Goal: Transaction & Acquisition: Download file/media

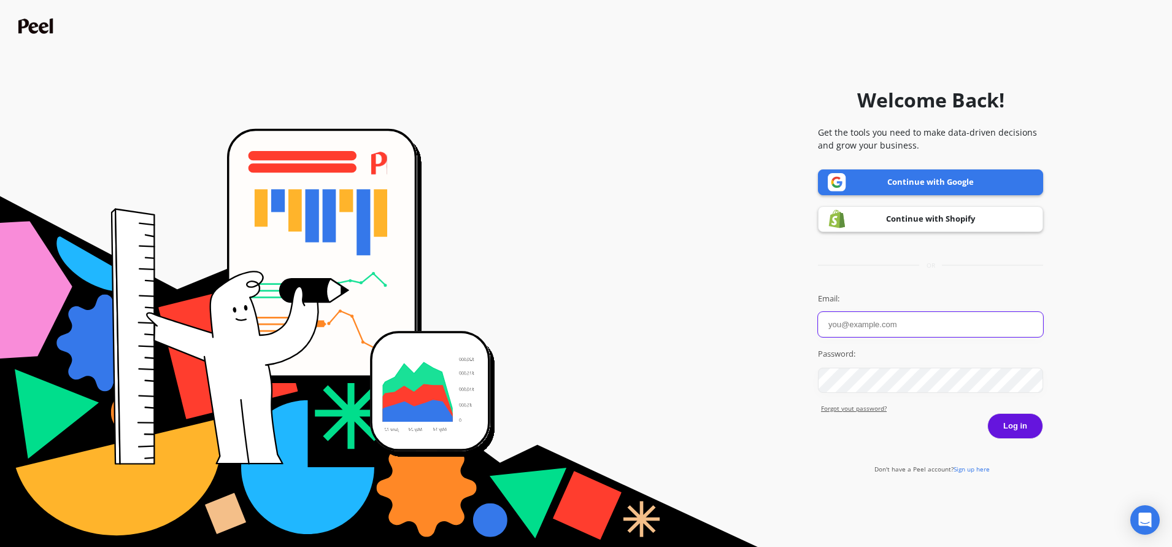
click at [890, 324] on input "Email:" at bounding box center [930, 324] width 225 height 25
type input "chelsea@patrickta.com"
click at [987, 413] on button "Log in" at bounding box center [1015, 426] width 56 height 26
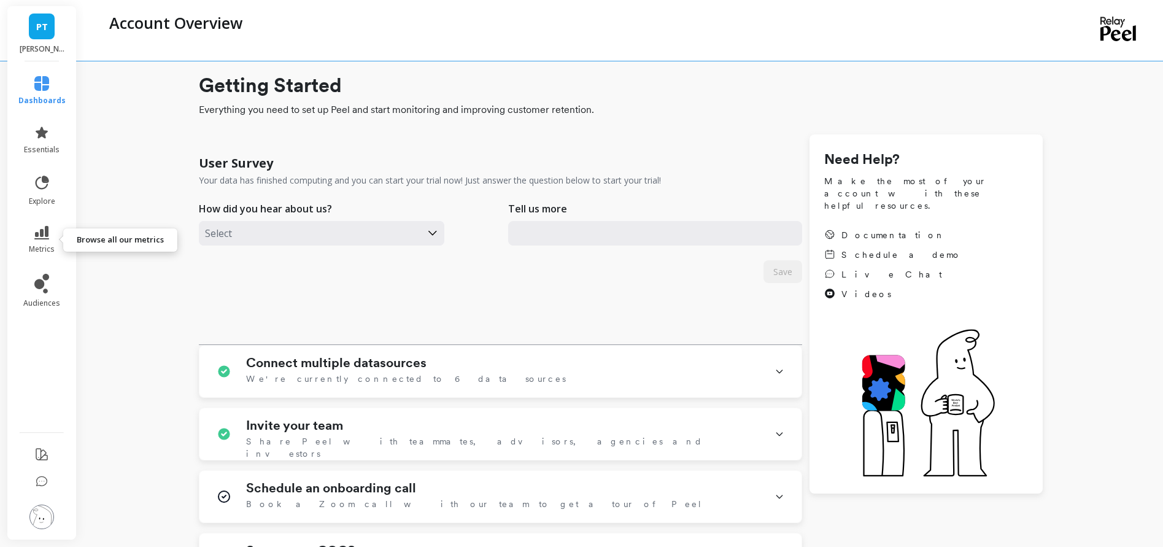
drag, startPoint x: 34, startPoint y: 237, endPoint x: 0, endPoint y: 256, distance: 38.7
click at [34, 237] on icon at bounding box center [41, 233] width 15 height 14
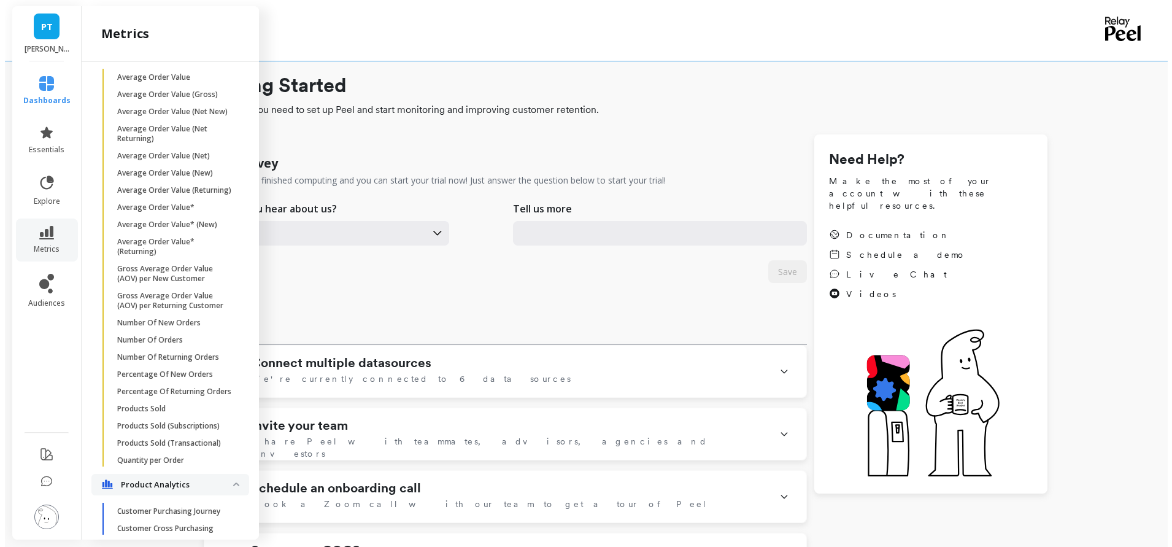
scroll to position [279, 0]
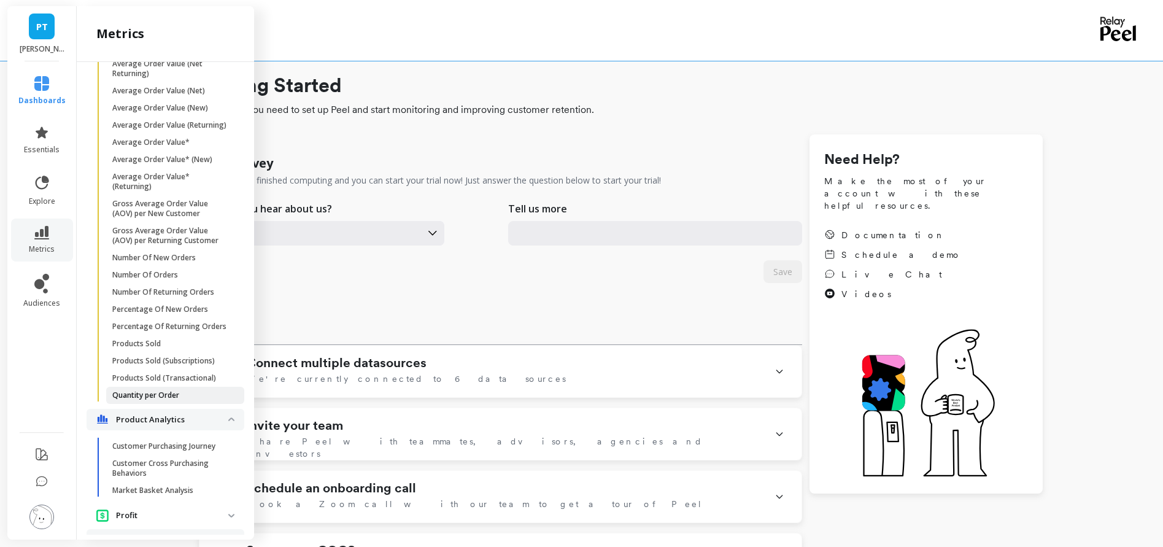
click at [153, 400] on p "Quantity per Order" at bounding box center [145, 395] width 67 height 10
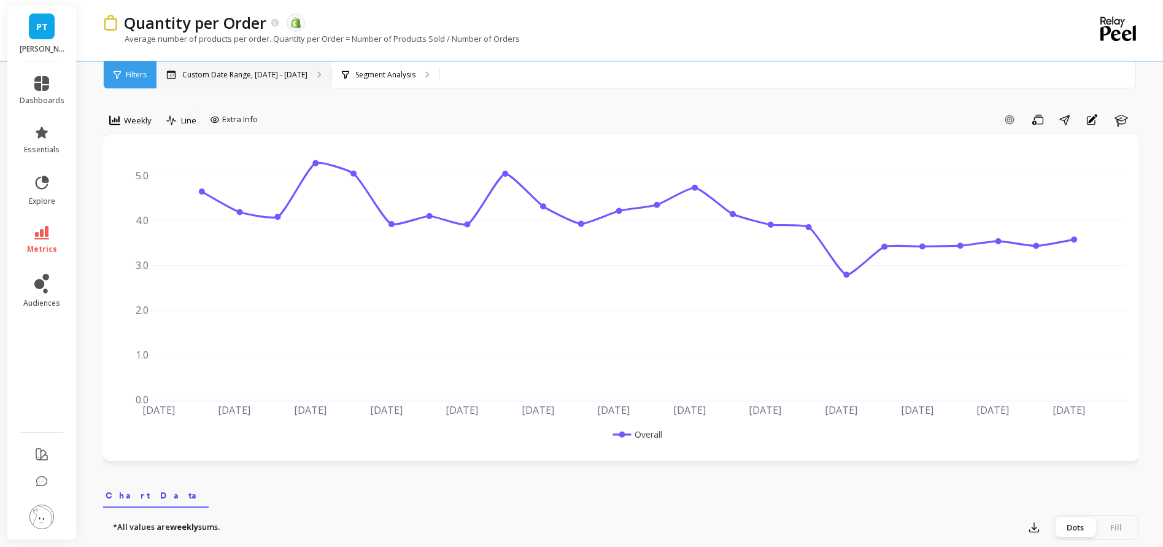
click at [250, 67] on div "Custom Date Range, [DATE] - [DATE]" at bounding box center [243, 74] width 175 height 27
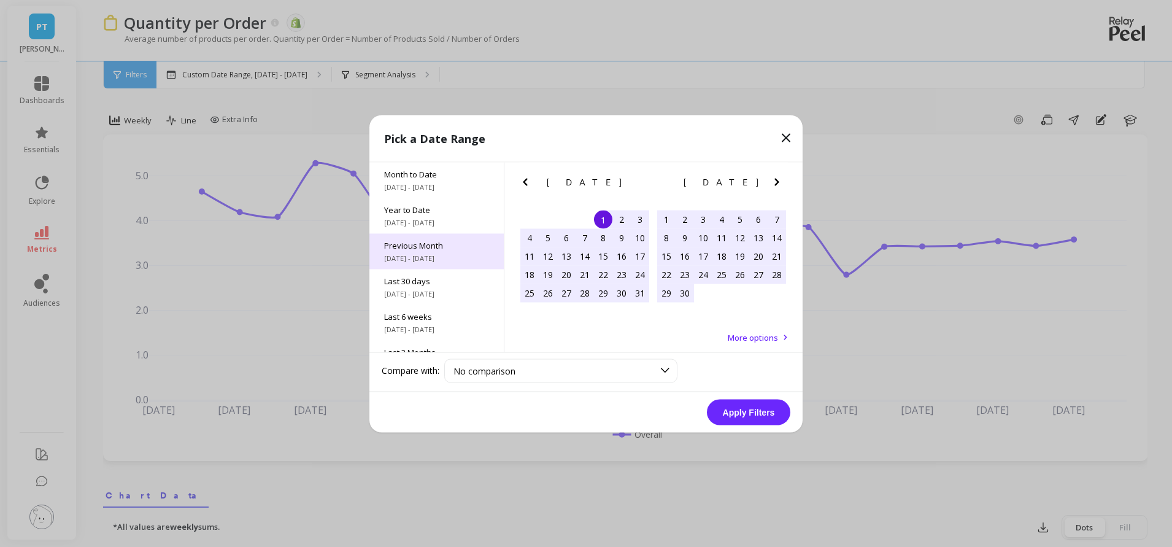
drag, startPoint x: 440, startPoint y: 214, endPoint x: 463, endPoint y: 238, distance: 33.4
click at [440, 215] on div "Year to Date 1/1/2025 - 10/7/2025" at bounding box center [436, 216] width 134 height 36
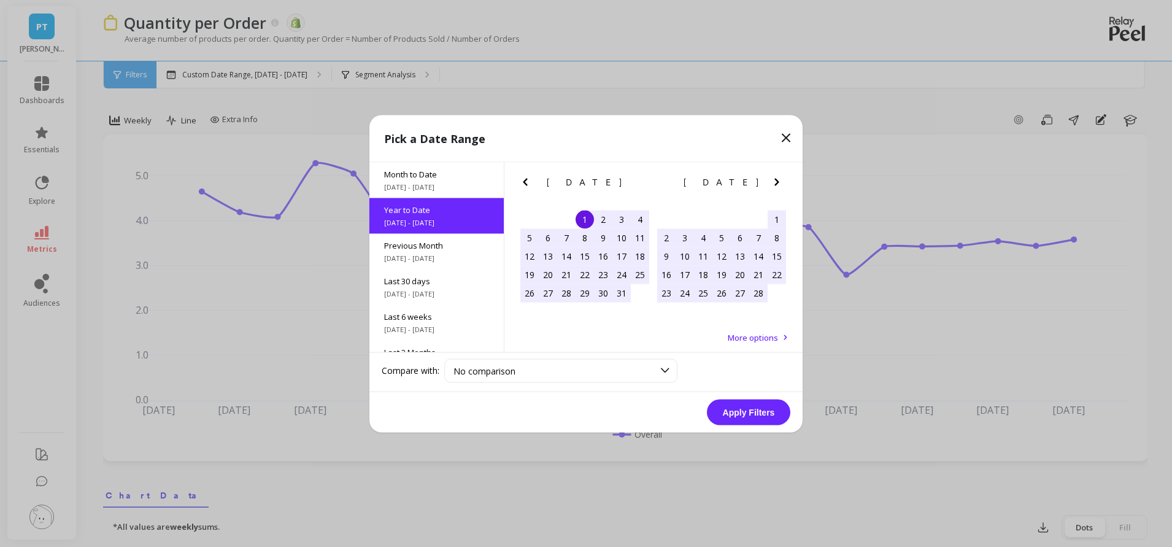
click at [769, 410] on button "Apply Filters" at bounding box center [748, 412] width 83 height 26
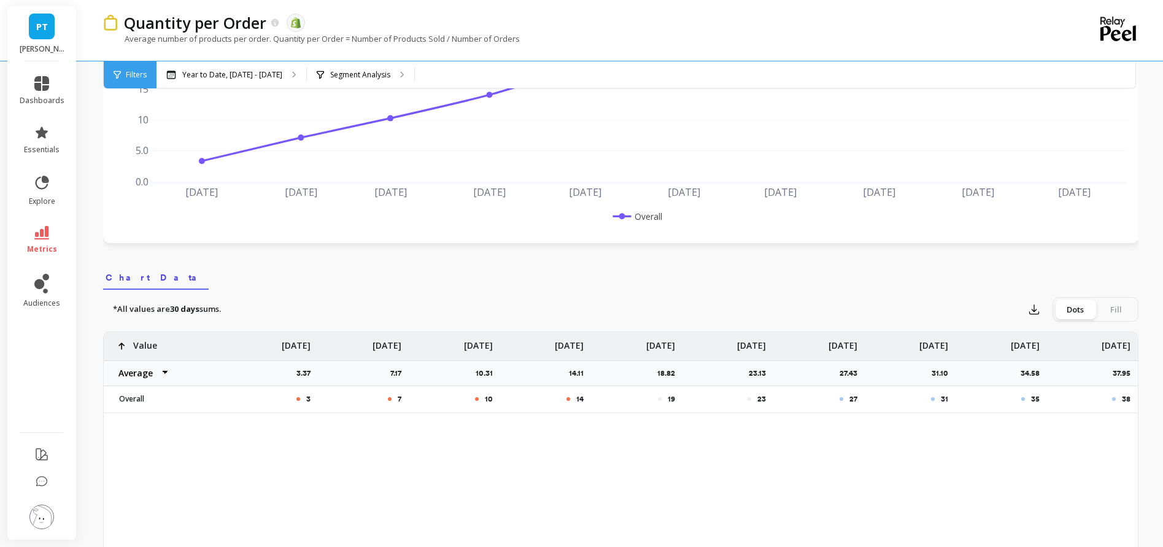
scroll to position [301, 0]
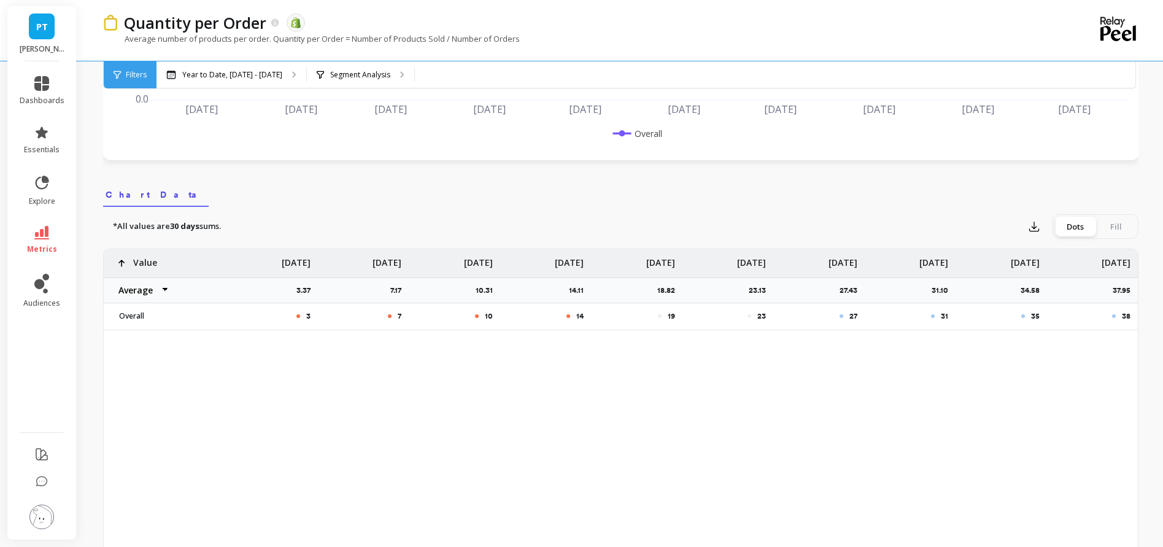
click at [1108, 225] on div "Fill" at bounding box center [1115, 227] width 41 height 20
click at [0, 0] on input "Dots Fill" at bounding box center [0, 0] width 0 height 0
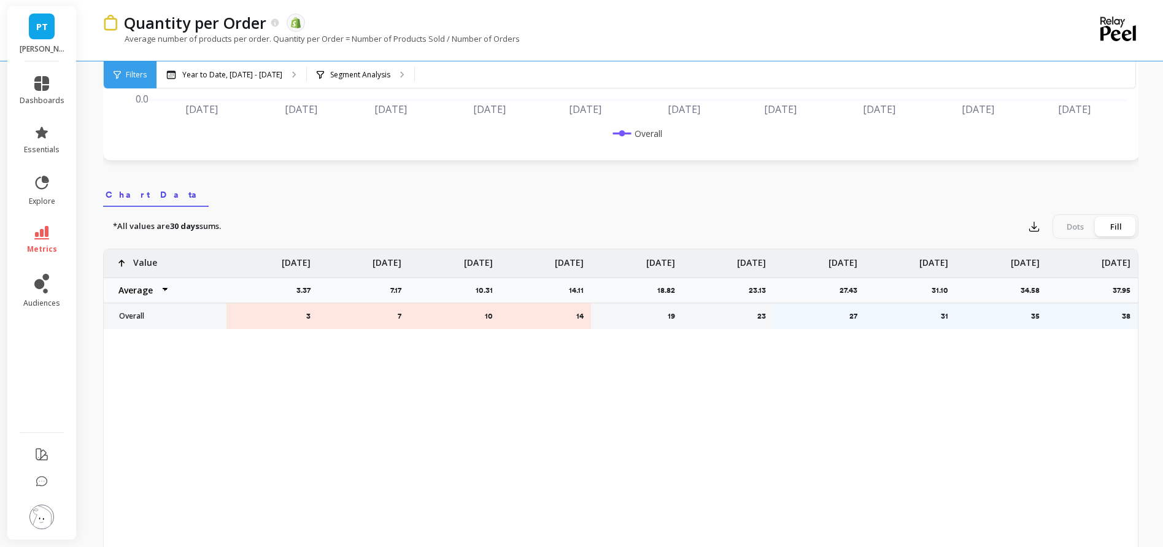
click at [1076, 231] on div "Dots" at bounding box center [1075, 227] width 41 height 20
click at [0, 0] on input "Dots Fill" at bounding box center [0, 0] width 0 height 0
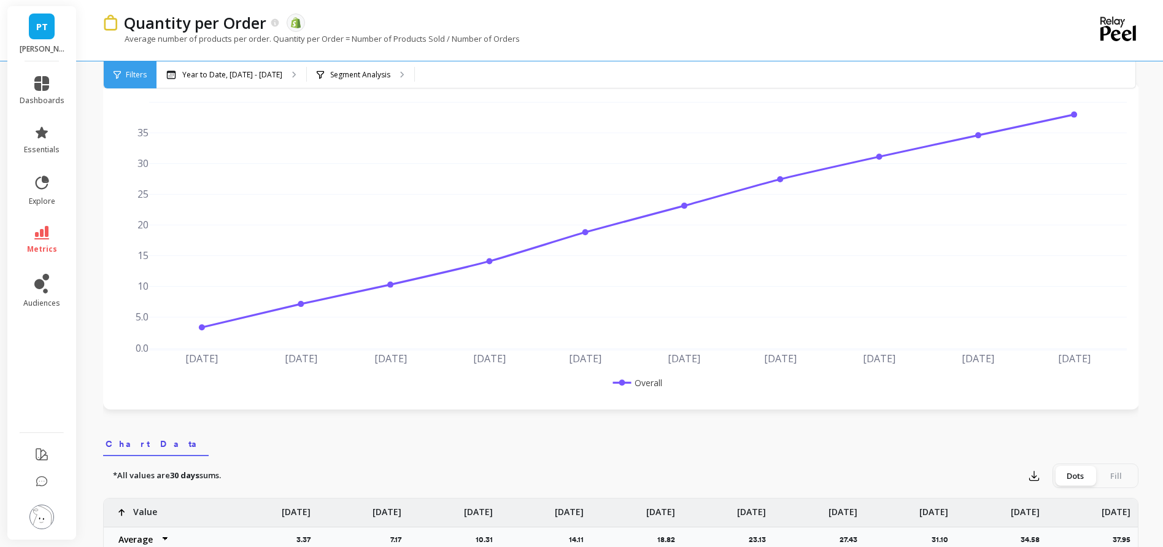
scroll to position [0, 0]
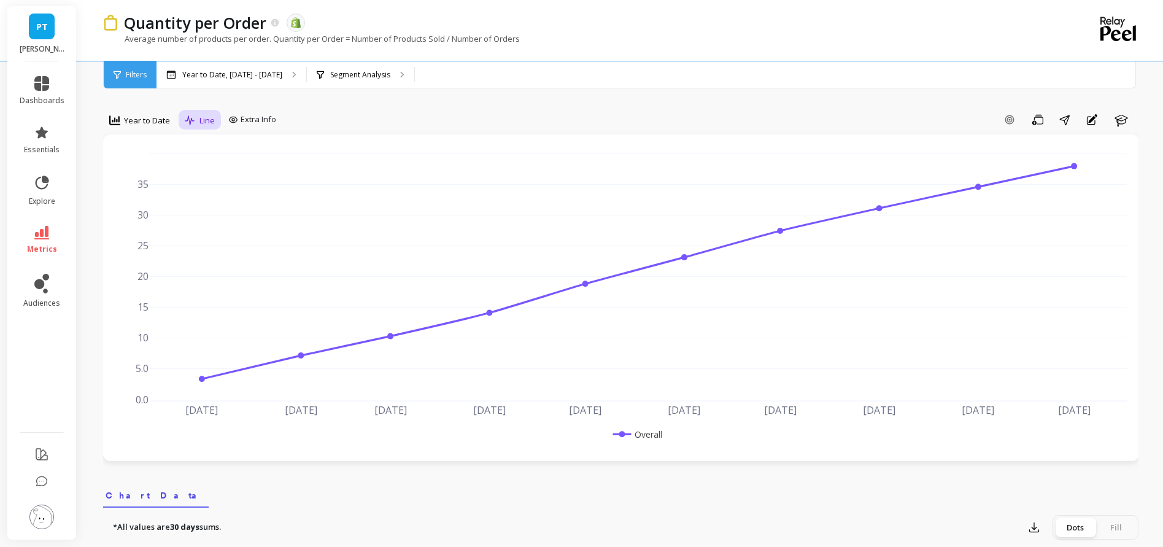
click at [212, 117] on span "Line" at bounding box center [206, 121] width 15 height 12
click at [211, 220] on div "Pie" at bounding box center [224, 218] width 70 height 12
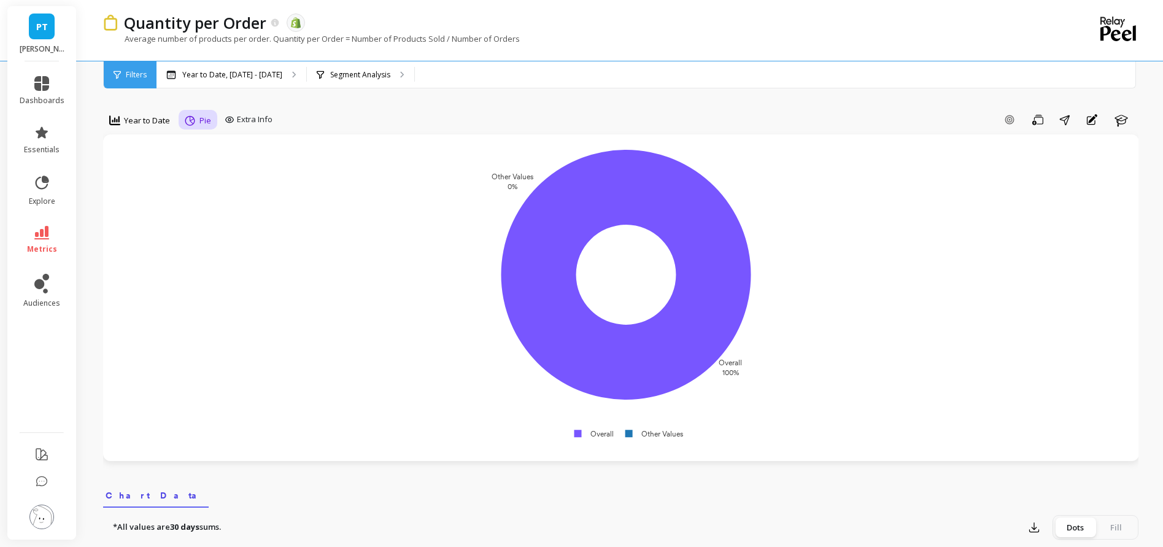
click at [180, 121] on div "Pie" at bounding box center [198, 120] width 39 height 21
click at [236, 153] on div "Line" at bounding box center [224, 148] width 70 height 12
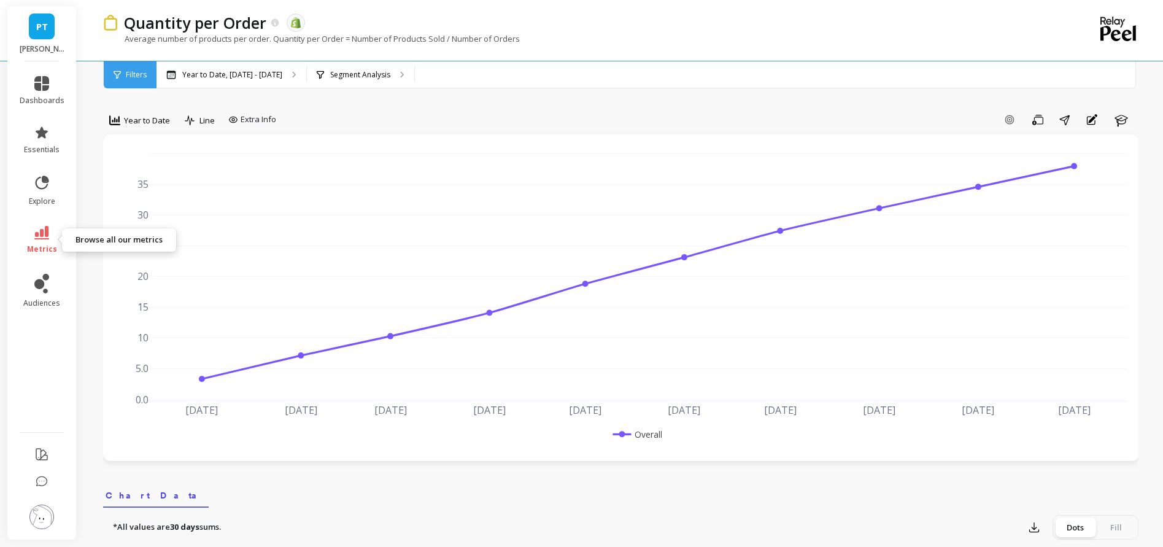
click at [50, 241] on link "metrics" at bounding box center [42, 240] width 45 height 28
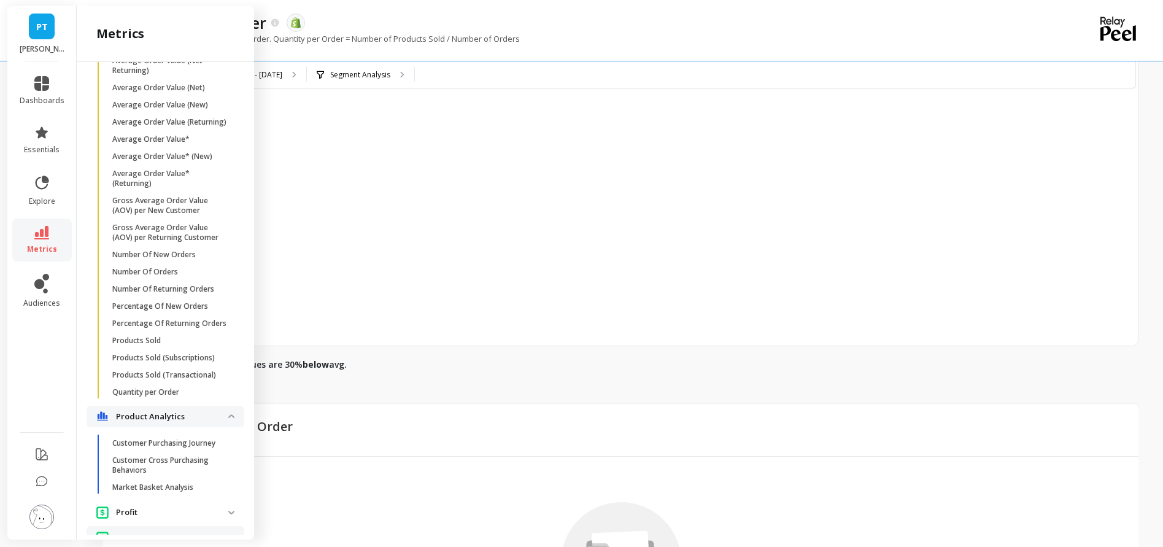
scroll to position [67, 0]
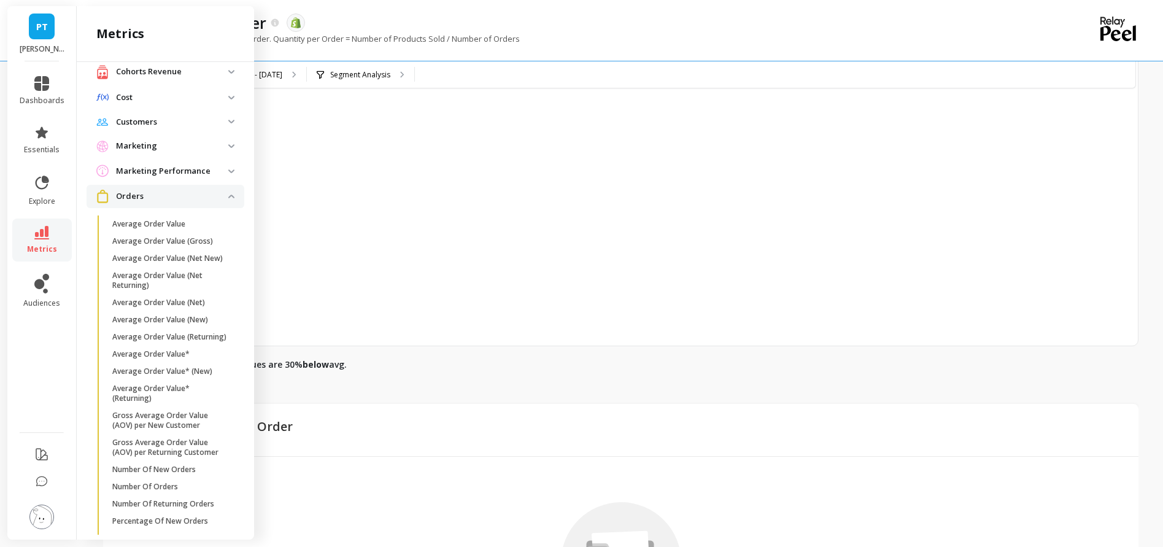
click at [146, 72] on p "Cohorts Revenue" at bounding box center [172, 72] width 112 height 12
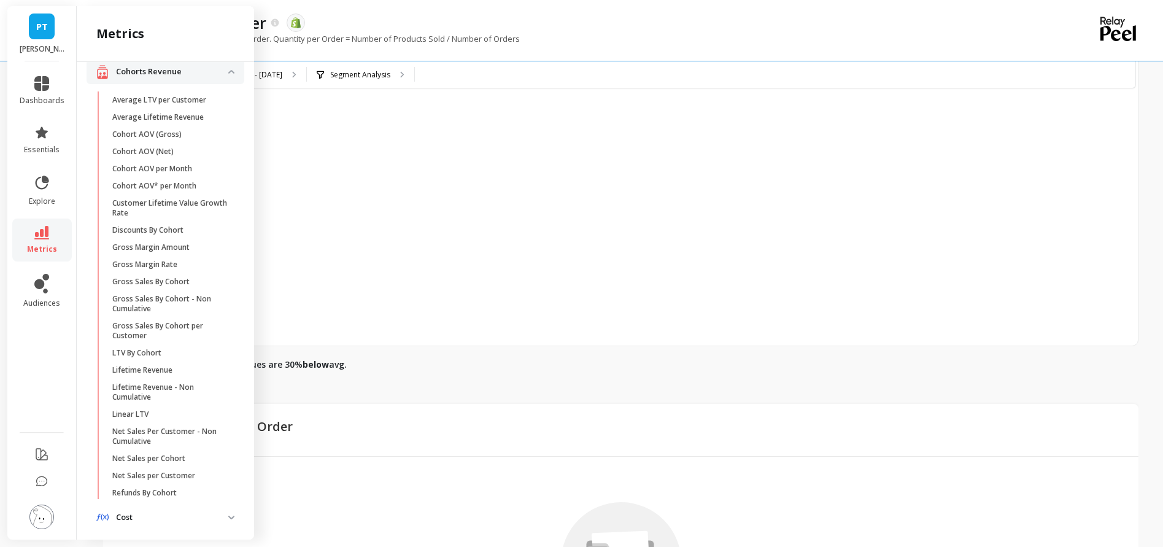
click at [146, 72] on p "Cohorts Revenue" at bounding box center [172, 72] width 112 height 12
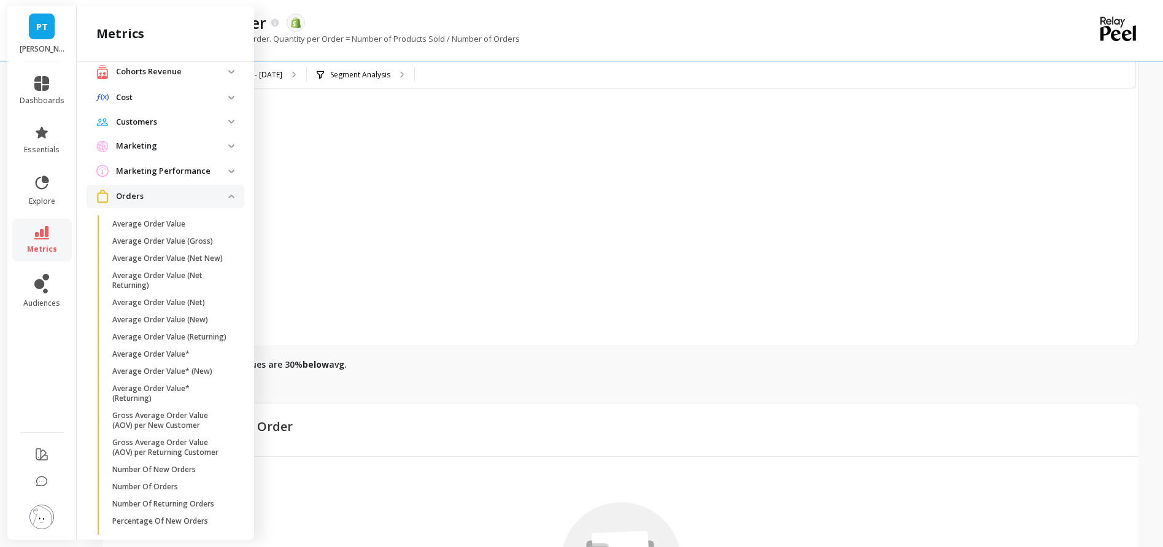
click at [169, 191] on p "Orders" at bounding box center [172, 196] width 112 height 12
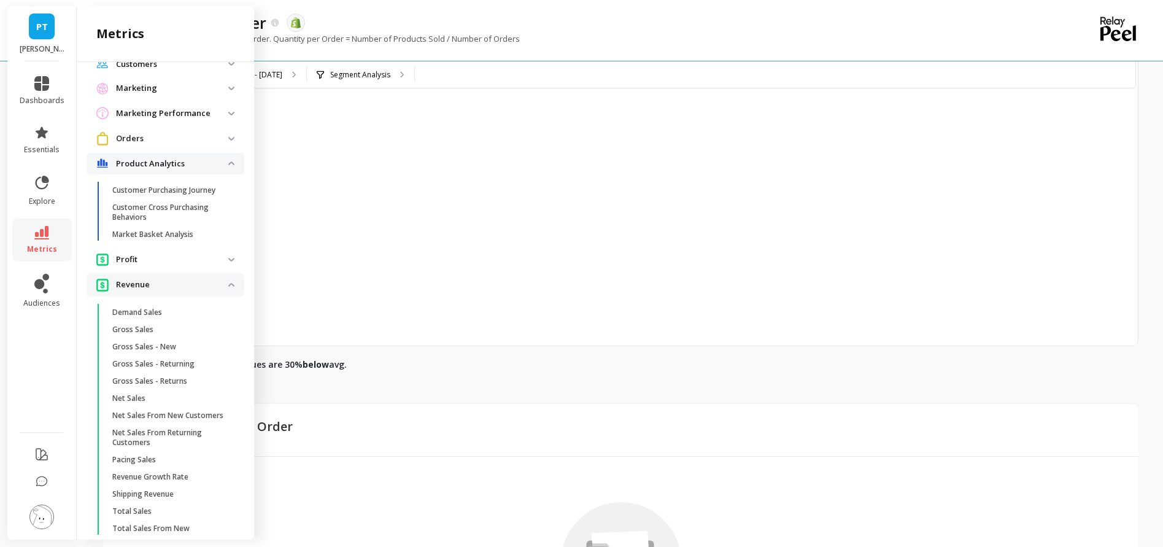
scroll to position [62, 0]
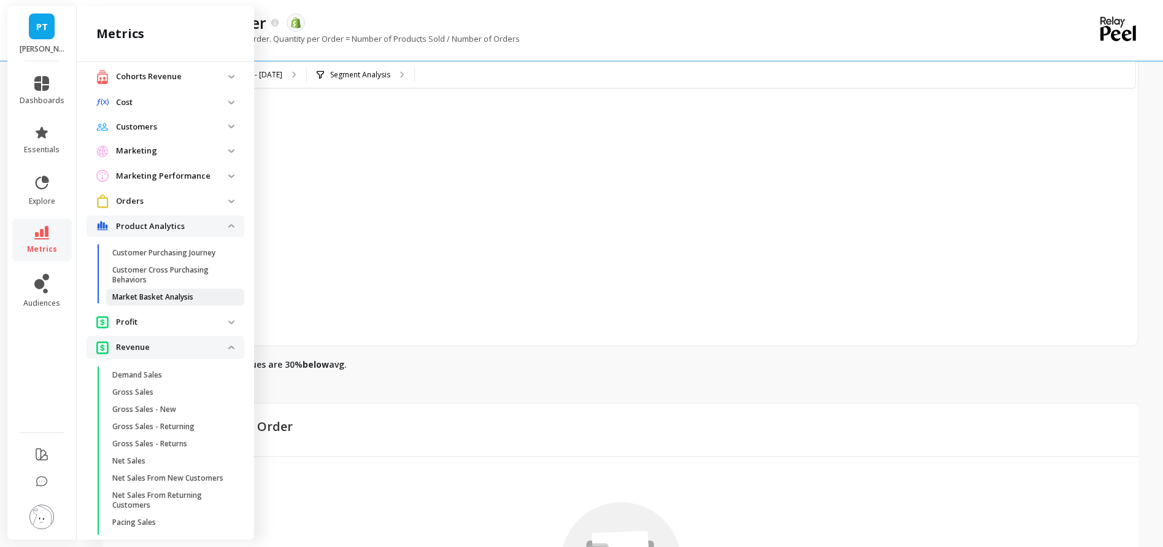
click at [174, 295] on p "Market Basket Analysis" at bounding box center [152, 297] width 81 height 10
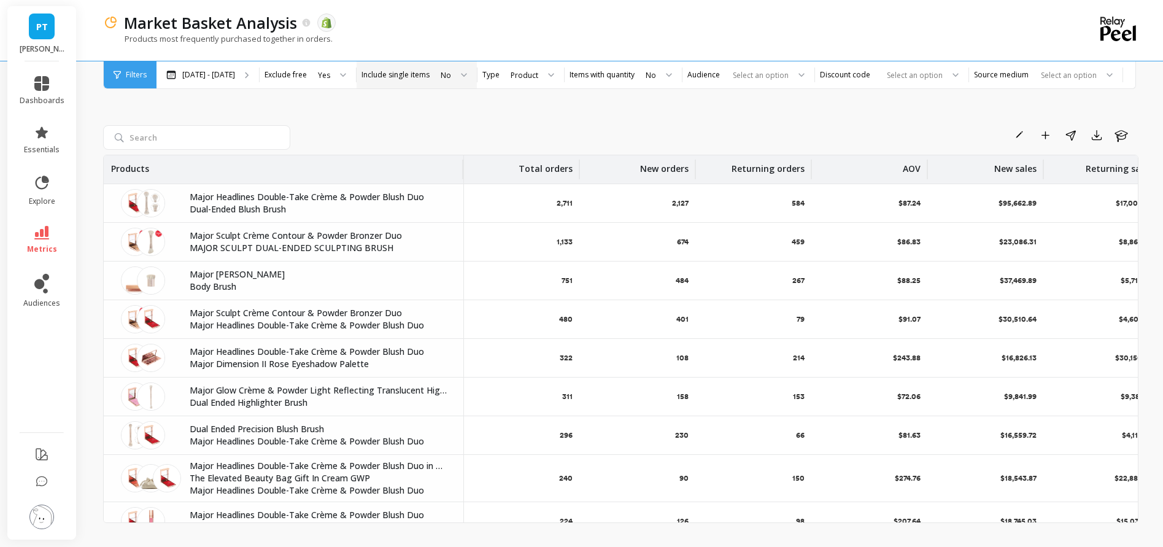
click at [452, 74] on div at bounding box center [459, 74] width 15 height 27
click at [438, 106] on div "Yes" at bounding box center [453, 109] width 31 height 12
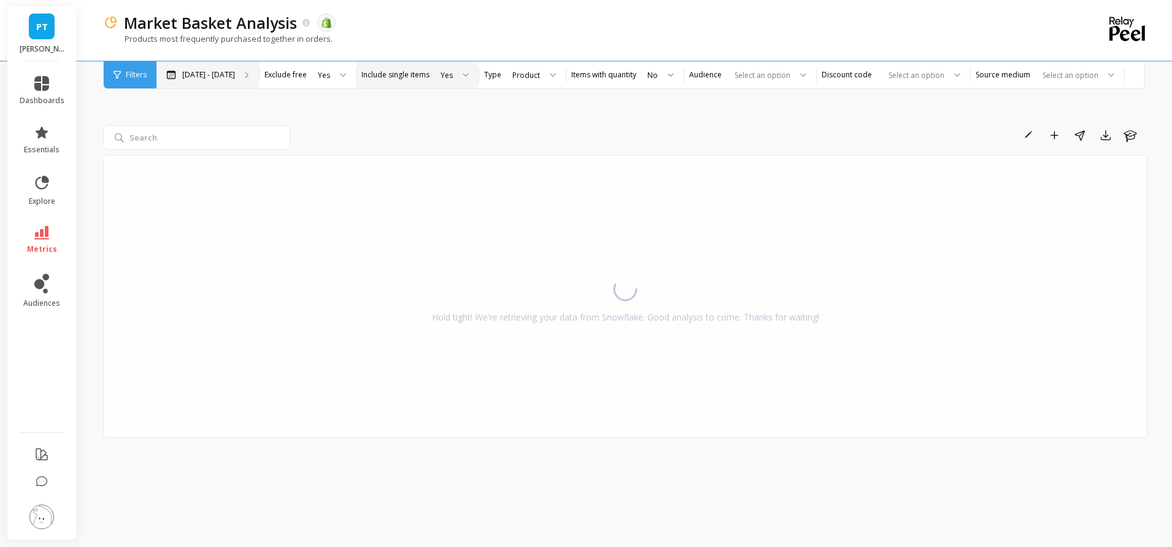
click at [195, 79] on p "Apr 6 - Oct 6" at bounding box center [208, 75] width 53 height 10
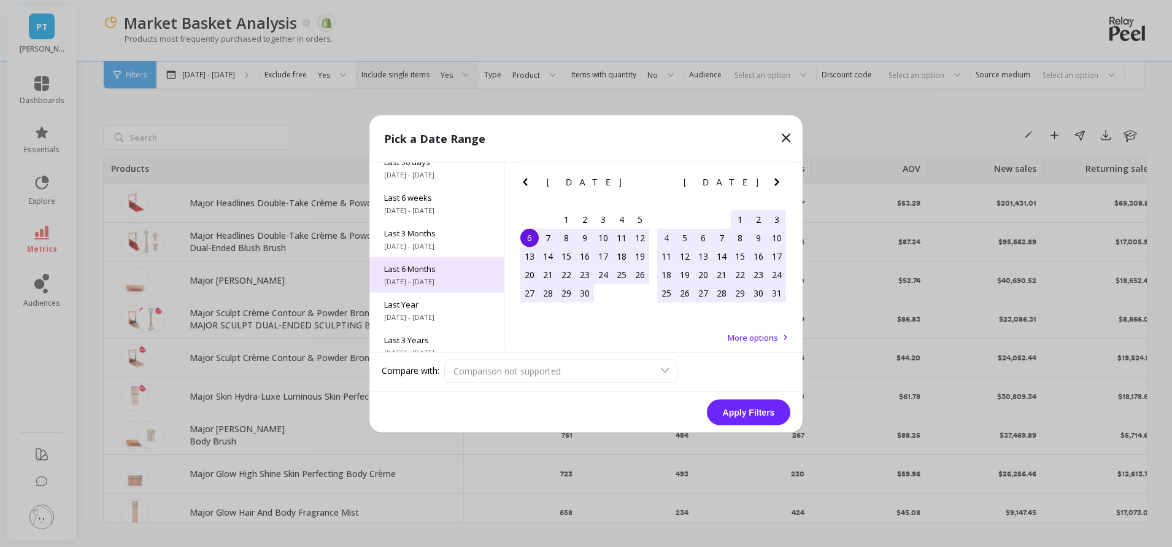
scroll to position [37, 0]
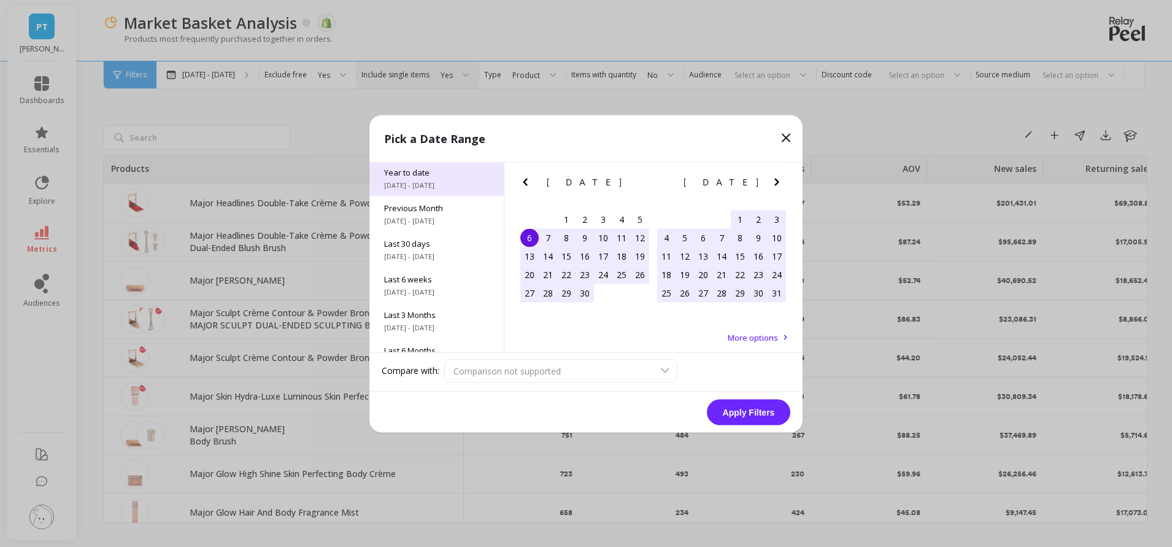
click at [429, 174] on span "Year to date" at bounding box center [436, 171] width 105 height 11
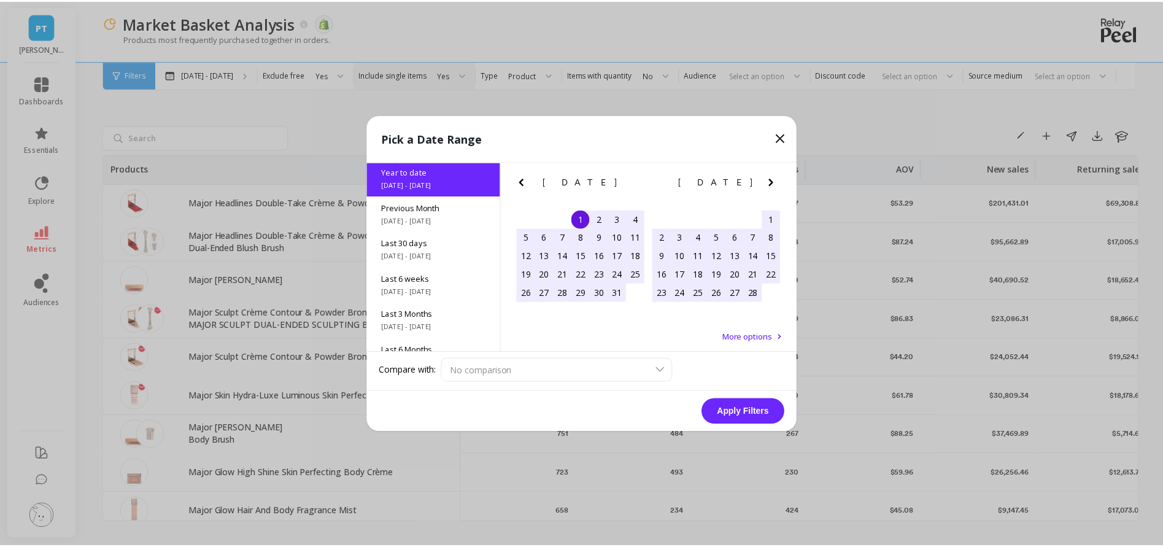
scroll to position [0, 0]
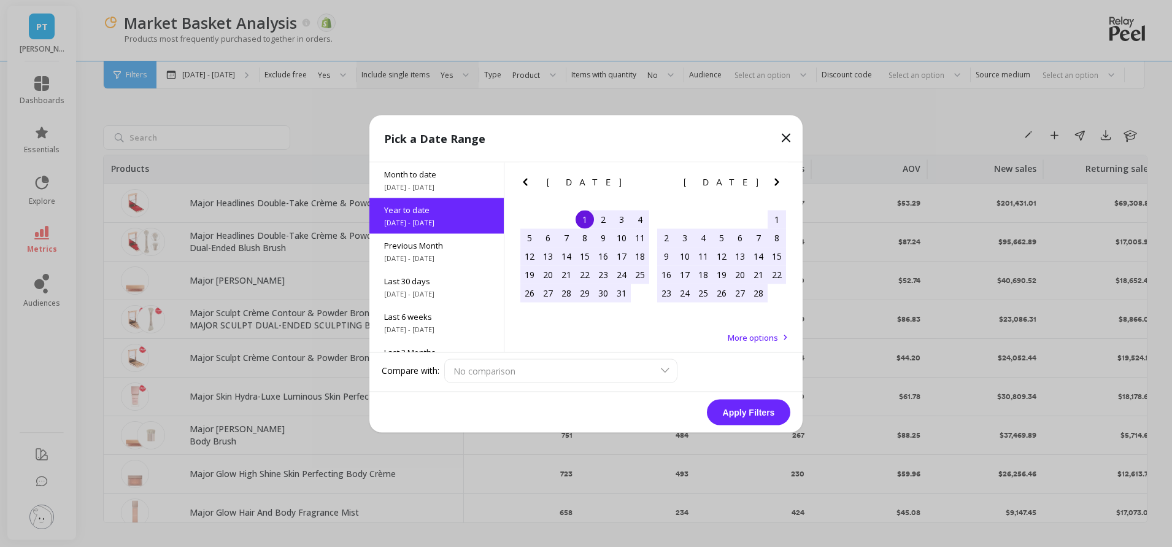
drag, startPoint x: 738, startPoint y: 417, endPoint x: 750, endPoint y: 443, distance: 29.1
click at [738, 417] on button "Apply Filters" at bounding box center [748, 412] width 83 height 26
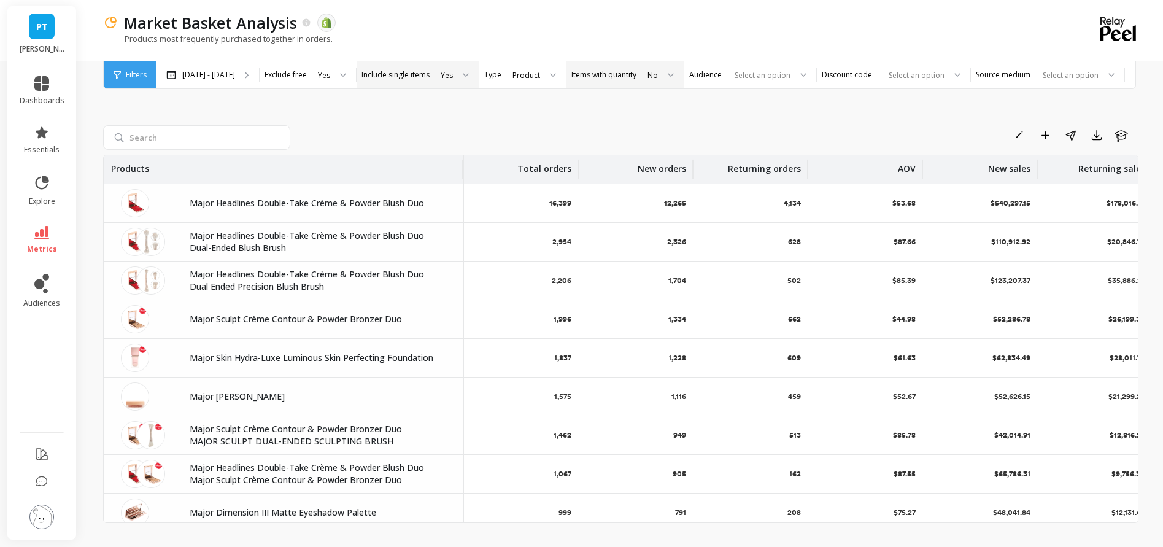
click at [604, 80] on div "Items with quantity No" at bounding box center [624, 74] width 117 height 27
click at [636, 77] on div "No" at bounding box center [659, 74] width 47 height 27
click at [797, 108] on div "Rename Add to Dashboard Share Export Learn Products Total orders New orders Ret…" at bounding box center [620, 310] width 1035 height 492
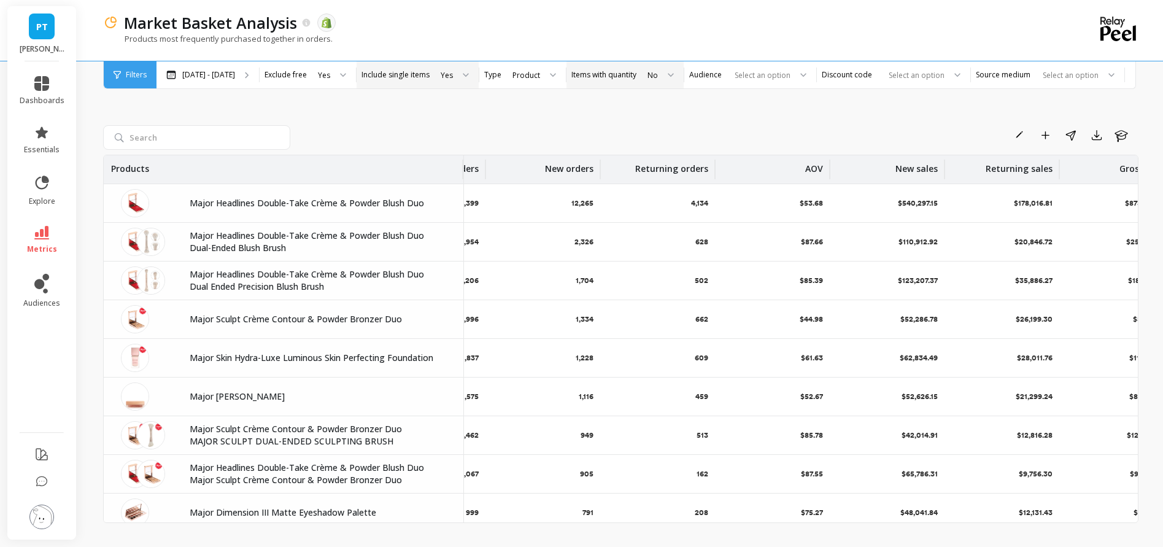
scroll to position [0, 253]
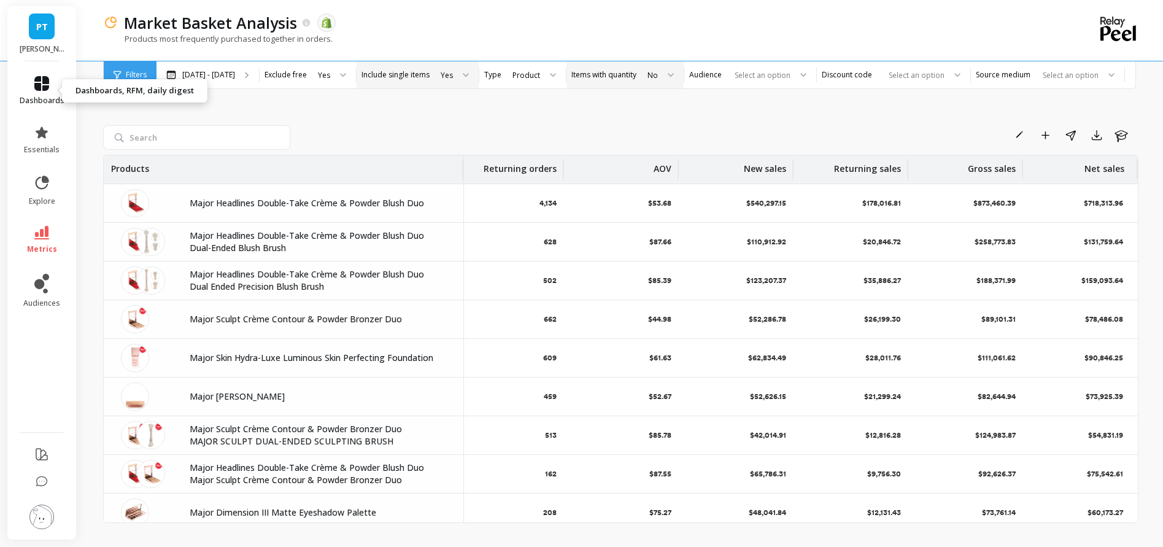
click at [44, 80] on icon at bounding box center [41, 83] width 15 height 15
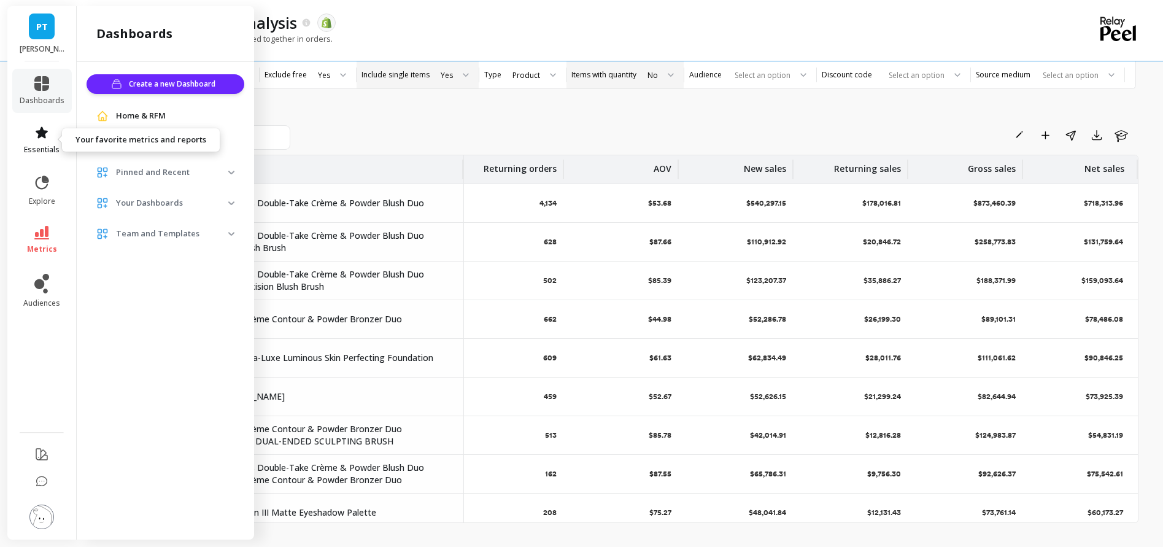
click at [47, 134] on icon at bounding box center [41, 132] width 15 height 15
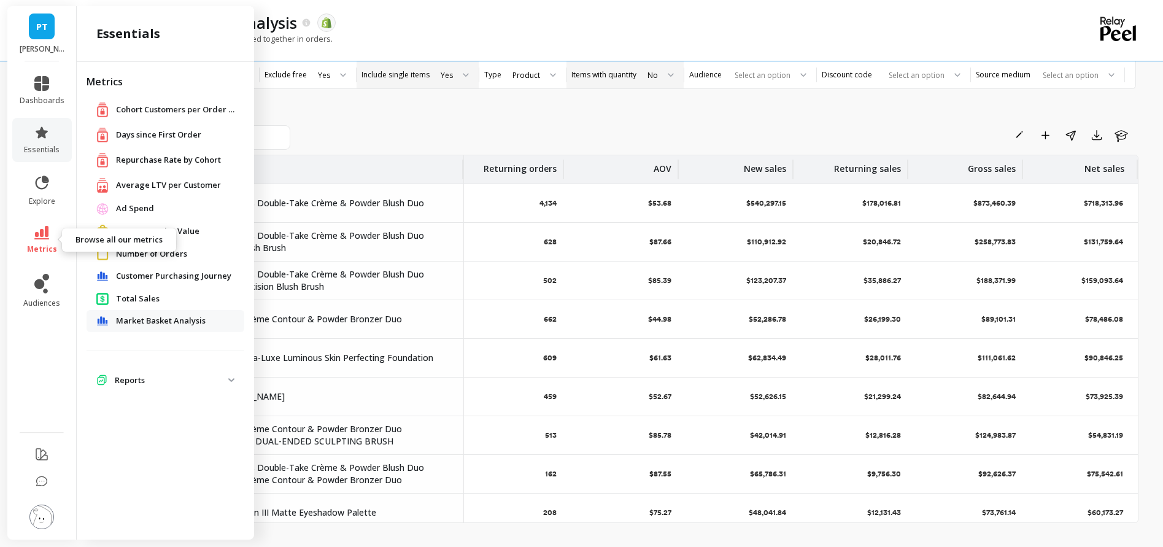
drag, startPoint x: 37, startPoint y: 246, endPoint x: 42, endPoint y: 230, distance: 17.5
click at [37, 246] on span "metrics" at bounding box center [42, 249] width 30 height 10
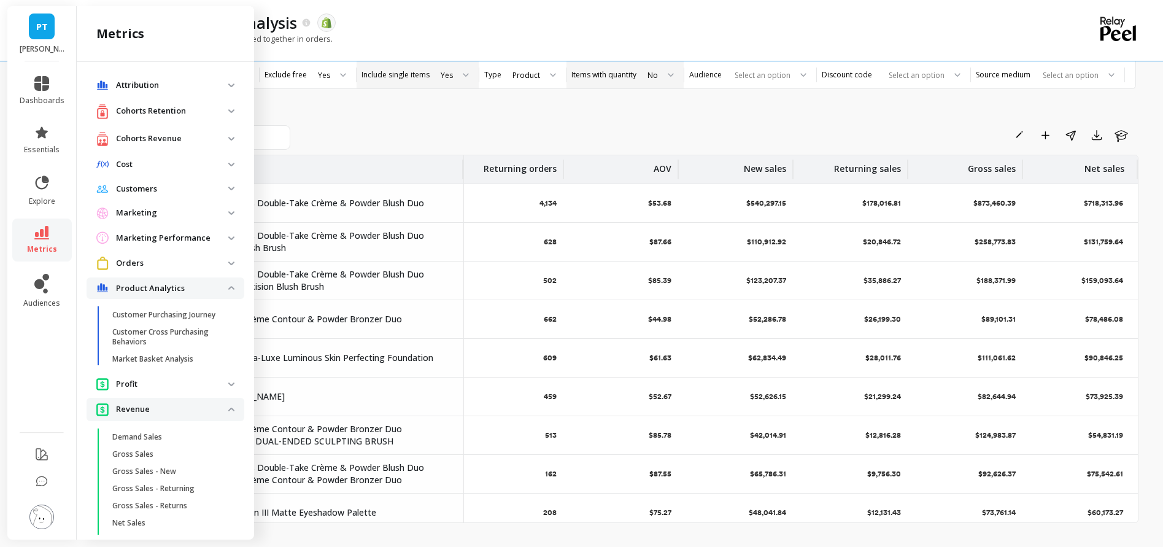
scroll to position [62, 0]
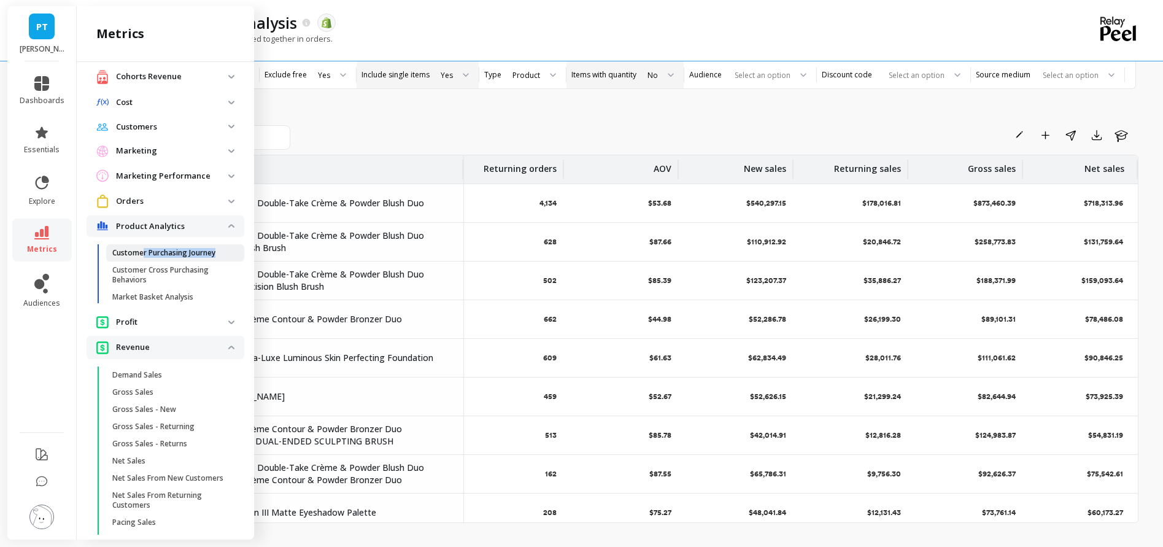
click at [144, 260] on link "Customer Purchasing Journey" at bounding box center [175, 252] width 138 height 17
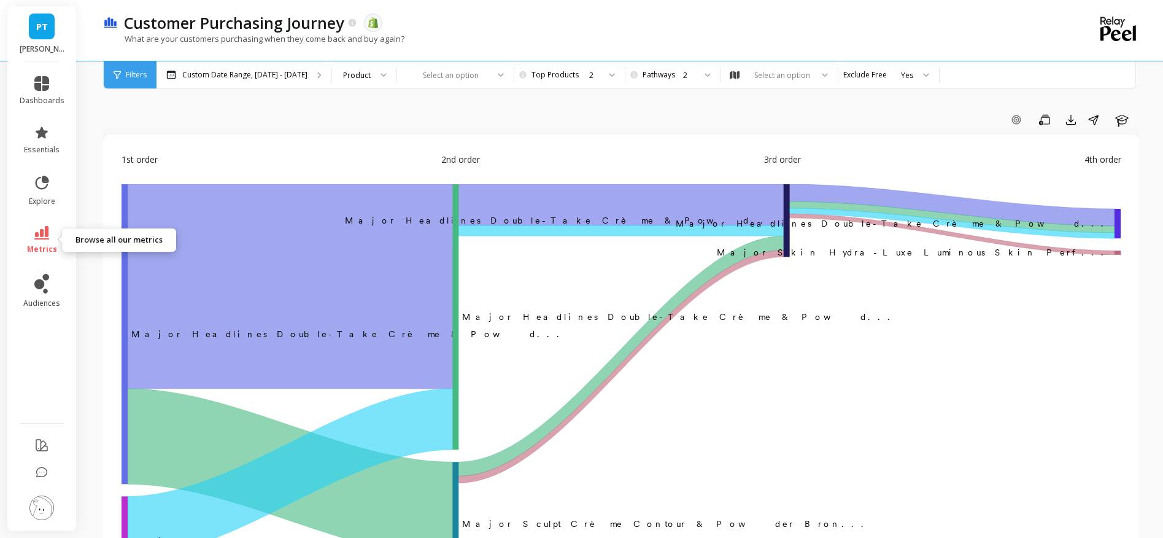
click at [50, 244] on span "metrics" at bounding box center [42, 249] width 30 height 10
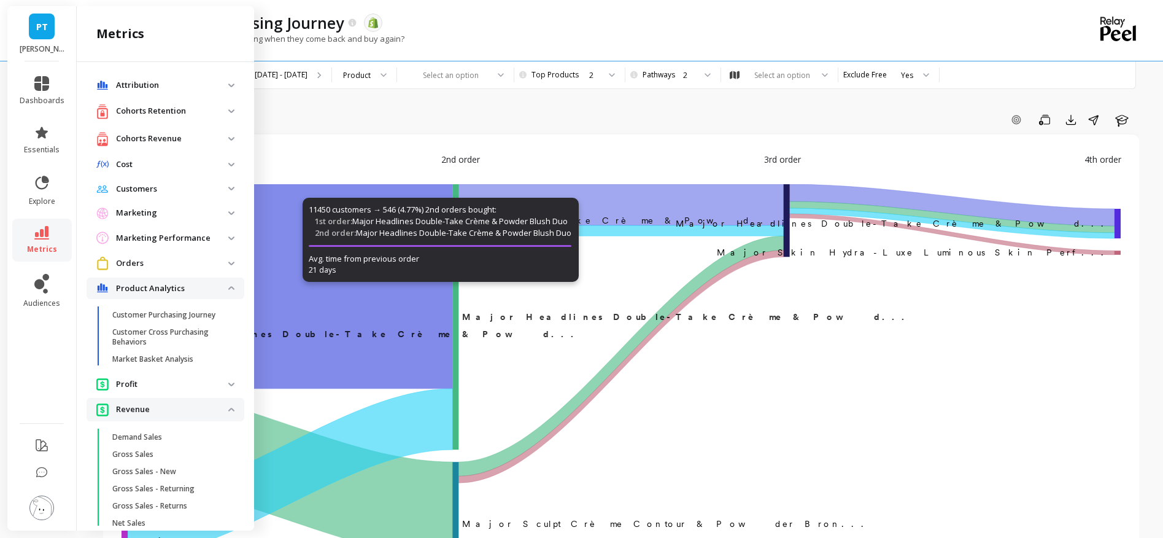
scroll to position [62, 0]
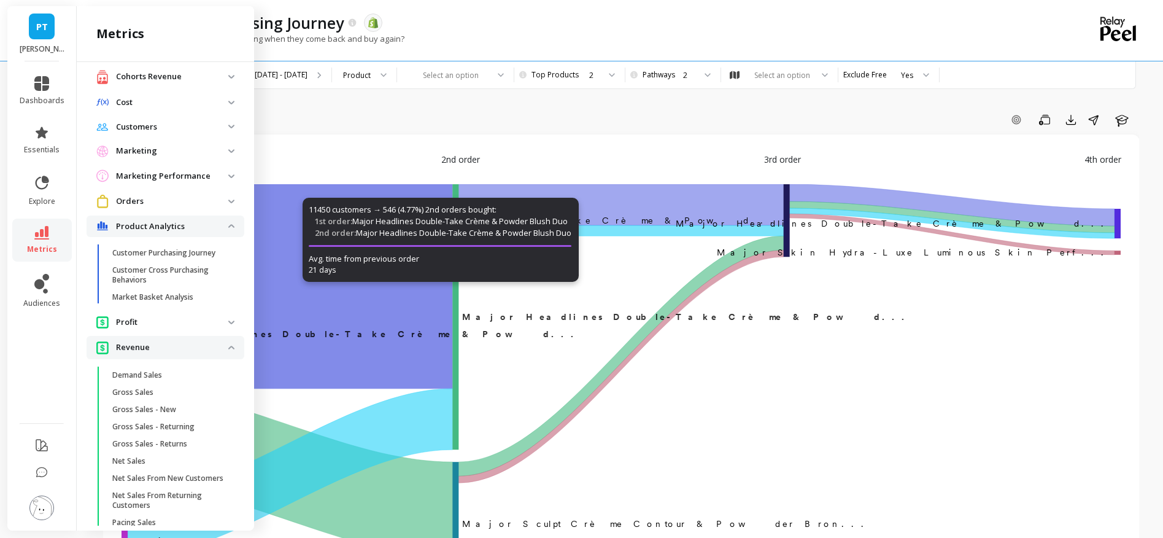
click at [207, 202] on p "Orders" at bounding box center [172, 201] width 112 height 12
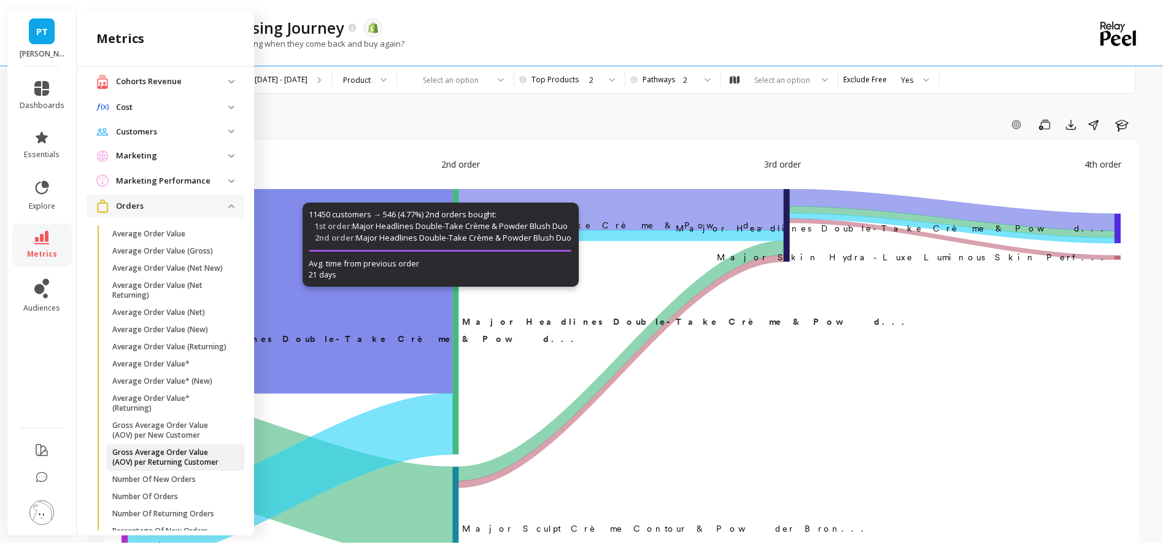
scroll to position [396, 0]
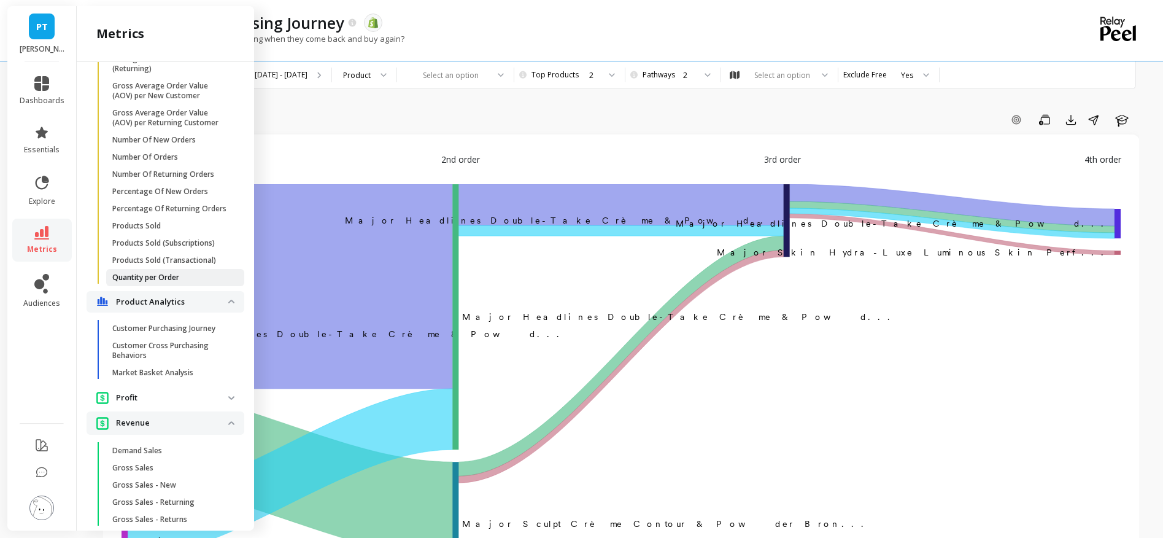
click at [163, 286] on link "Quantity per Order" at bounding box center [175, 277] width 138 height 17
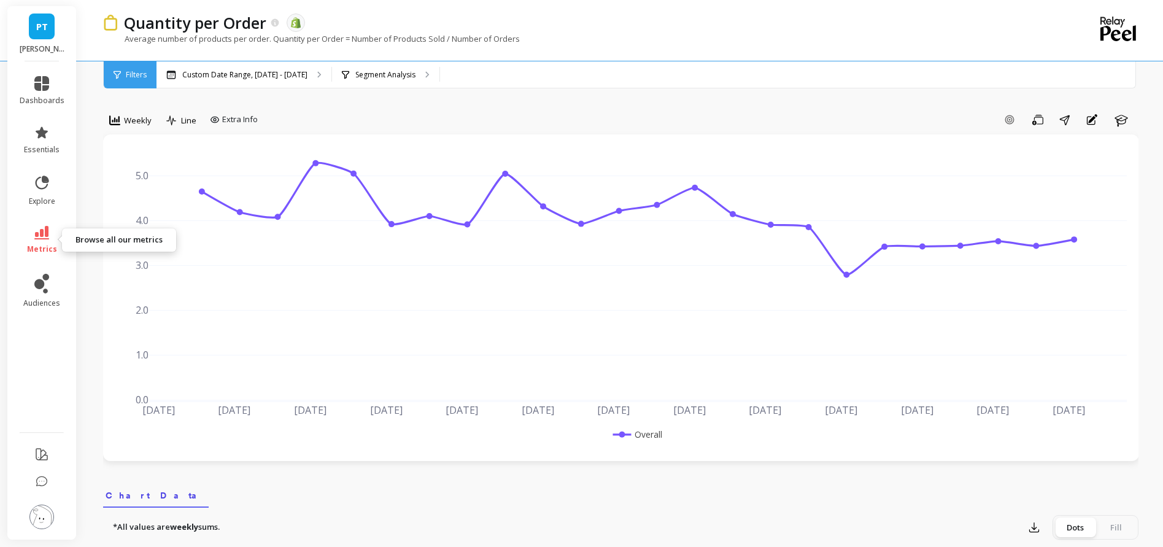
click at [46, 232] on icon at bounding box center [41, 233] width 15 height 14
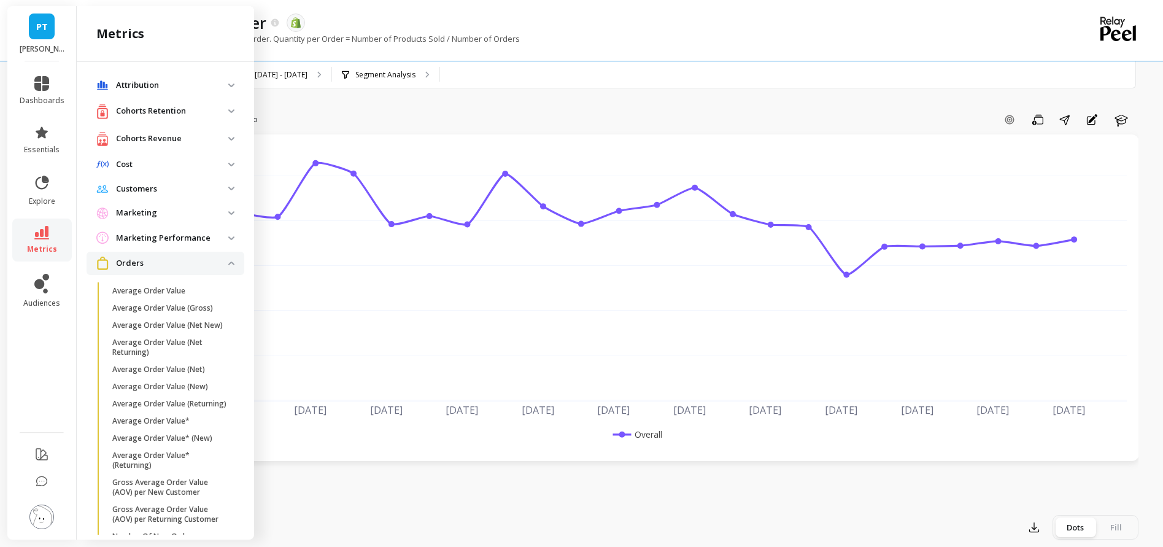
click at [720, 44] on div "Average number of products per order. Quantity per Order = Number of Products S…" at bounding box center [570, 44] width 935 height 23
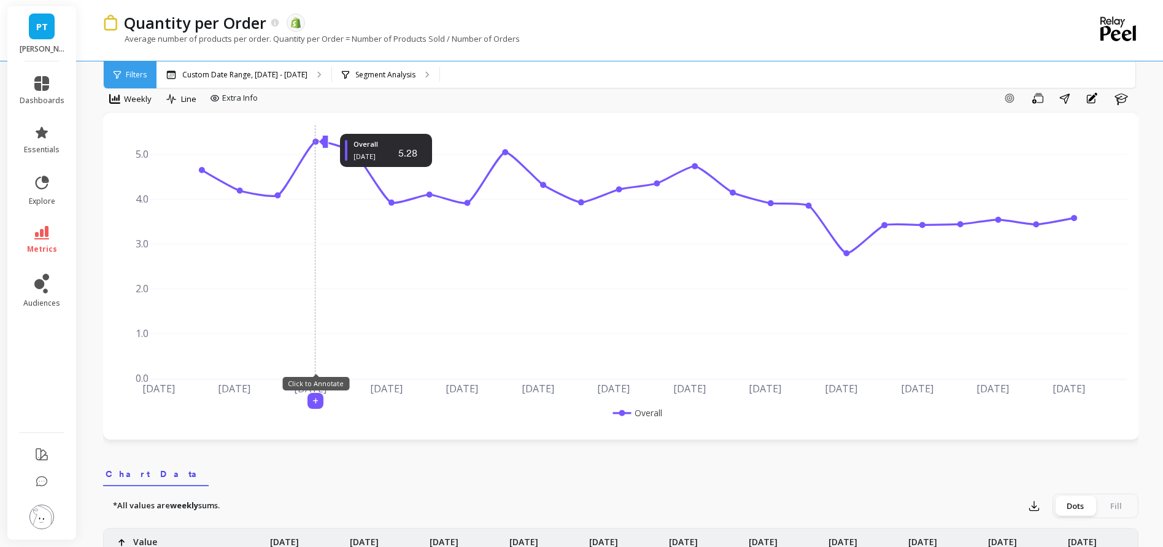
scroll to position [31, 0]
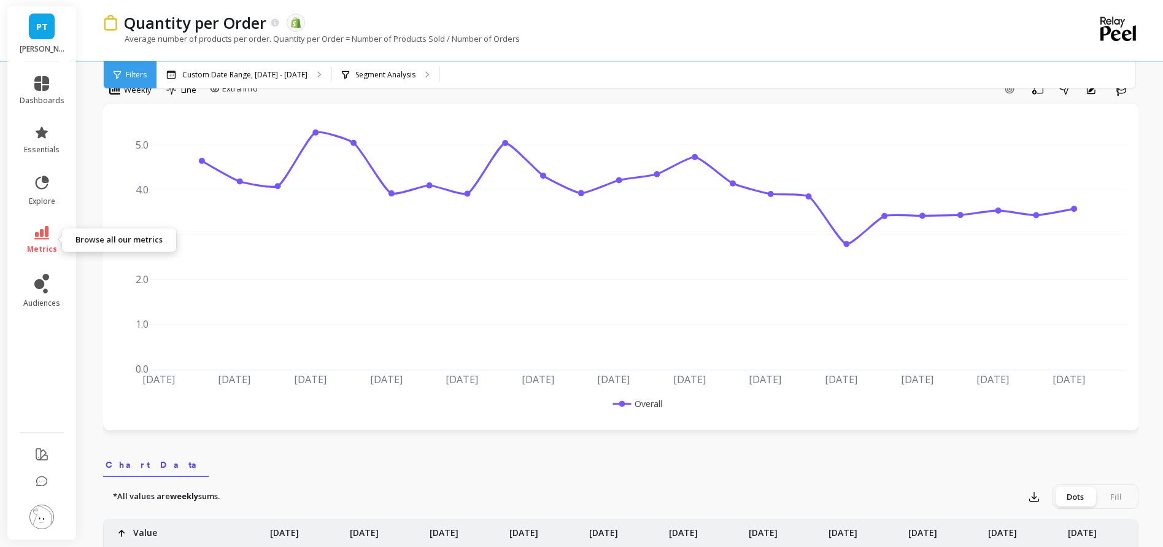
click at [43, 226] on icon at bounding box center [41, 233] width 15 height 14
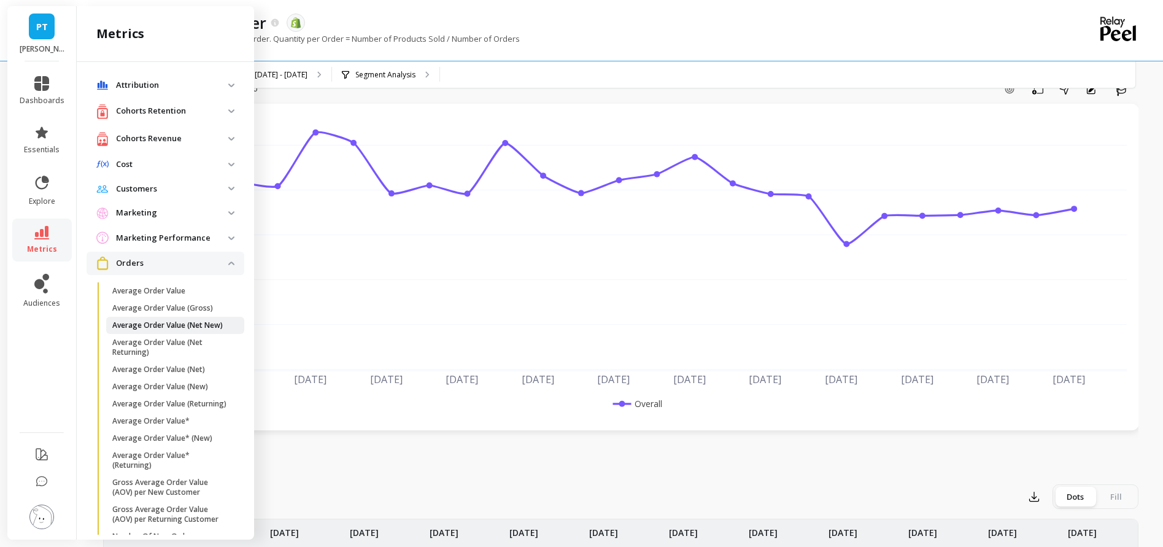
scroll to position [2, 0]
click at [156, 264] on p "Orders" at bounding box center [172, 261] width 112 height 12
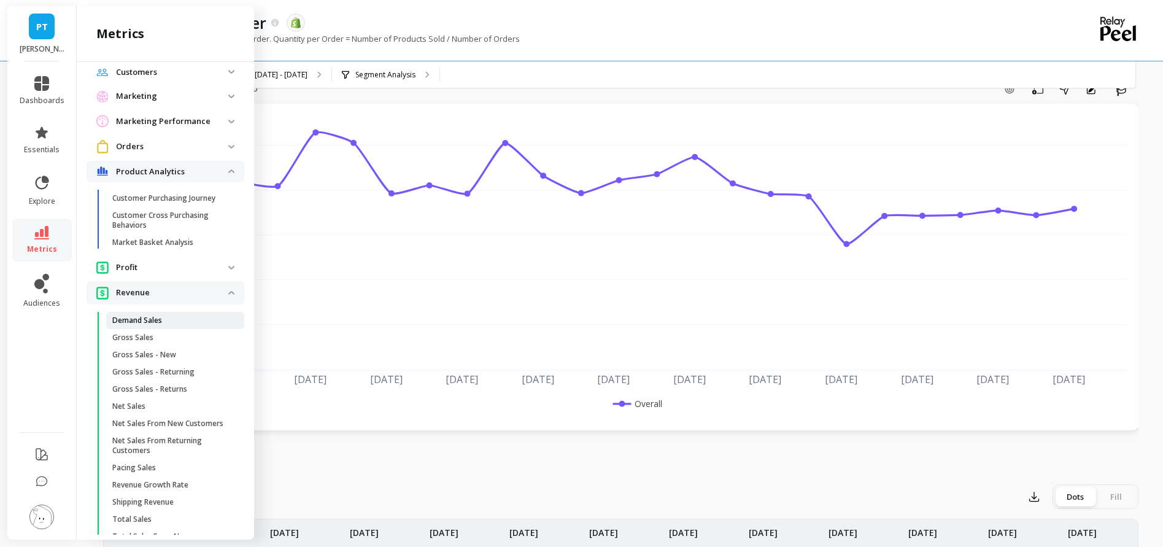
scroll to position [239, 0]
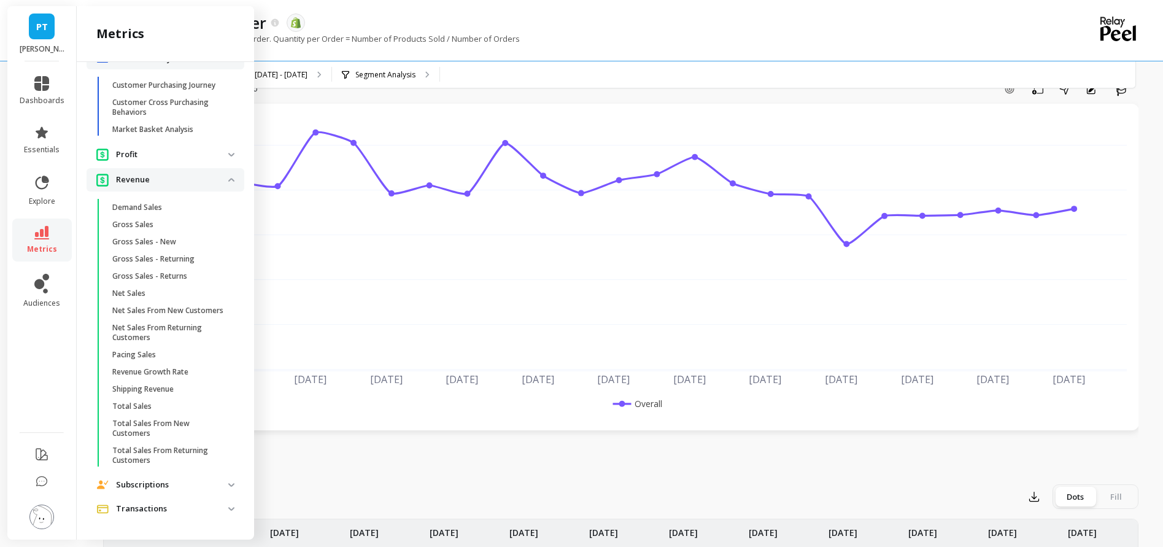
click at [190, 149] on p "Profit" at bounding box center [172, 155] width 112 height 12
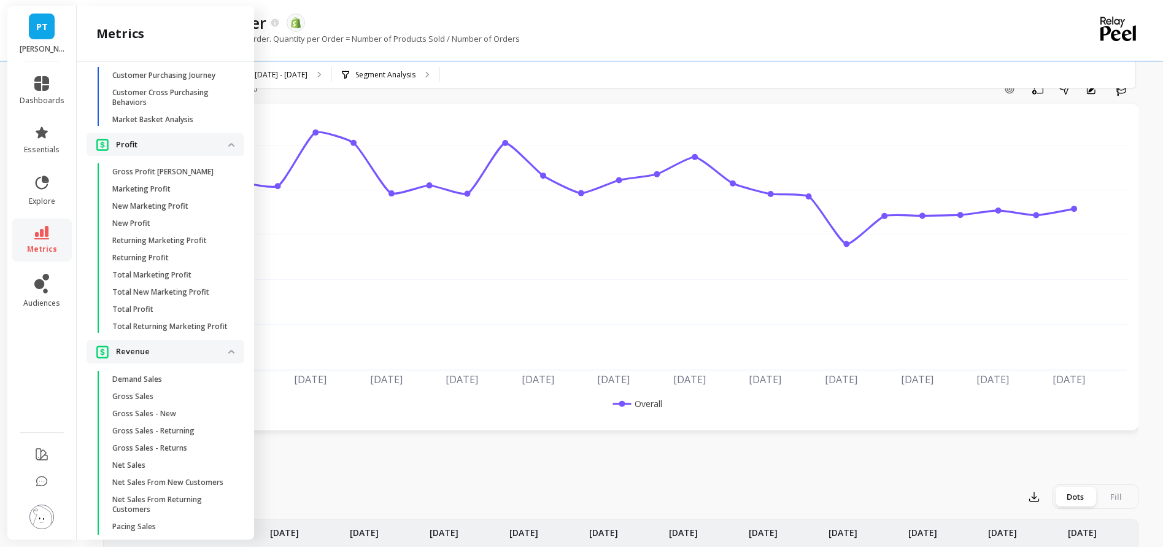
click at [190, 140] on p "Profit" at bounding box center [172, 145] width 112 height 12
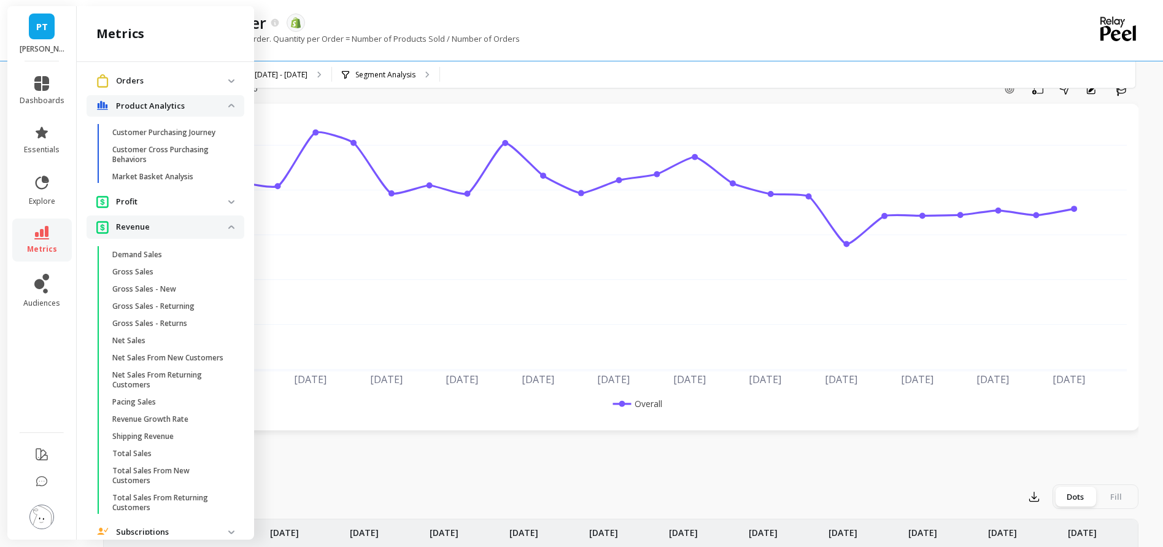
scroll to position [89, 0]
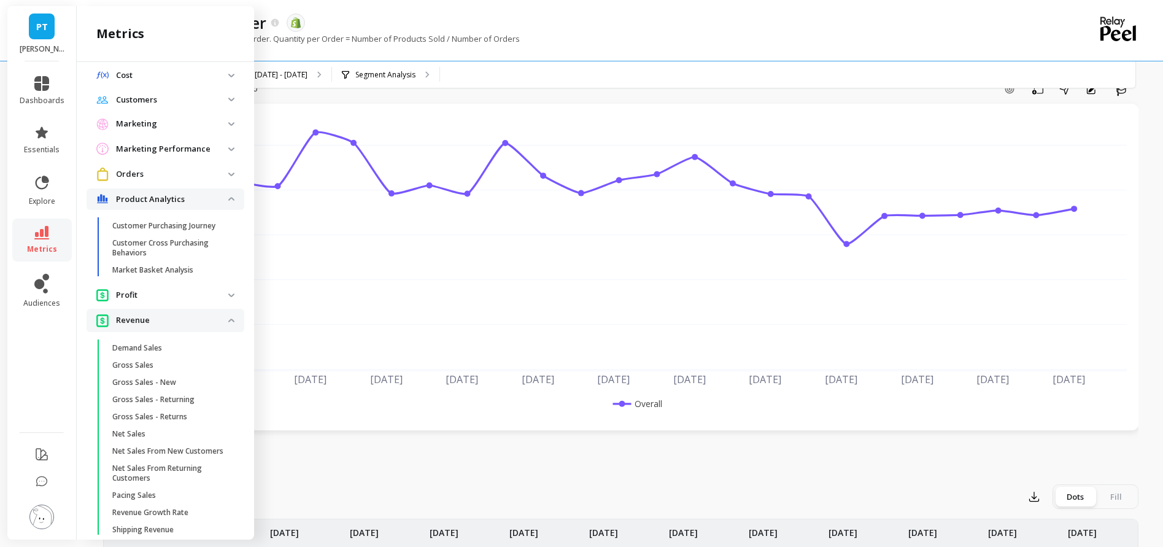
click at [188, 96] on p "Customers" at bounding box center [172, 100] width 112 height 12
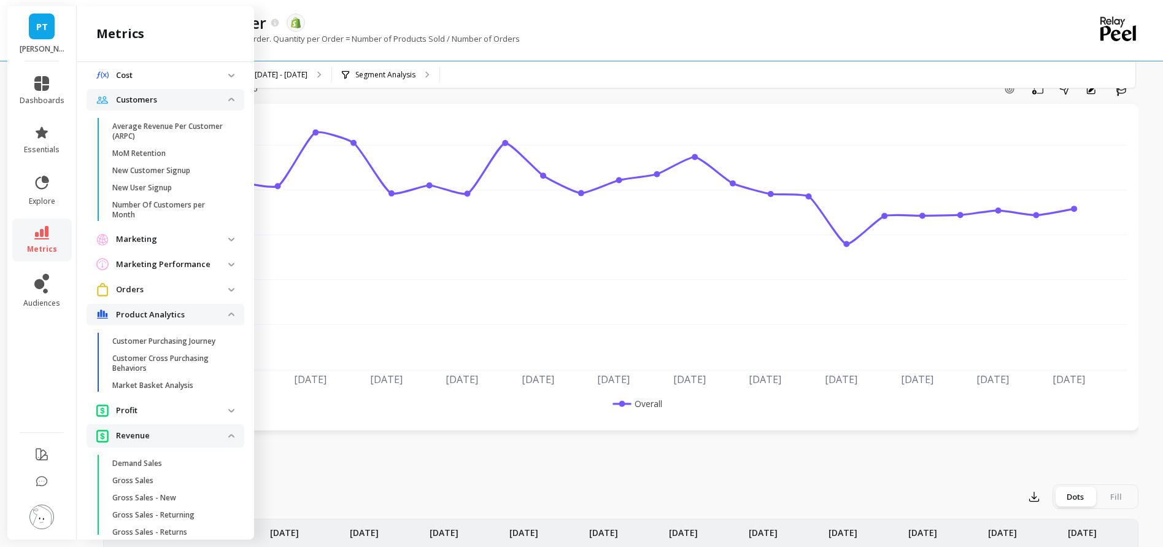
click at [188, 104] on p "Customers" at bounding box center [172, 100] width 112 height 12
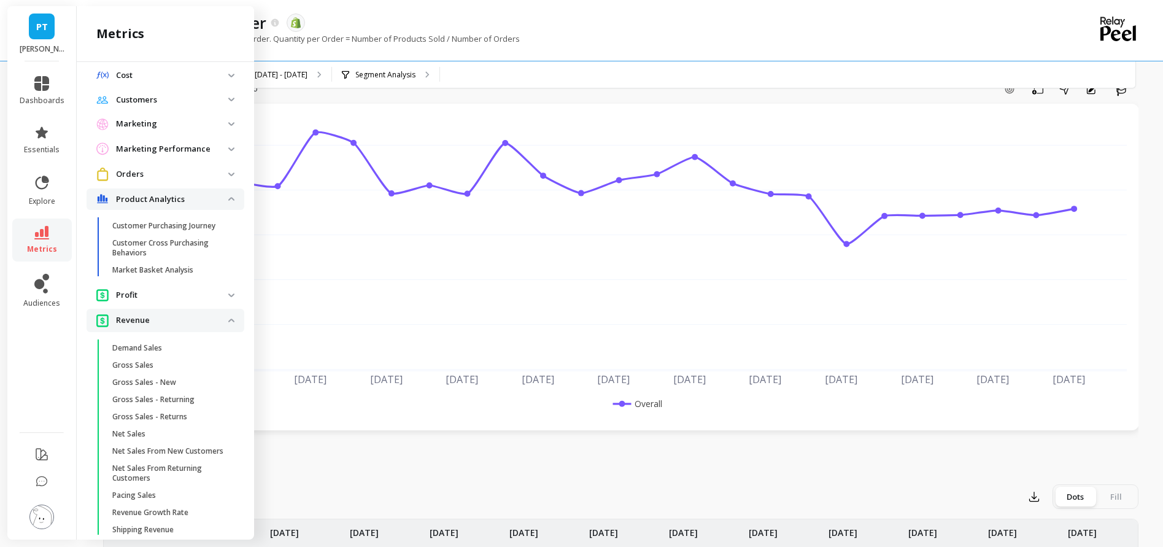
click at [195, 71] on p "Cost" at bounding box center [172, 75] width 112 height 12
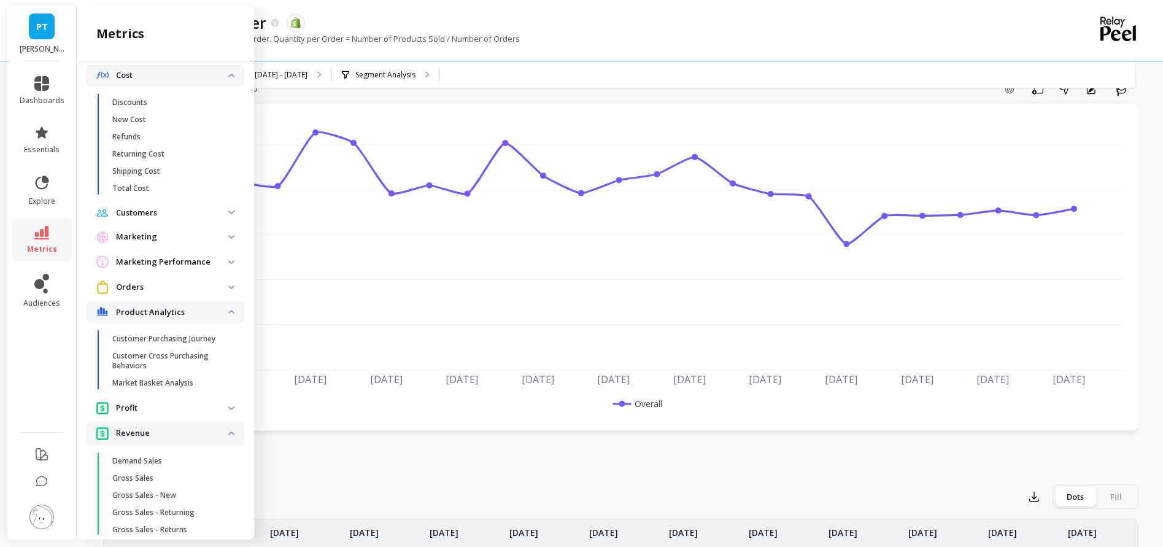
click at [195, 71] on p "Cost" at bounding box center [172, 75] width 112 height 12
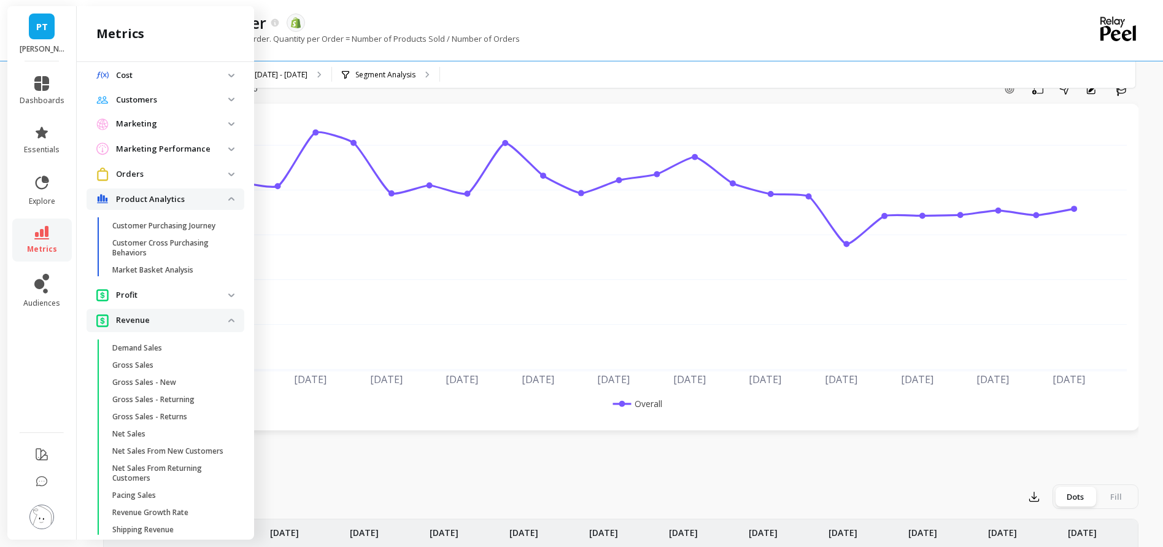
click at [187, 118] on p "Marketing" at bounding box center [172, 124] width 112 height 12
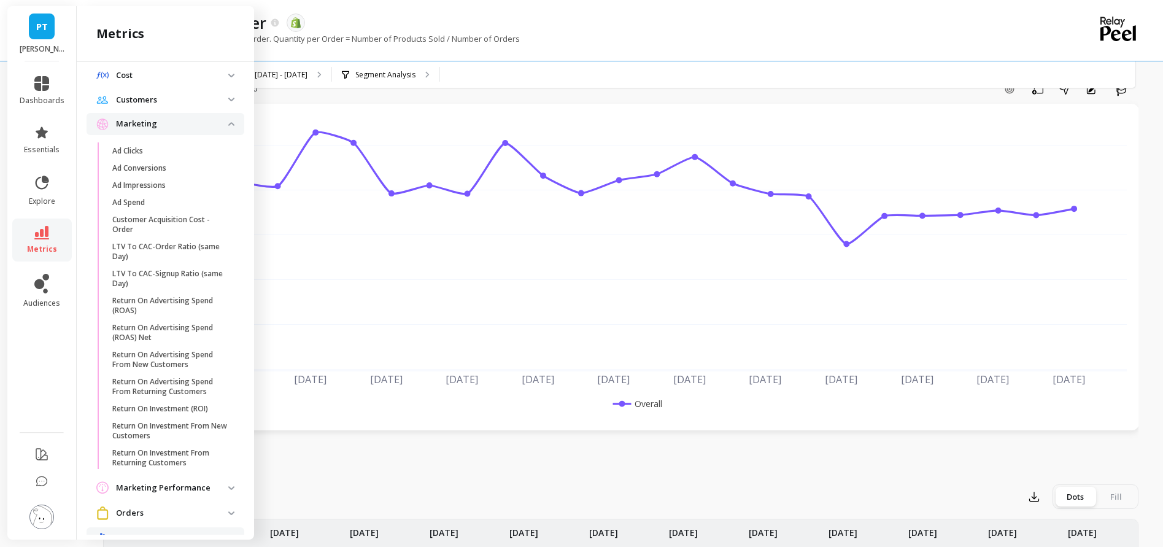
click at [187, 118] on p "Marketing" at bounding box center [172, 124] width 112 height 12
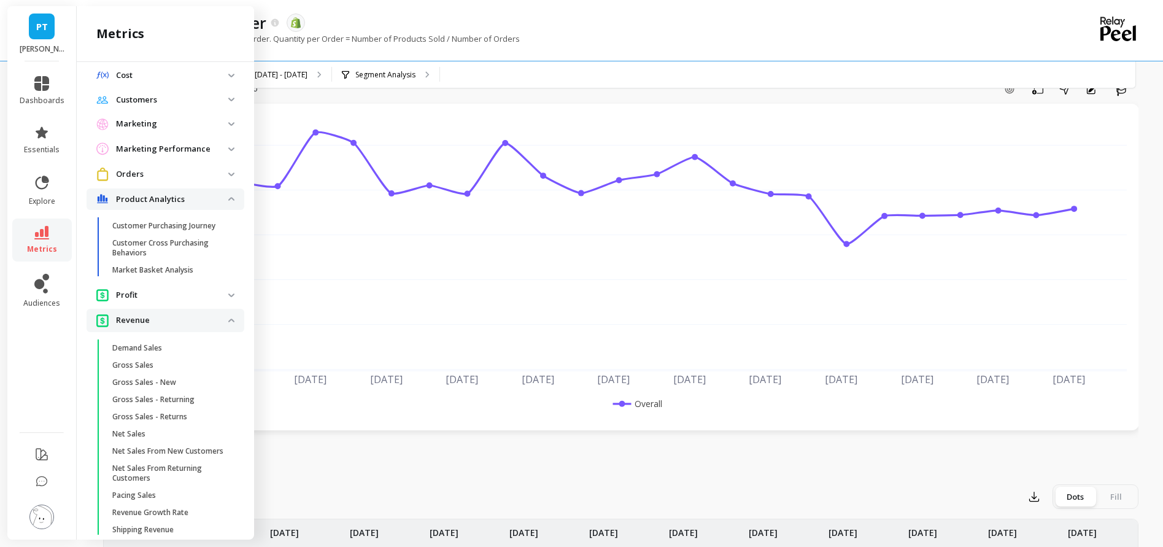
click at [183, 145] on p "Marketing Performance" at bounding box center [172, 149] width 112 height 12
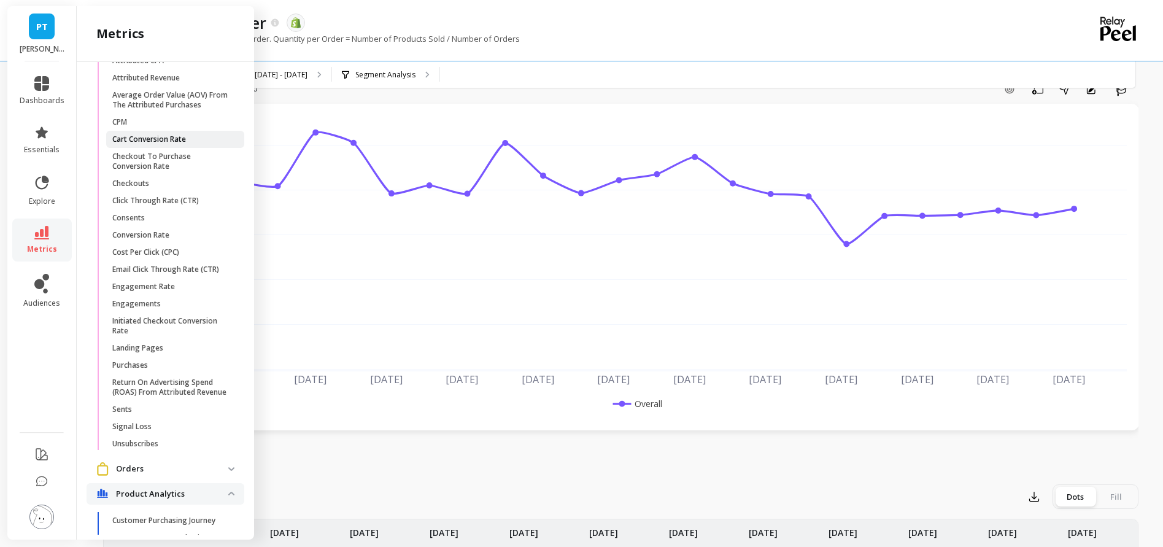
scroll to position [449, 0]
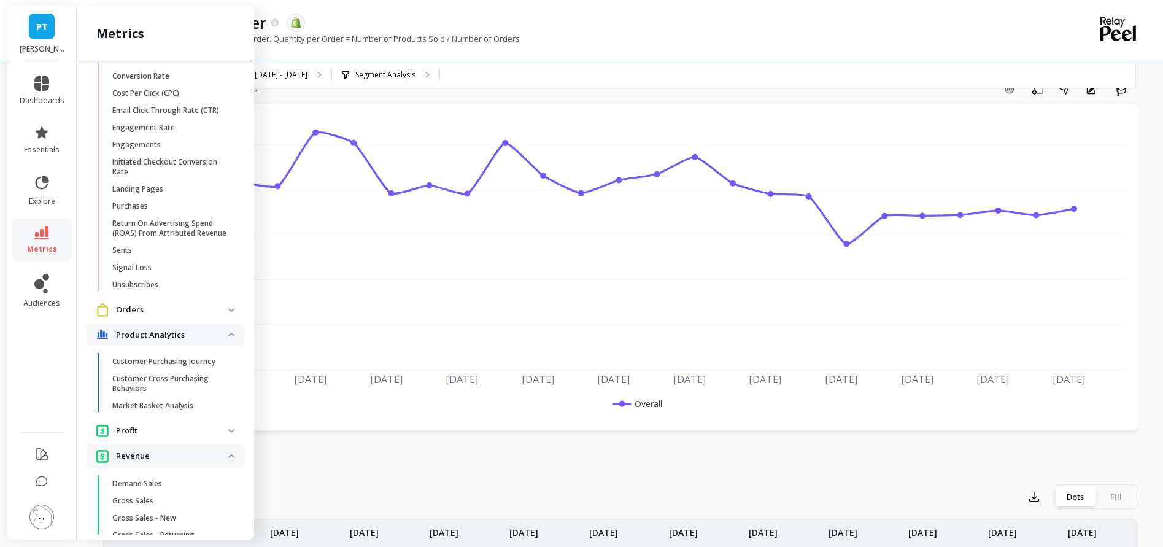
click at [136, 310] on p "Orders" at bounding box center [172, 310] width 112 height 12
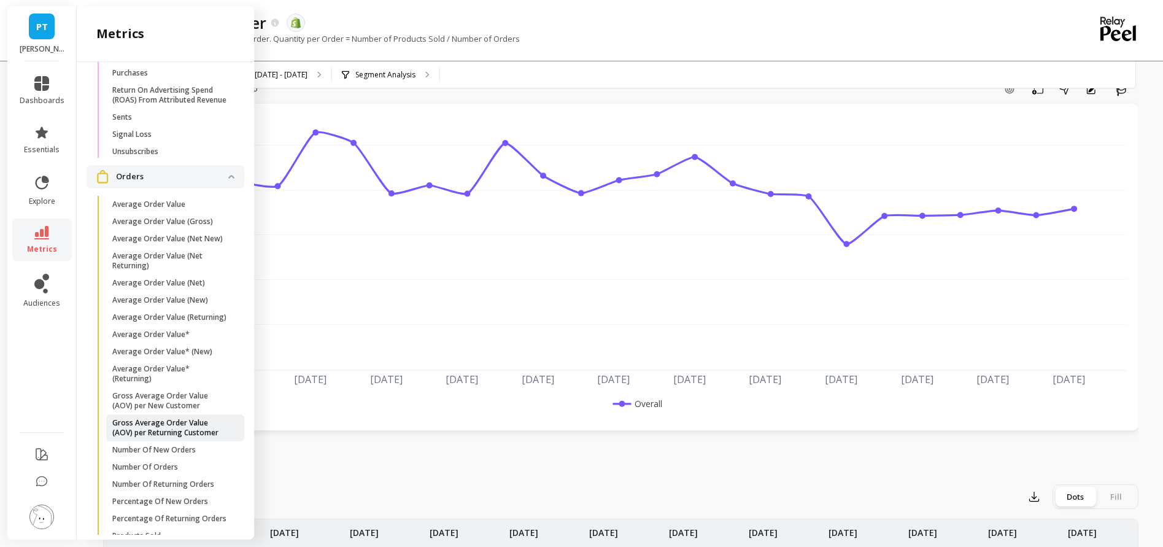
scroll to position [719, 0]
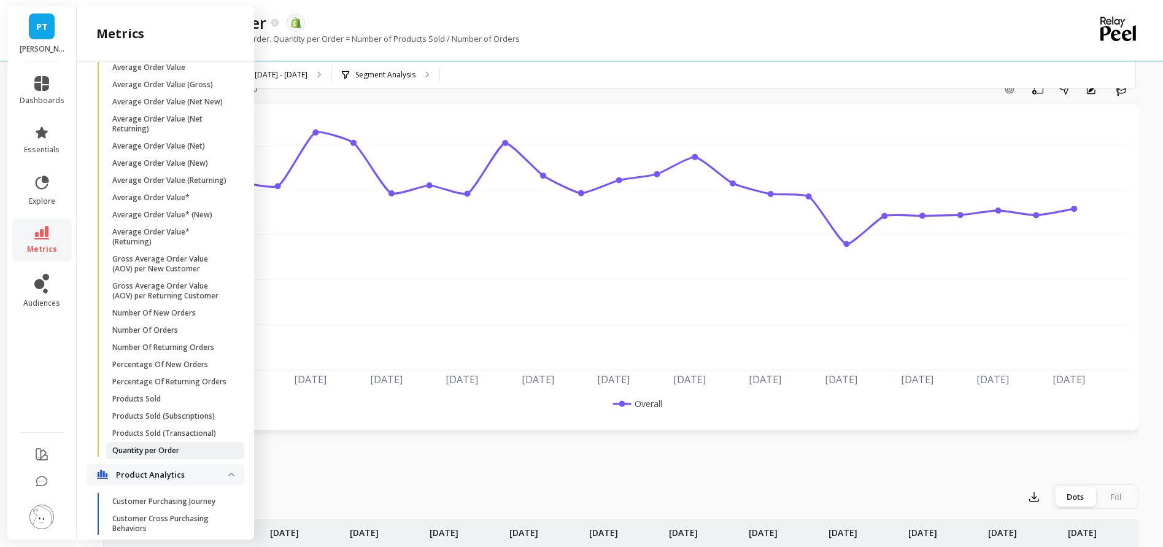
click at [182, 455] on span "Quantity per Order" at bounding box center [170, 451] width 117 height 10
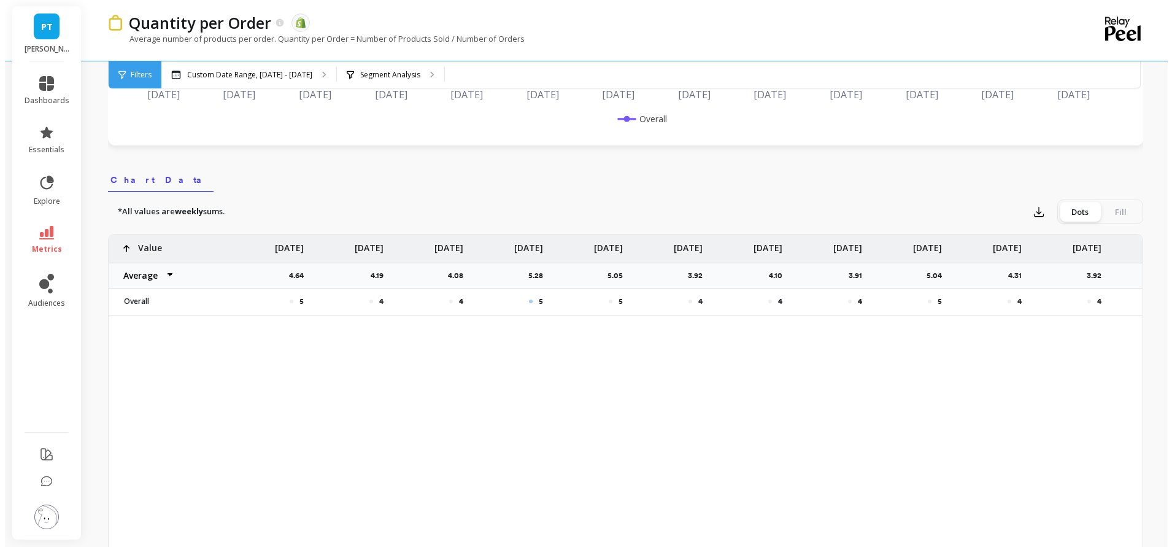
scroll to position [0, 0]
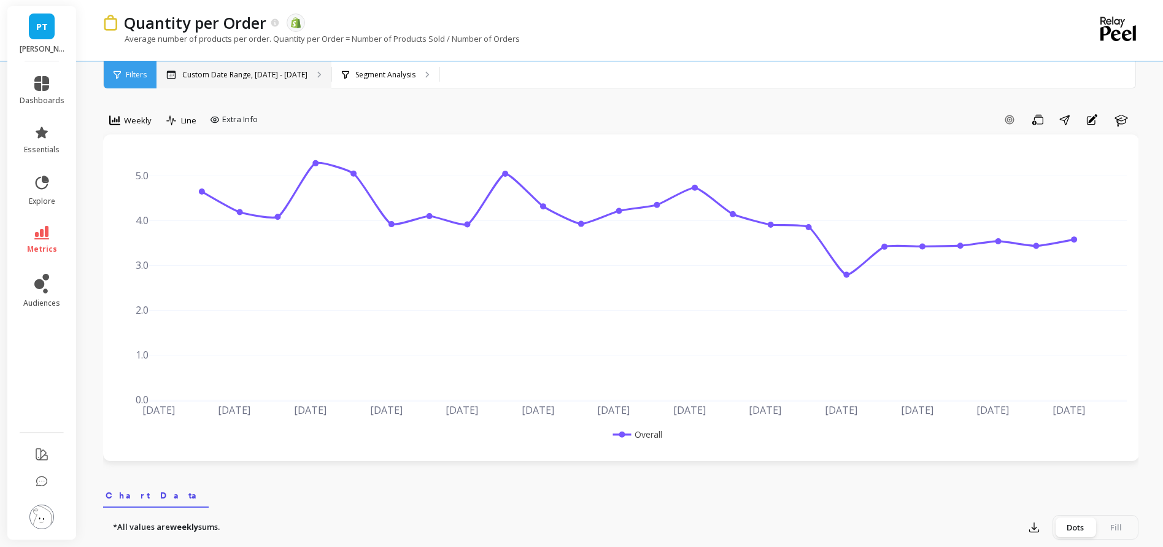
click at [287, 71] on p "Custom Date Range, [DATE] - [DATE]" at bounding box center [244, 75] width 125 height 10
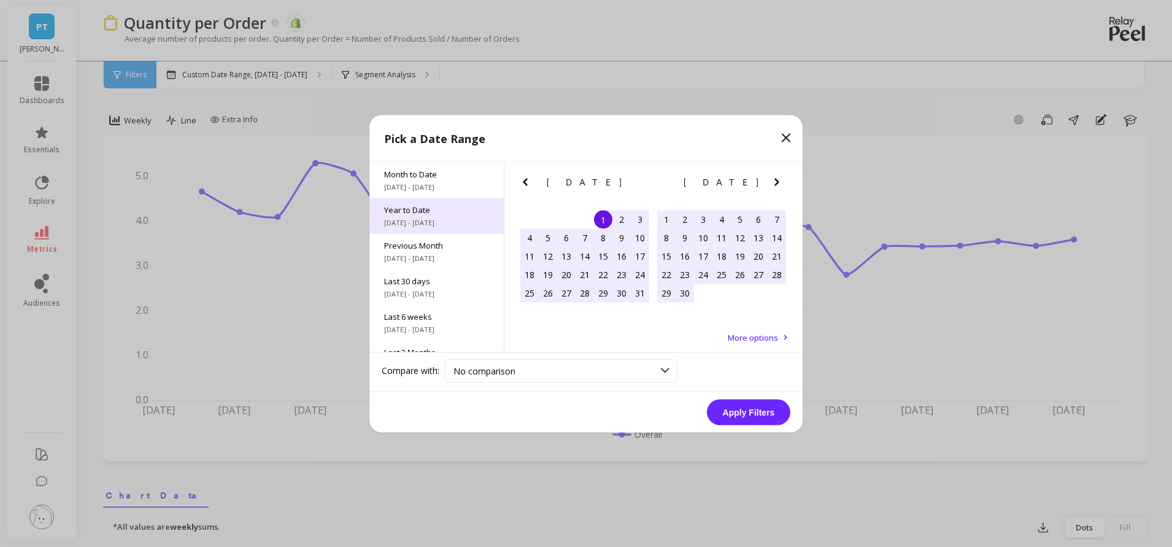
click at [432, 206] on span "Year to Date" at bounding box center [436, 209] width 105 height 11
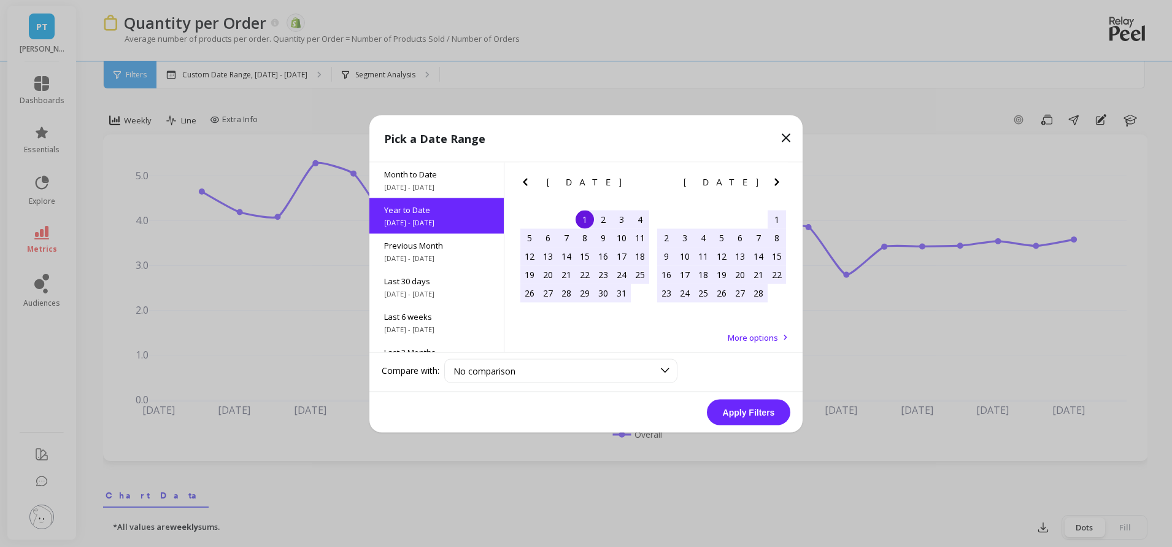
click at [741, 412] on button "Apply Filters" at bounding box center [748, 412] width 83 height 26
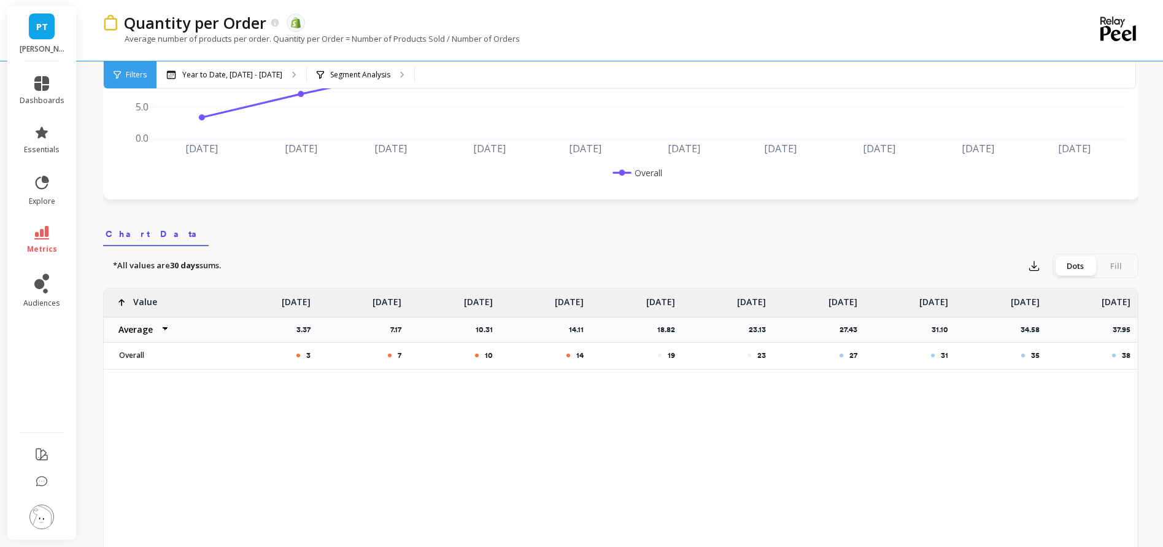
scroll to position [321, 0]
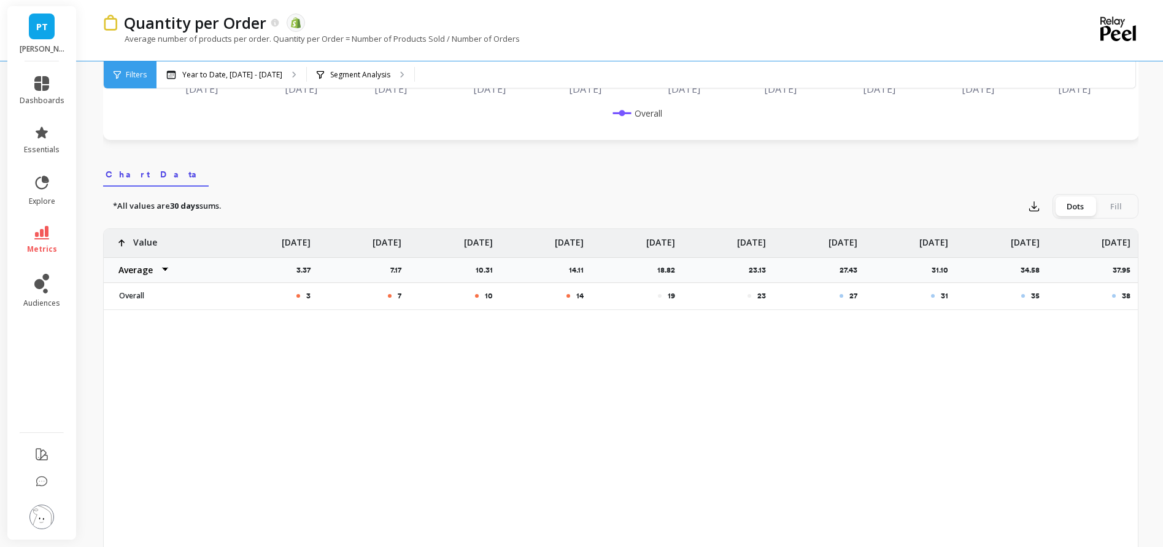
click at [164, 268] on select "Average Sum [PERSON_NAME]" at bounding box center [141, 270] width 74 height 25
select select "sum"
click at [160, 302] on div "Overall" at bounding box center [165, 296] width 123 height 26
click at [143, 298] on p "Overall" at bounding box center [165, 296] width 107 height 10
click at [160, 273] on select "Average Sum [PERSON_NAME]" at bounding box center [141, 270] width 74 height 25
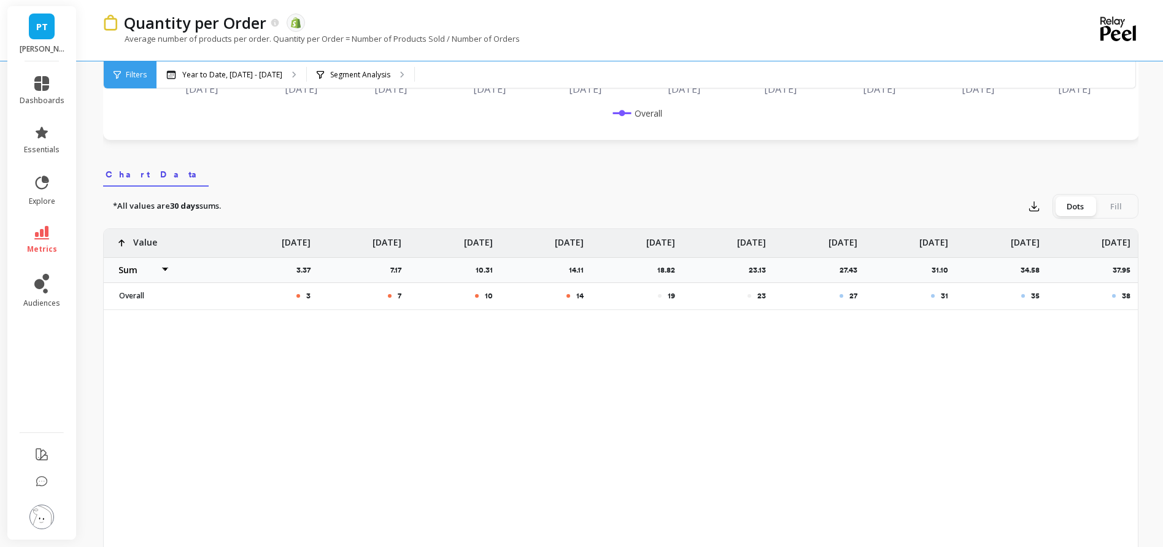
click at [104, 258] on select "Average Sum [PERSON_NAME]" at bounding box center [141, 270] width 74 height 25
click at [1121, 268] on p "37.95" at bounding box center [1125, 270] width 25 height 10
drag, startPoint x: 1121, startPoint y: 268, endPoint x: 749, endPoint y: 270, distance: 371.3
click at [749, 270] on div "3 7 10 14 19 23 27 31 35 38 Value Average Sum Max Min [DATE] 3.37 [DATE] 7.17 […" at bounding box center [621, 269] width 1034 height 81
click at [336, 323] on div "3 7 10 14 19 23 27 31 35 38 Value Average Sum Max Min [DATE] 3.37 [DATE] 7.17 […" at bounding box center [620, 421] width 1035 height 387
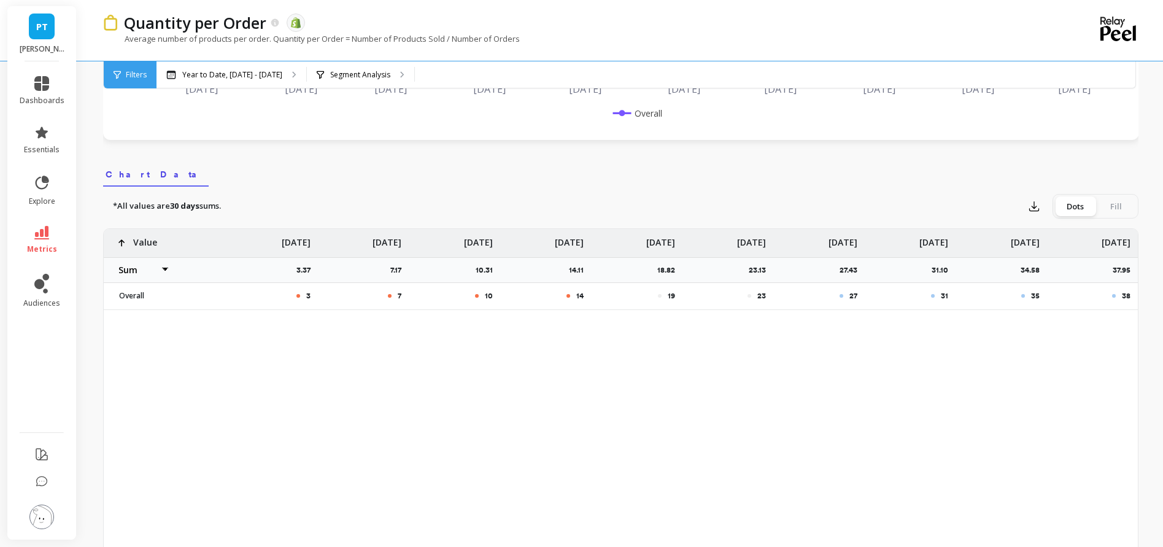
click at [157, 270] on select "Average Sum [PERSON_NAME]" at bounding box center [141, 270] width 74 height 25
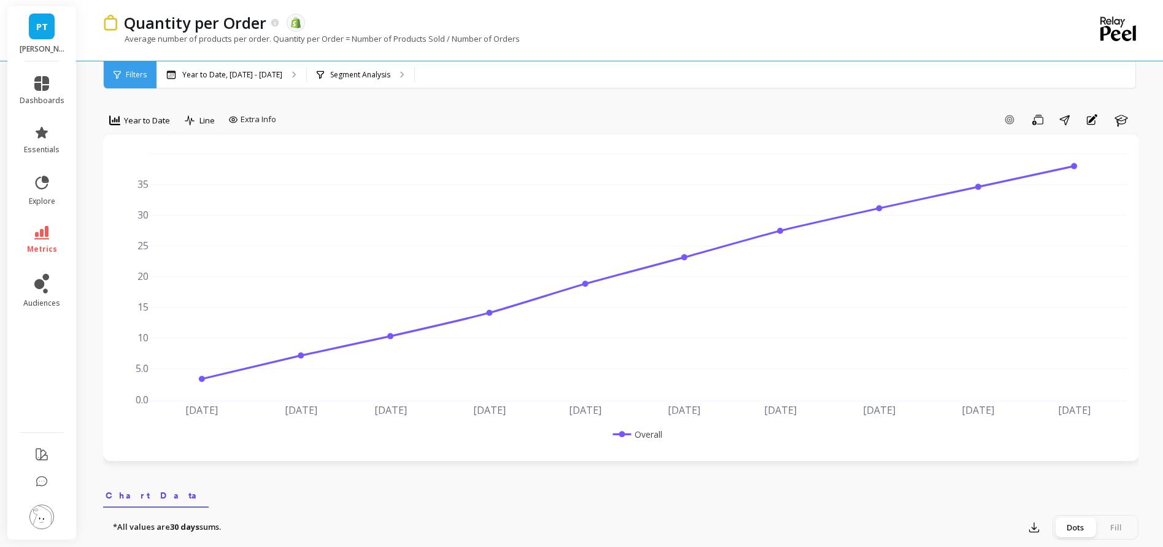
scroll to position [351, 0]
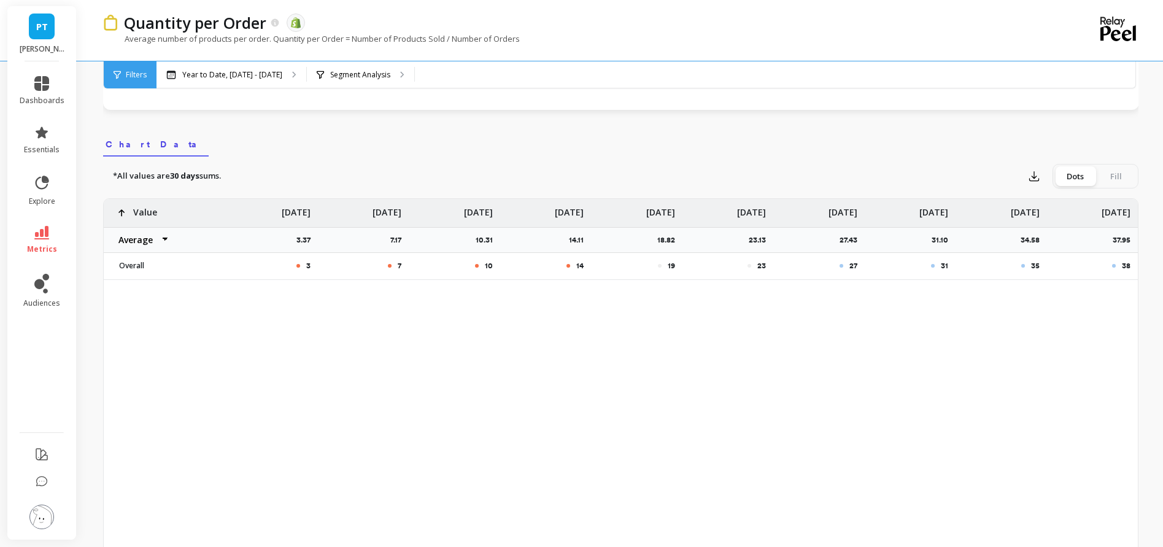
click at [135, 137] on link "Chart Data" at bounding box center [156, 142] width 106 height 28
click at [134, 147] on span "Chart Data" at bounding box center [156, 144] width 101 height 12
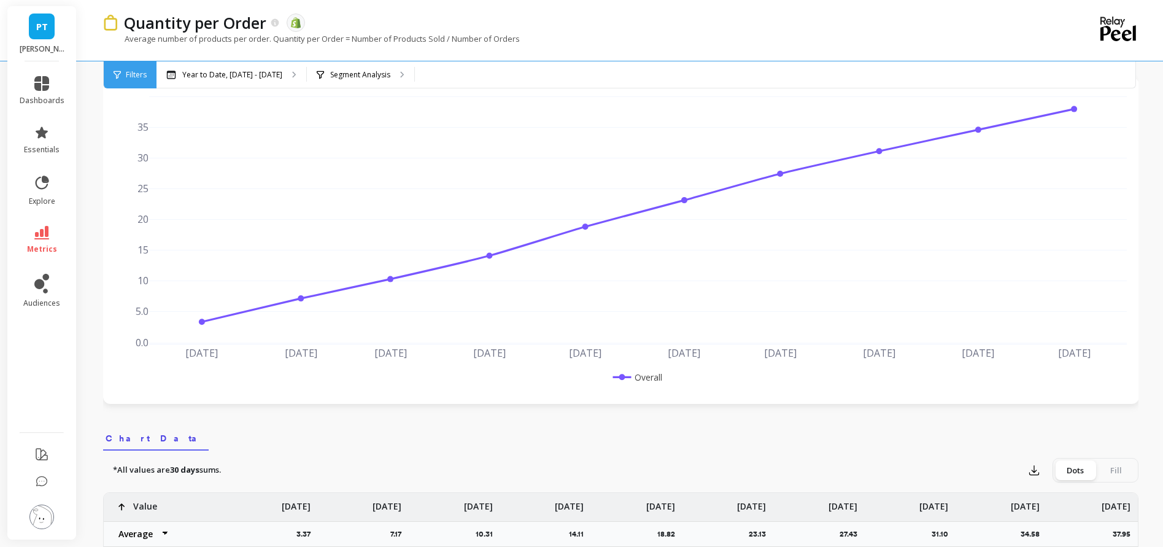
scroll to position [0, 0]
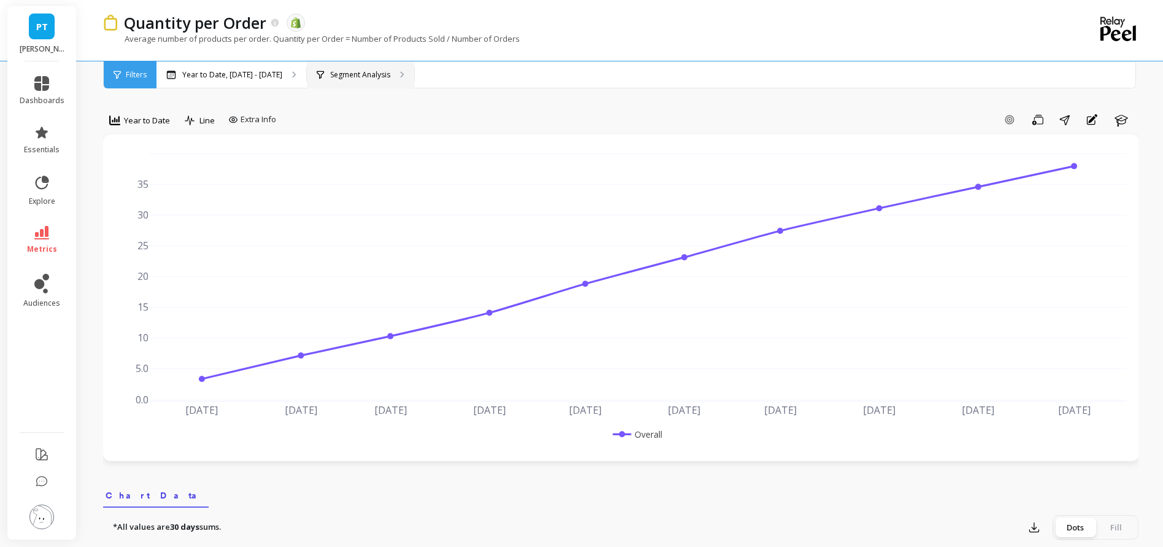
click at [389, 79] on div "Segment Analysis" at bounding box center [360, 74] width 107 height 27
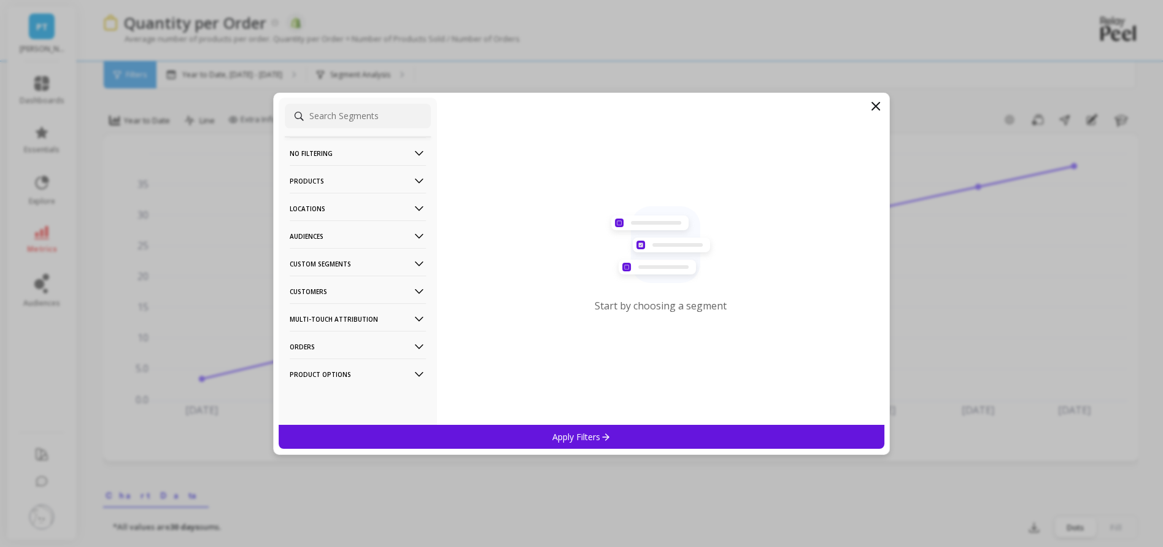
click at [412, 344] on icon at bounding box center [419, 347] width 14 height 14
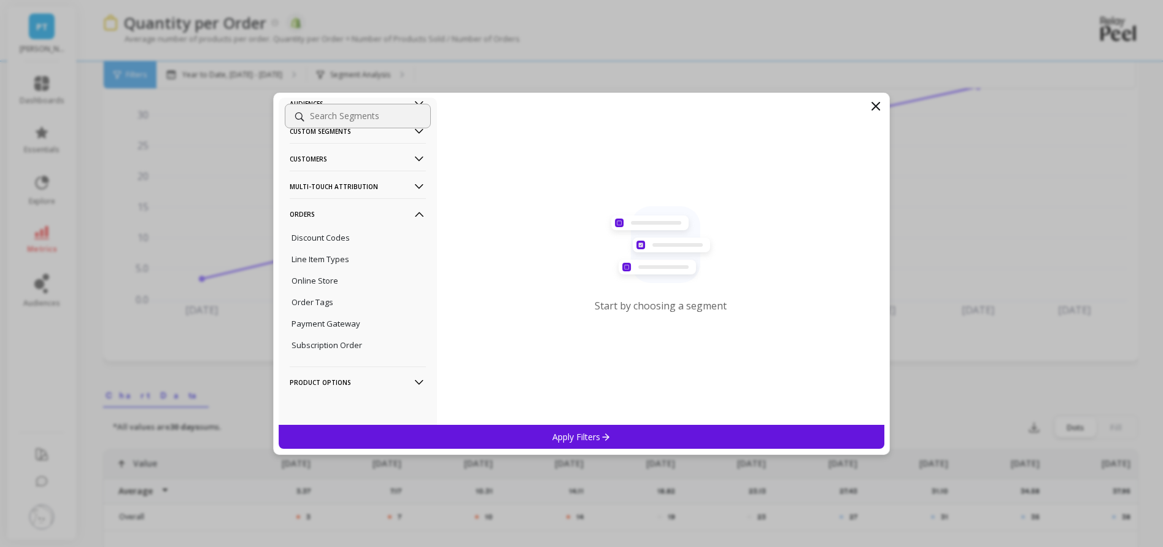
scroll to position [179, 0]
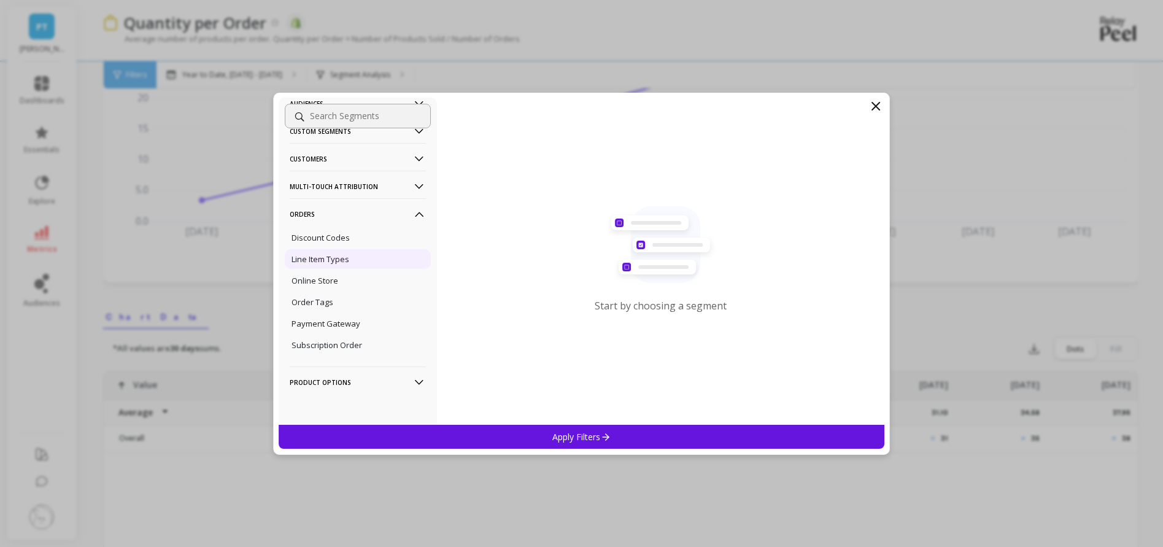
click at [371, 262] on div "Line Item Types" at bounding box center [358, 259] width 146 height 20
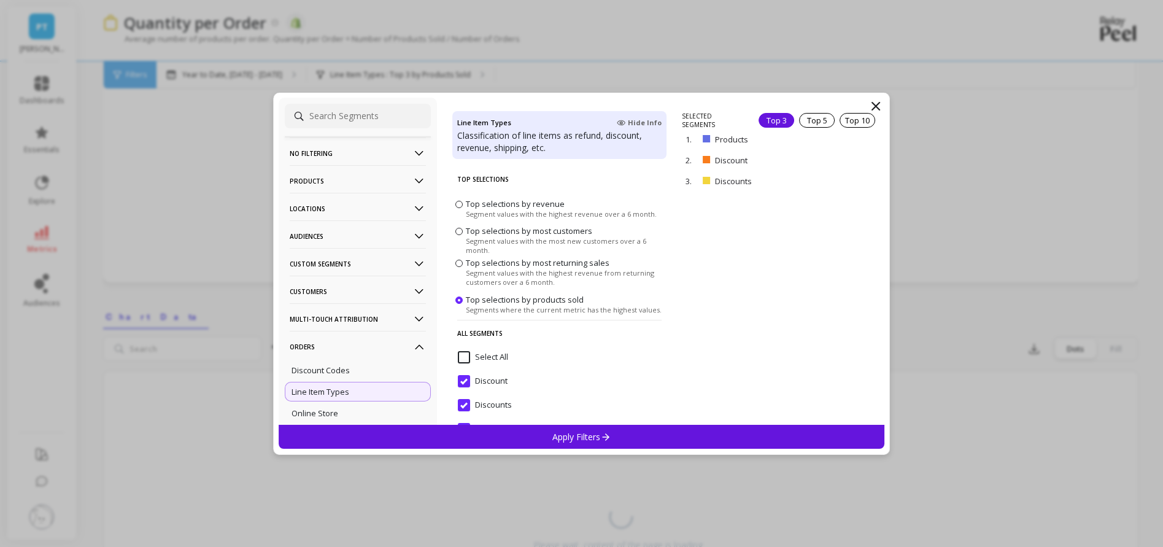
click at [322, 182] on p "Products" at bounding box center [358, 180] width 136 height 31
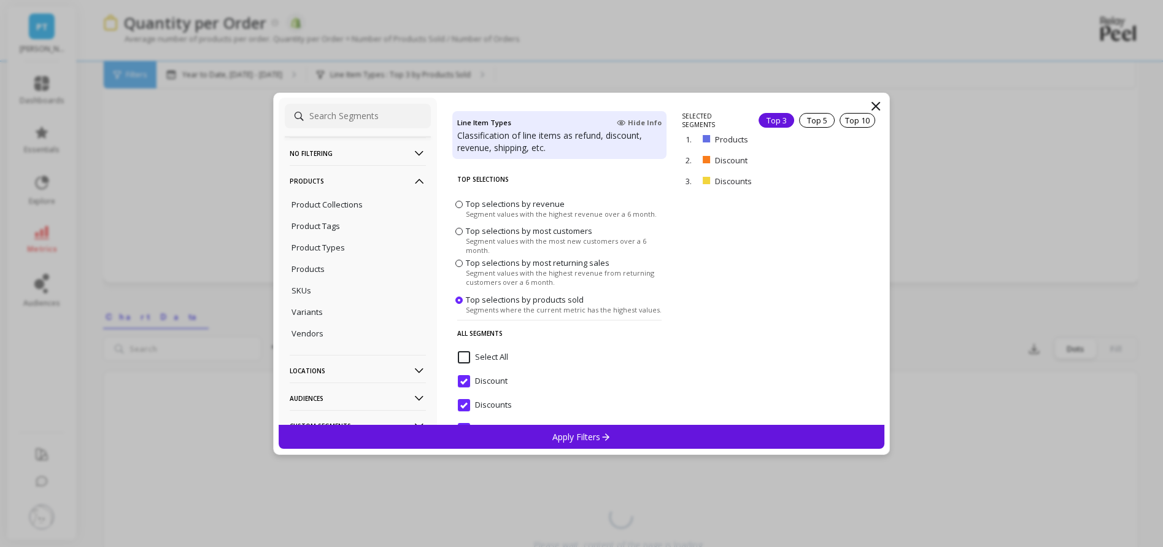
click at [330, 182] on p "Products" at bounding box center [358, 180] width 136 height 31
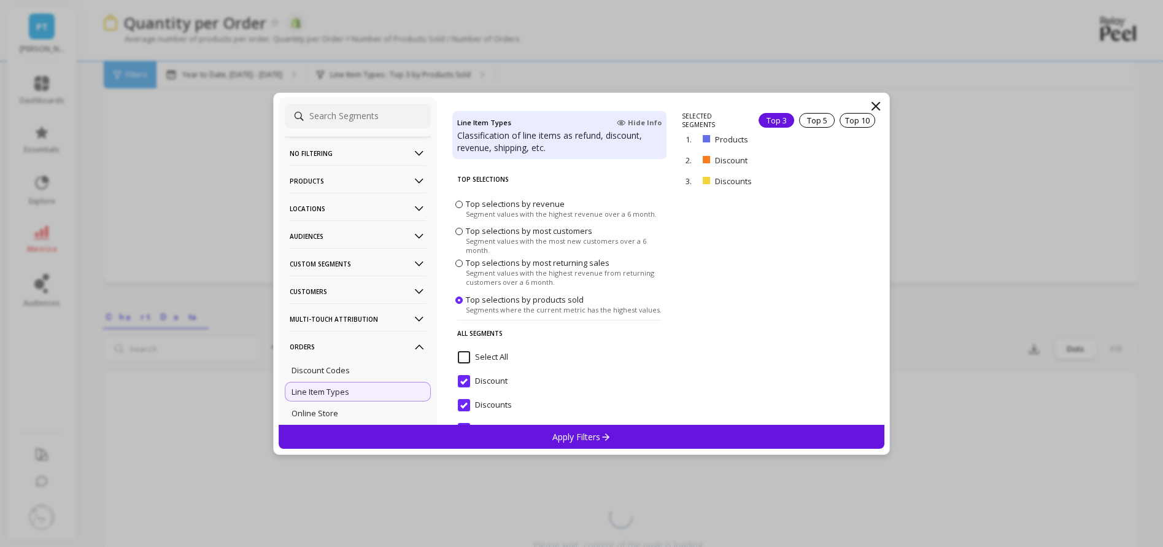
click at [363, 248] on p "Custom Segments" at bounding box center [358, 263] width 136 height 31
click at [363, 232] on p "Audiences" at bounding box center [358, 235] width 136 height 31
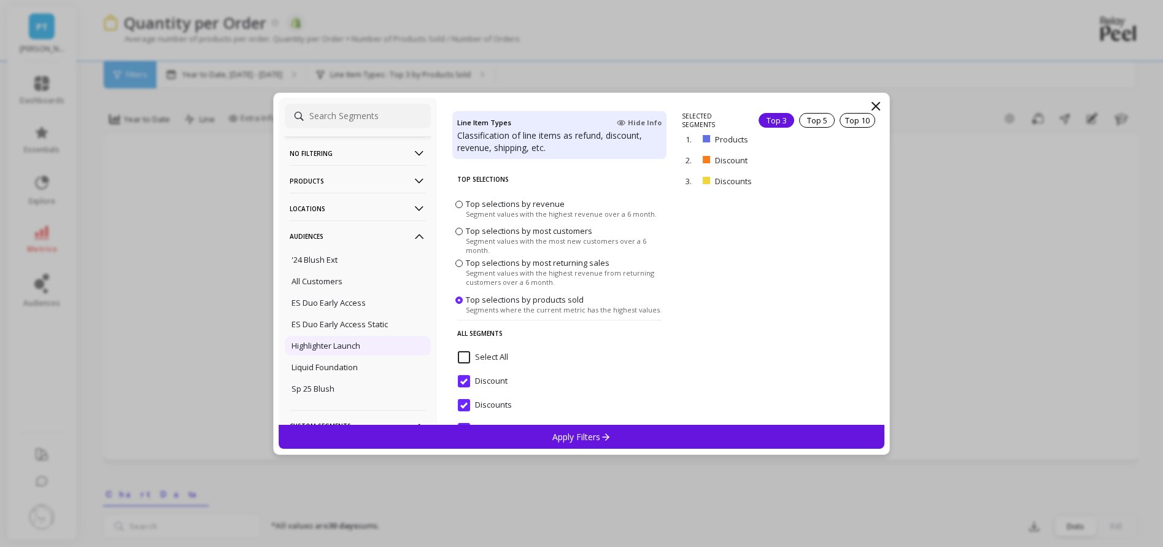
scroll to position [0, 0]
click at [877, 104] on icon at bounding box center [875, 105] width 7 height 7
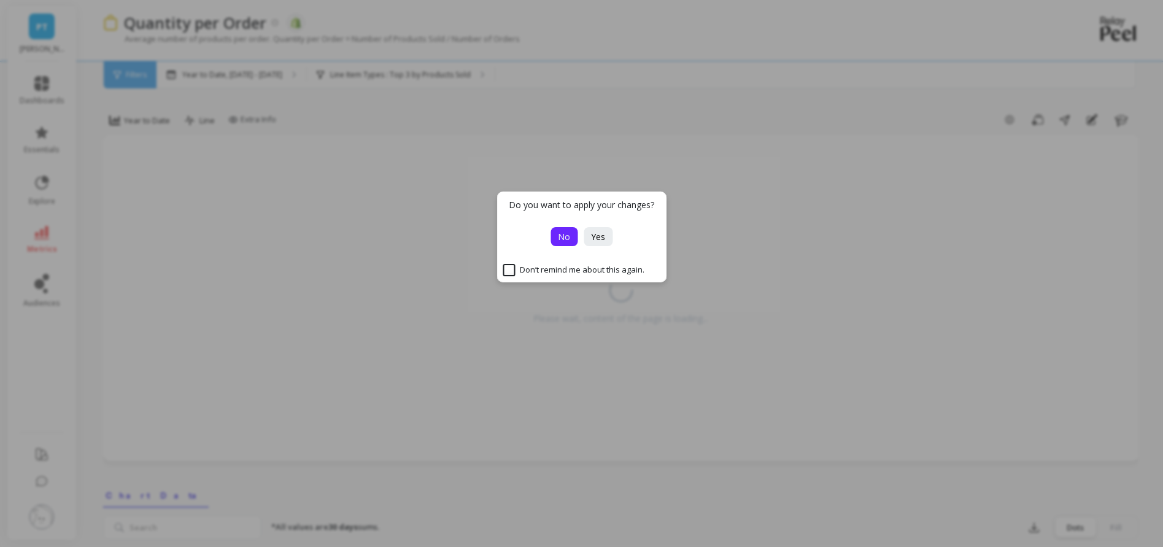
click at [563, 240] on span "No" at bounding box center [564, 237] width 12 height 12
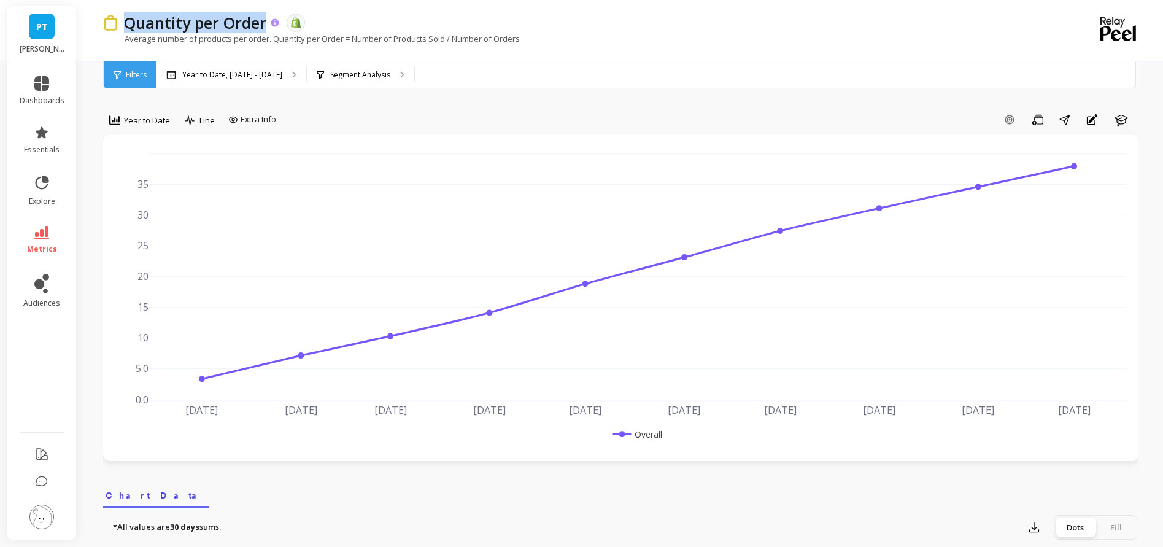
drag, startPoint x: 125, startPoint y: 22, endPoint x: 265, endPoint y: 28, distance: 140.1
click at [265, 28] on p "Quantity per Order" at bounding box center [195, 22] width 142 height 21
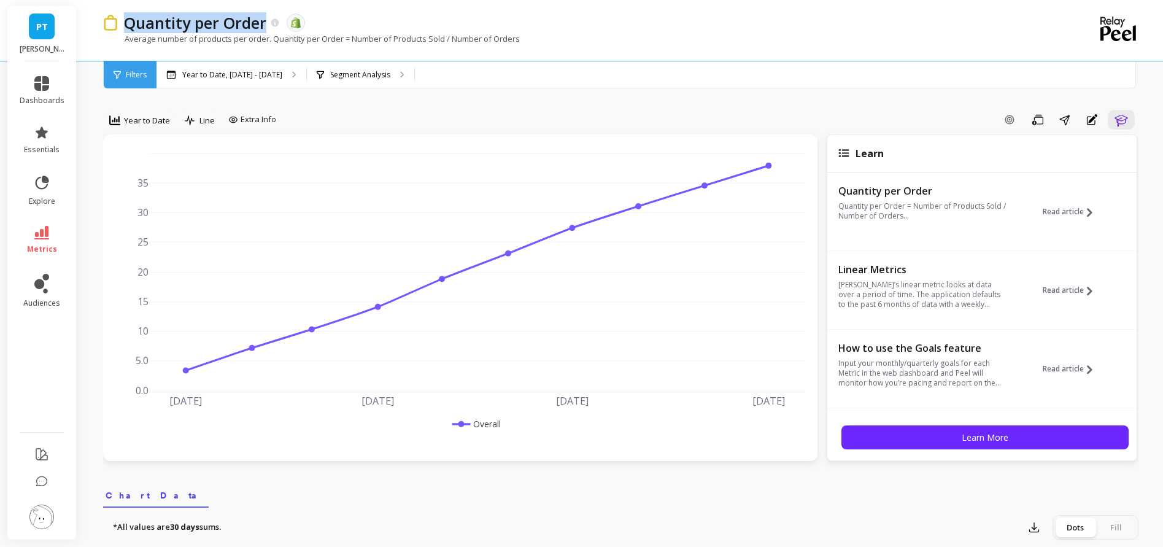
copy p "Quantity per Order"
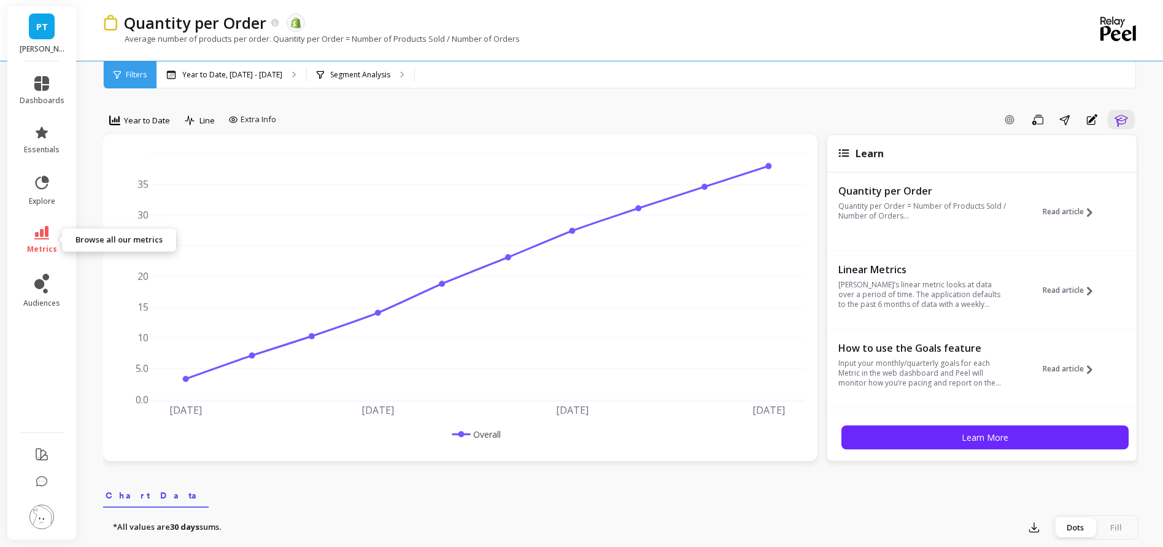
click at [47, 226] on li "metrics" at bounding box center [42, 239] width 60 height 43
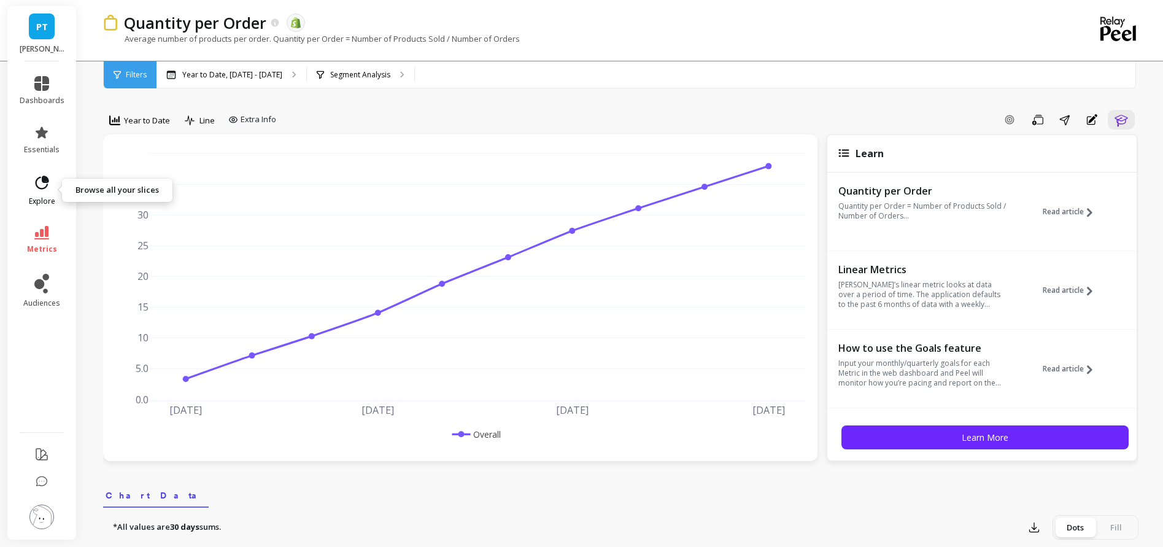
click at [47, 180] on icon at bounding box center [46, 180] width 6 height 6
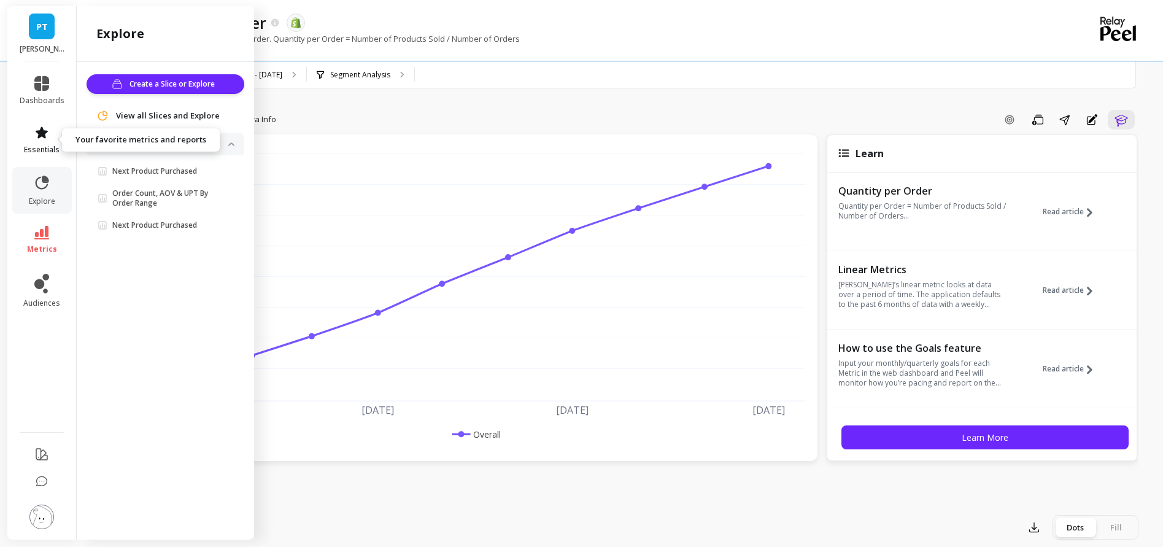
click at [33, 142] on link "essentials" at bounding box center [42, 139] width 45 height 29
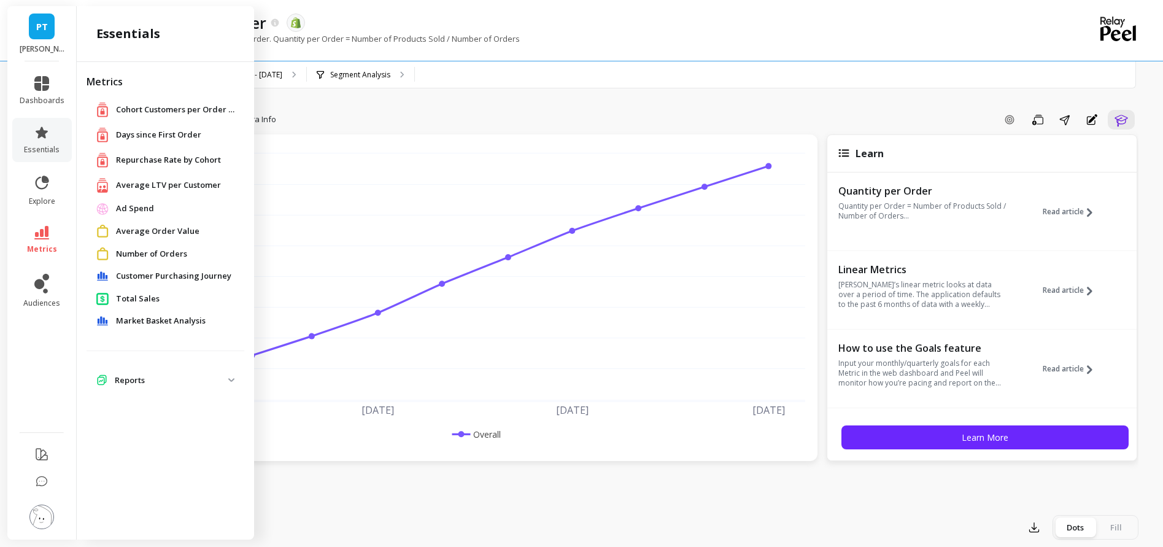
click at [231, 381] on img at bounding box center [231, 380] width 6 height 4
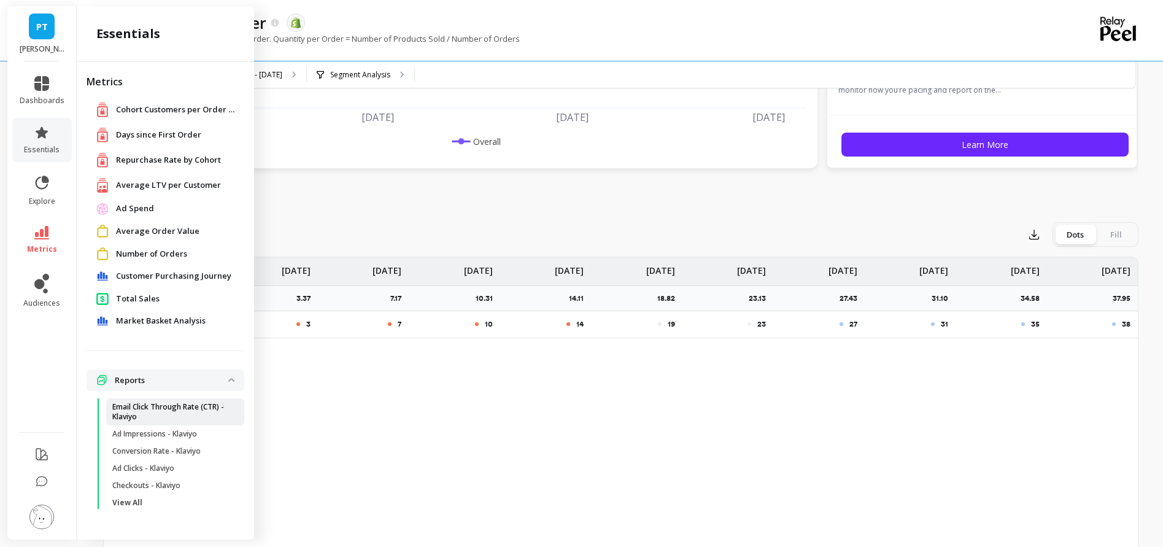
scroll to position [364, 0]
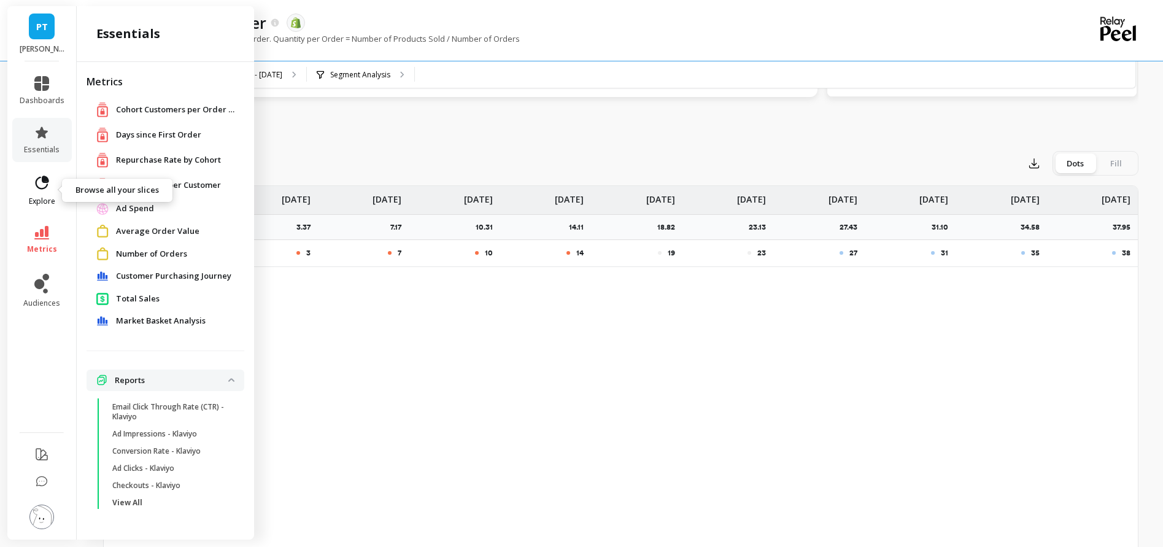
click at [50, 190] on icon at bounding box center [41, 182] width 17 height 17
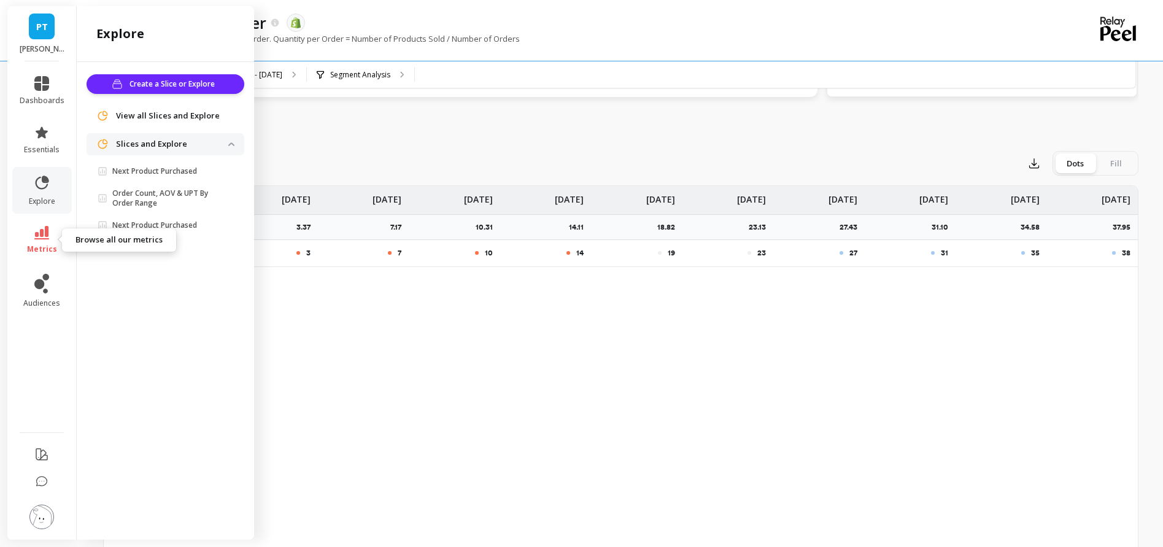
click at [42, 233] on icon at bounding box center [41, 233] width 15 height 14
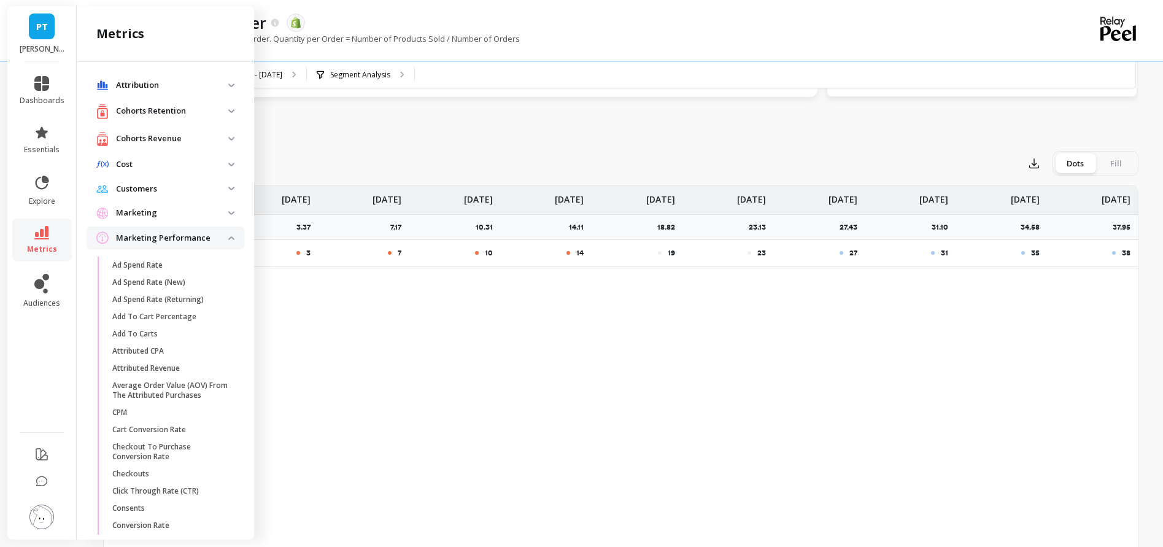
click at [228, 237] on img at bounding box center [231, 238] width 6 height 4
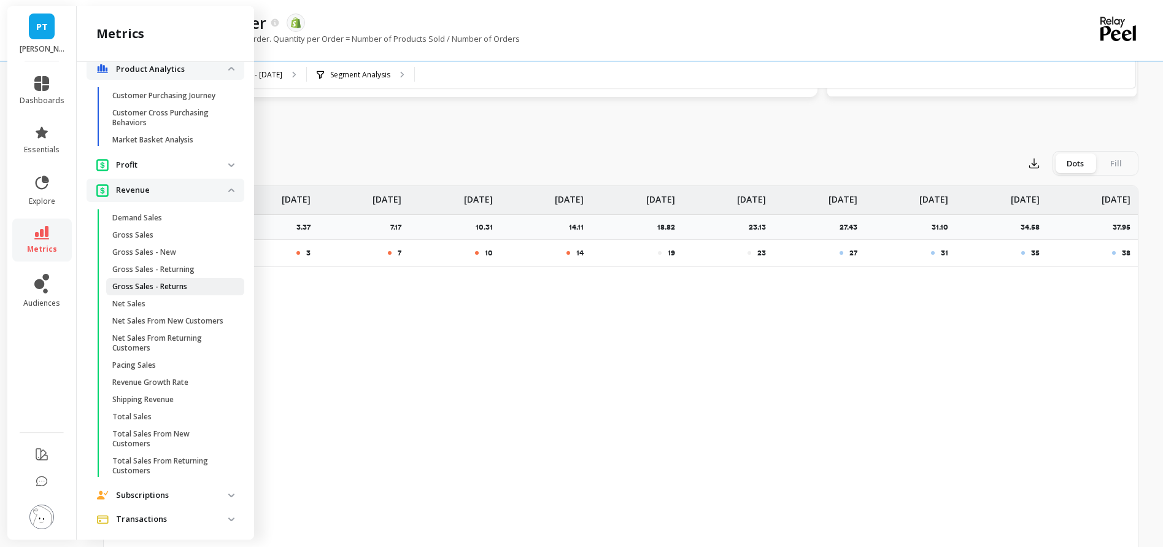
scroll to position [679, 0]
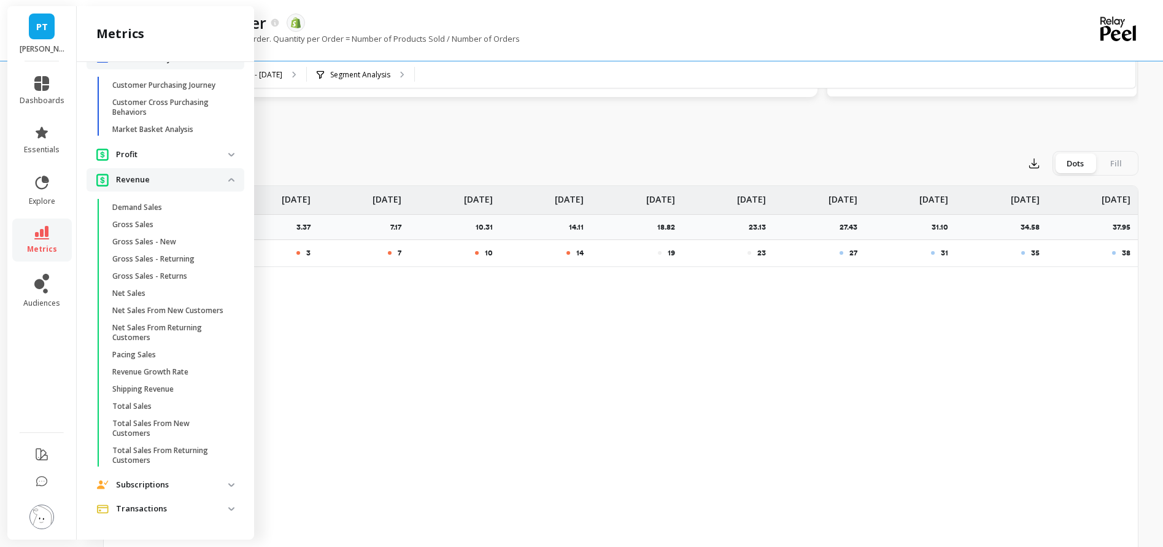
click at [228, 153] on img at bounding box center [231, 155] width 6 height 4
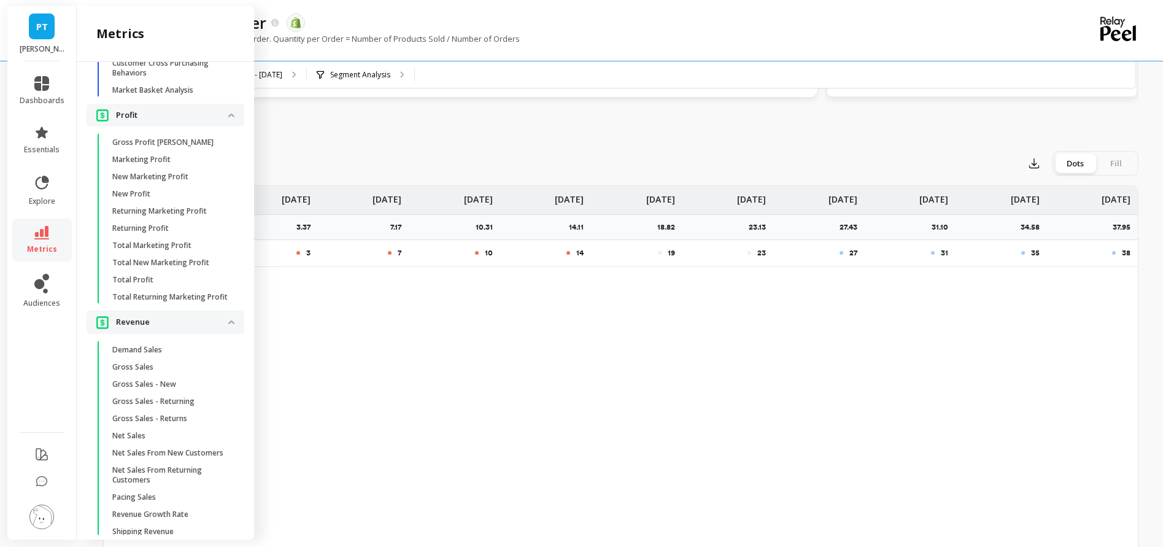
click at [228, 117] on img at bounding box center [231, 116] width 6 height 4
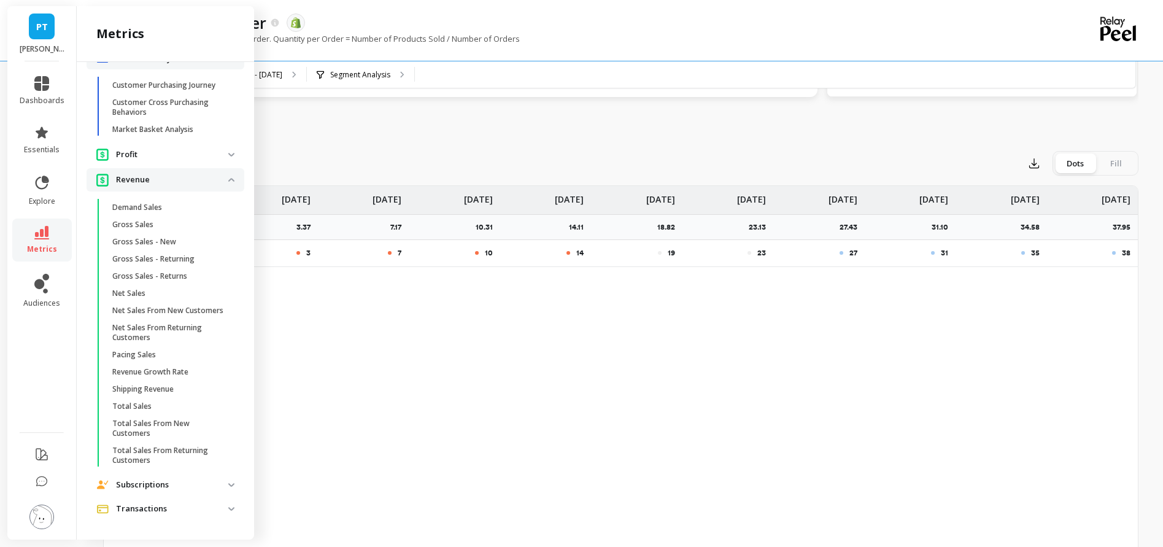
click at [225, 172] on span "Revenue" at bounding box center [166, 179] width 158 height 23
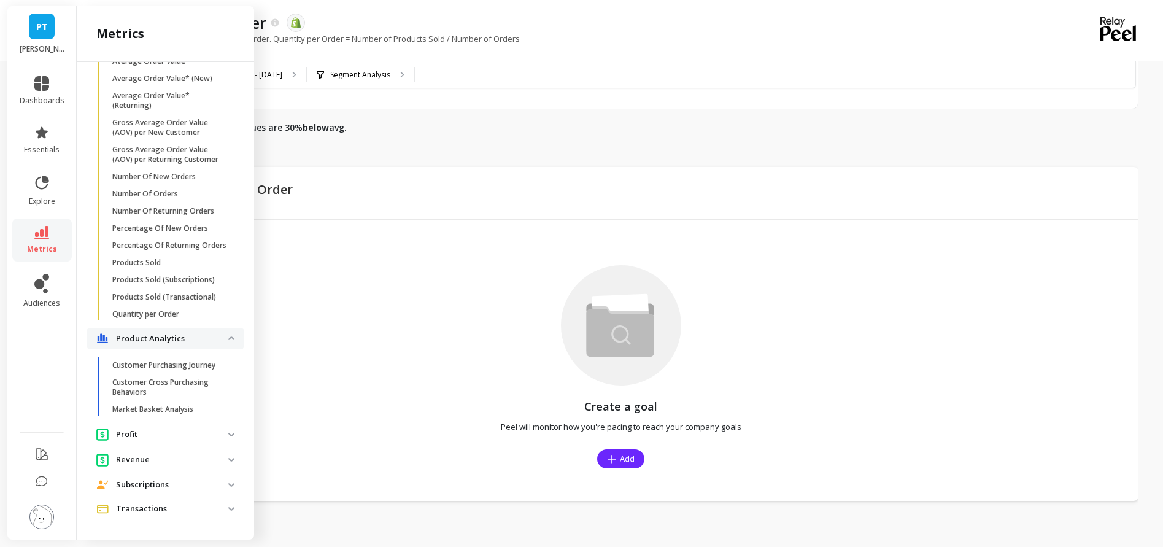
scroll to position [0, 0]
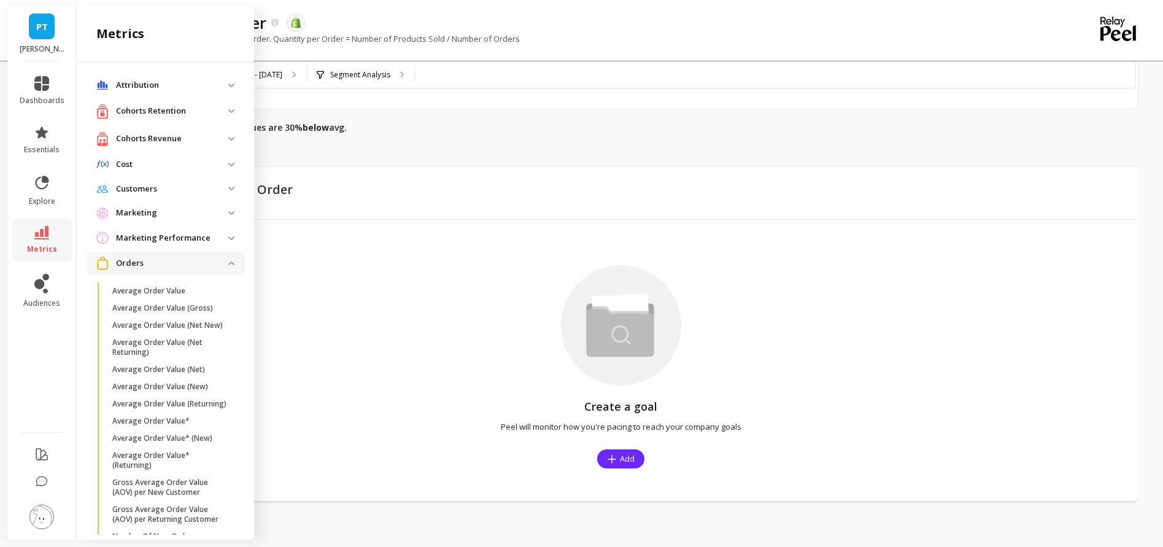
click at [230, 266] on span "Orders" at bounding box center [166, 263] width 158 height 23
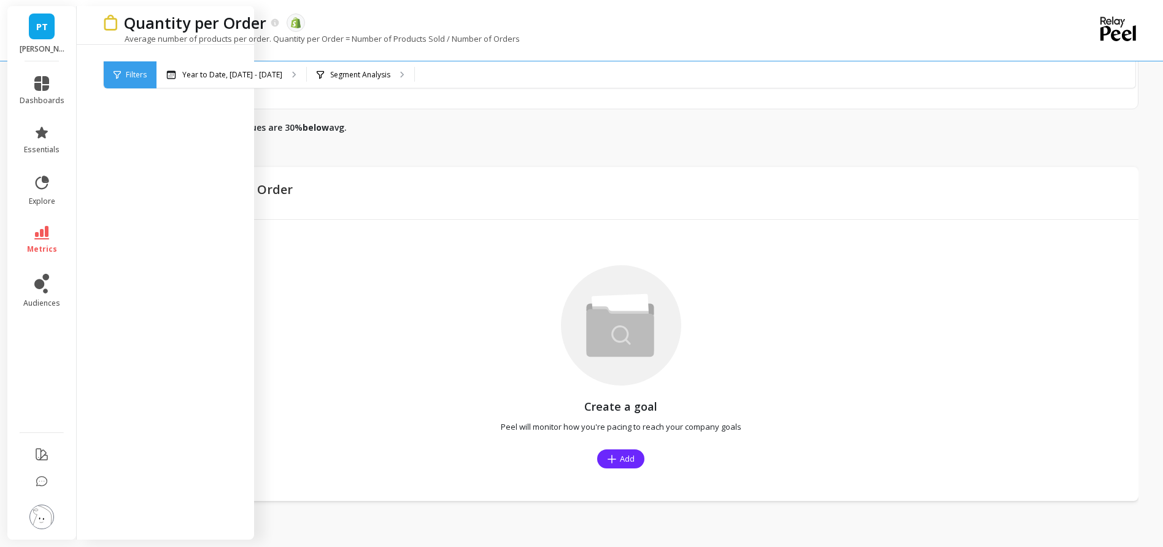
drag, startPoint x: 449, startPoint y: 204, endPoint x: 423, endPoint y: 170, distance: 42.6
click at [448, 204] on div "Goals for Quantity per Order Active Goals" at bounding box center [620, 193] width 1035 height 53
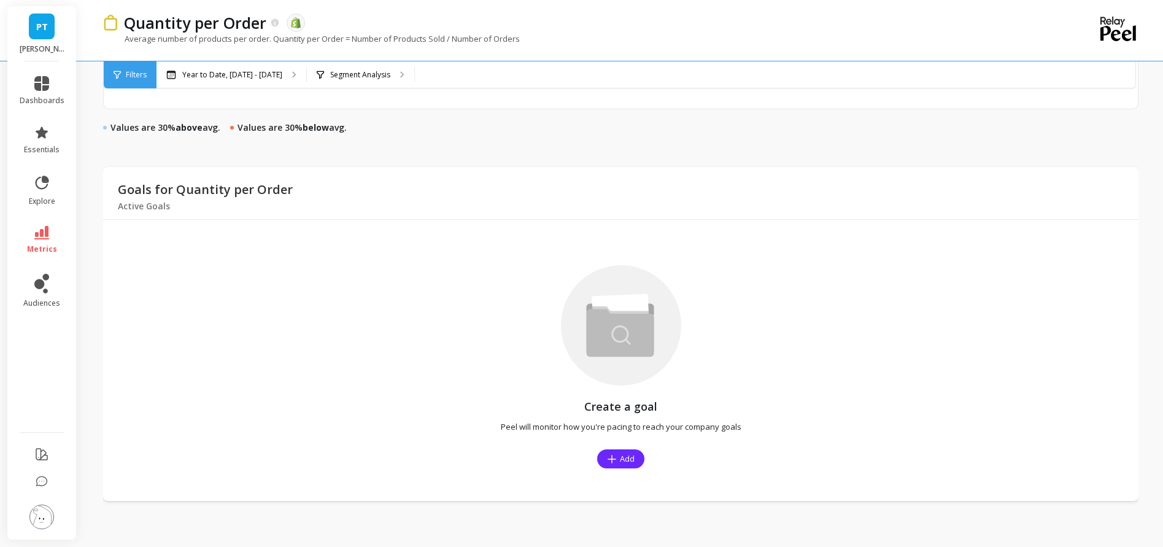
click at [36, 33] on link "PT" at bounding box center [42, 27] width 26 height 26
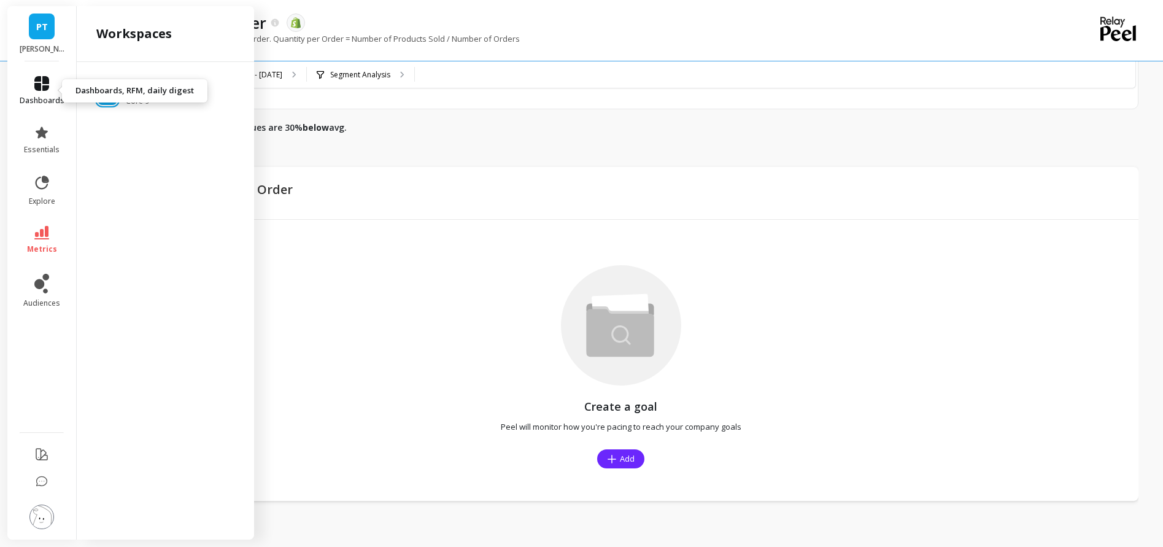
click at [45, 98] on span "dashboards" at bounding box center [42, 101] width 45 height 10
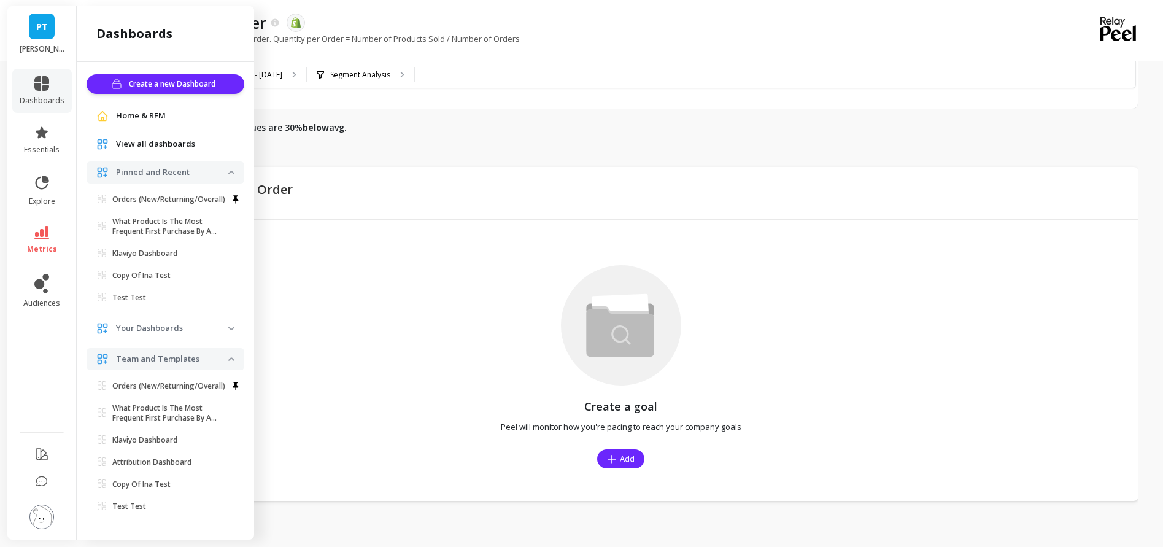
click at [41, 217] on ul "dashboards essentials explore metrics audiences" at bounding box center [41, 243] width 69 height 349
click at [41, 231] on icon at bounding box center [41, 233] width 15 height 14
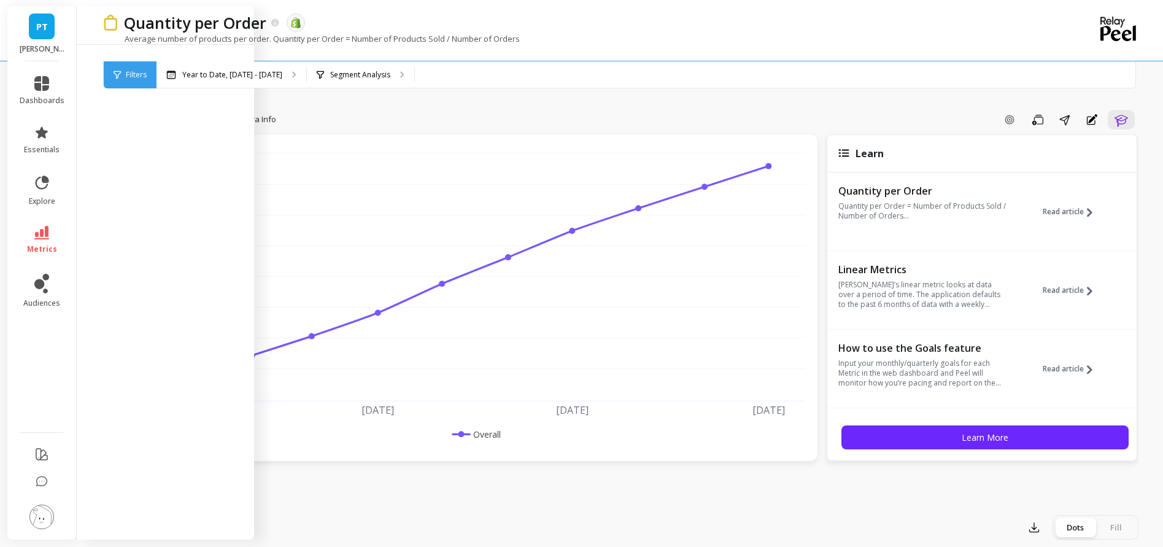
click at [467, 70] on div "Year to Date, [DATE] - [DATE] Segment Analysis" at bounding box center [672, 74] width 1032 height 27
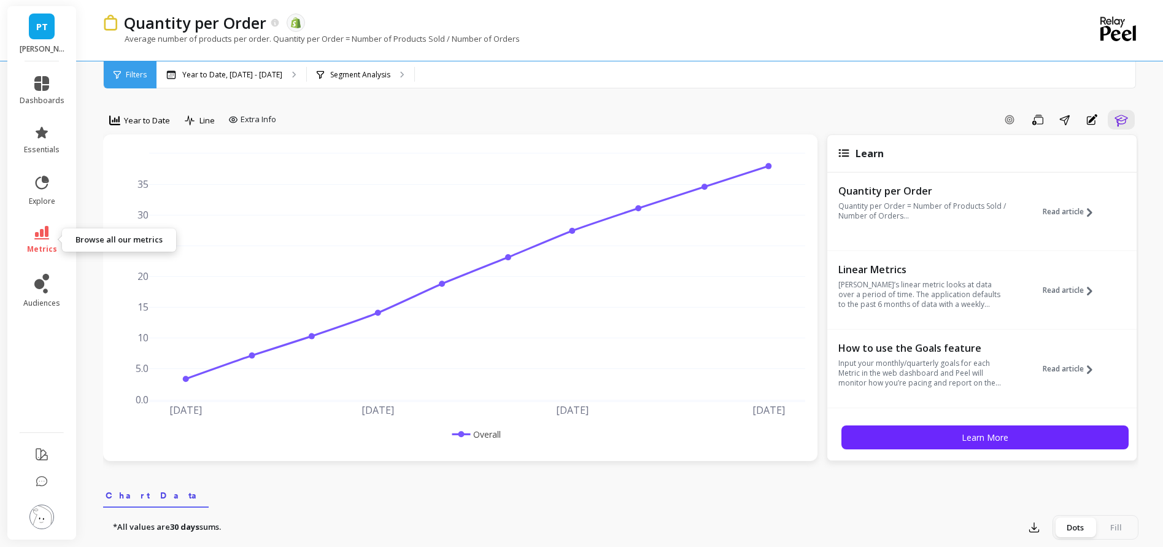
click at [33, 237] on link "metrics" at bounding box center [42, 240] width 45 height 28
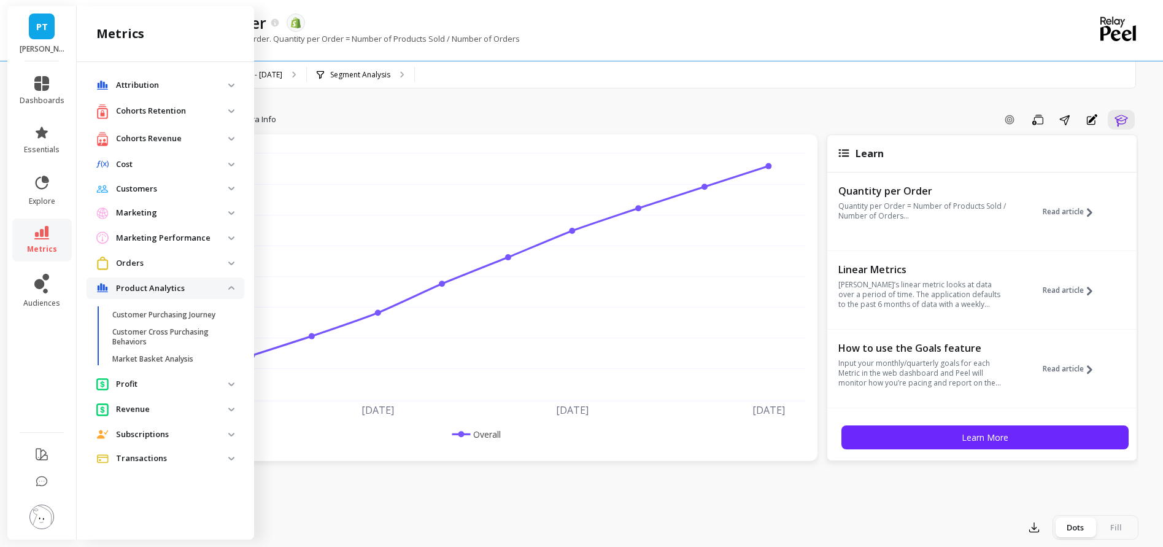
click at [233, 255] on span "Orders" at bounding box center [166, 263] width 158 height 23
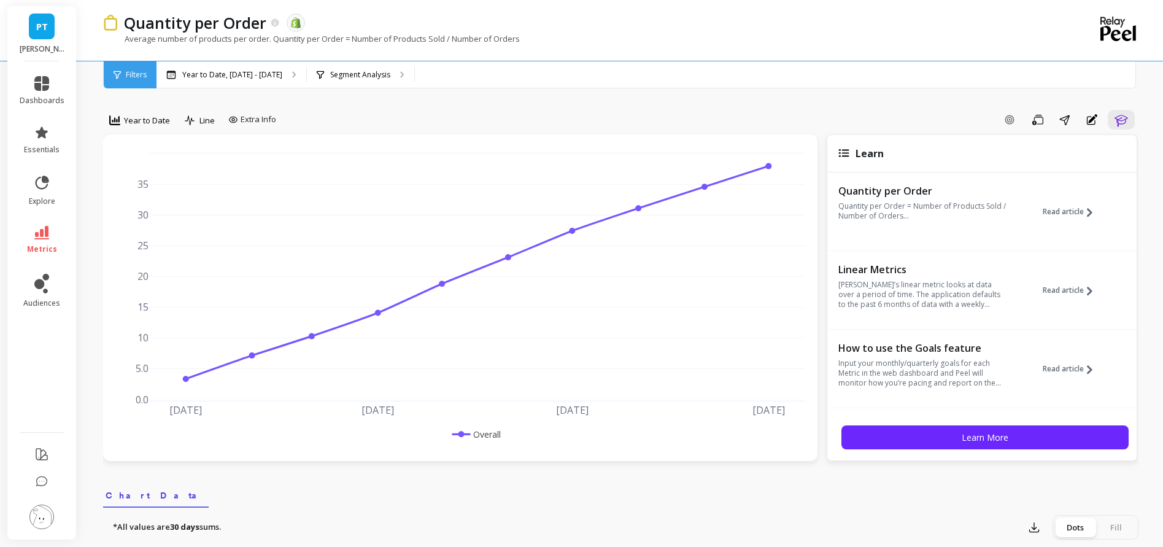
click at [969, 207] on p "Quantity per Order = Number of Products Sold / Number of Orders..." at bounding box center [922, 211] width 169 height 20
click at [1130, 118] on button "Learn" at bounding box center [1121, 120] width 27 height 20
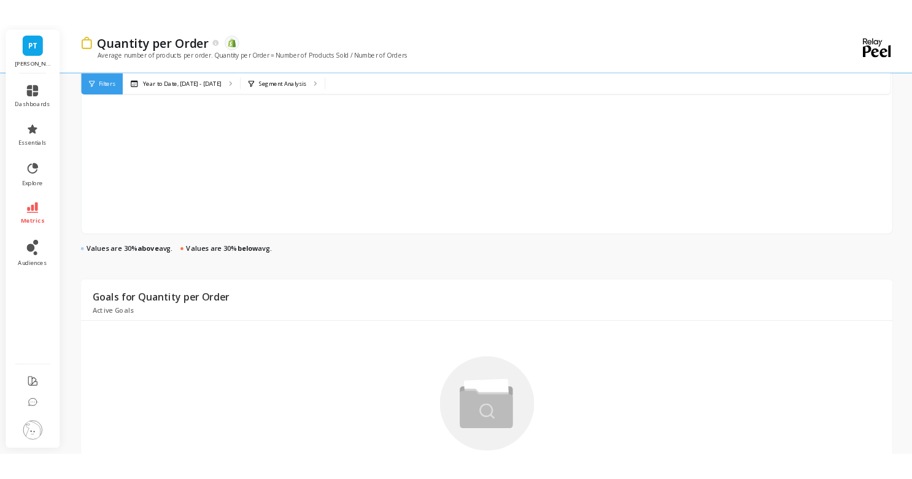
scroll to position [734, 0]
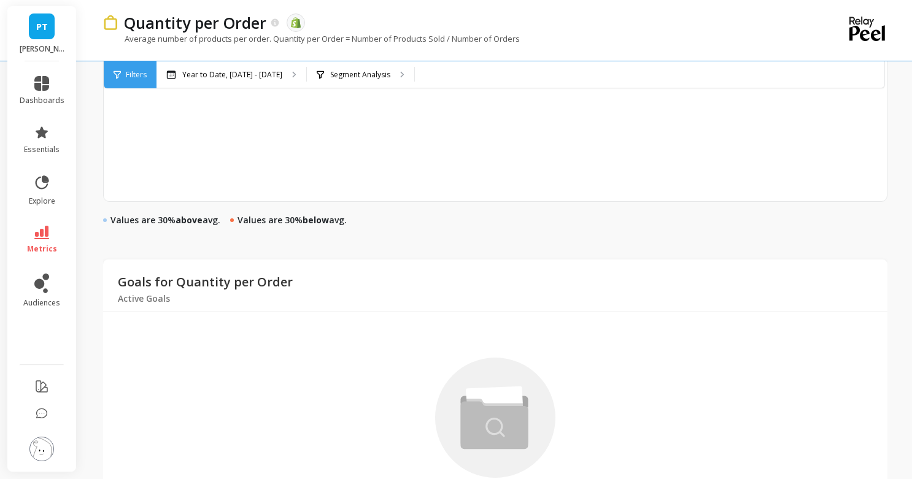
click at [831, 176] on div "3 7 10 14 19 23 27 31 35 38 Value Average Sum Max Min [DATE] 3.37 [DATE] 7.17 […" at bounding box center [495, 8] width 784 height 387
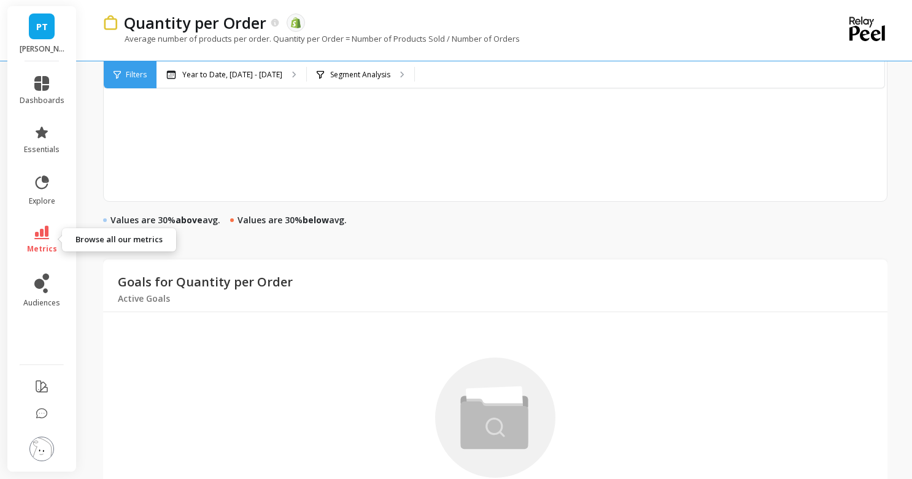
click at [42, 239] on link "metrics" at bounding box center [42, 240] width 45 height 28
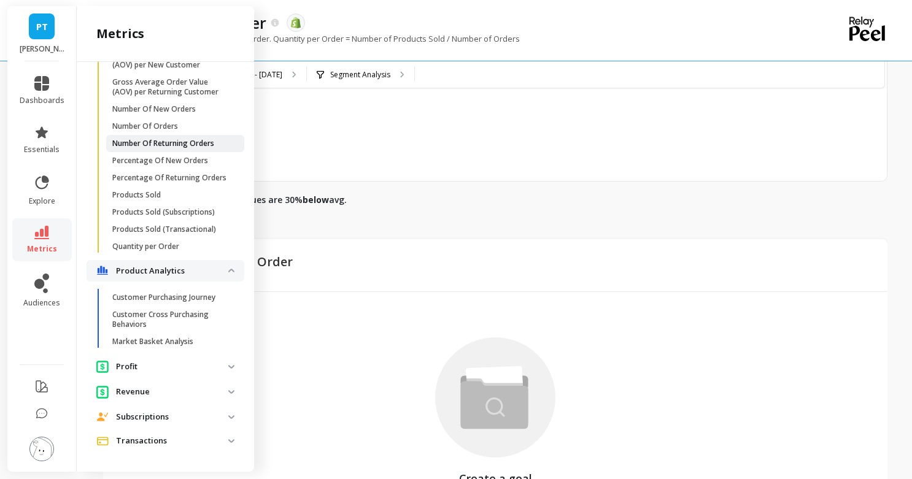
scroll to position [759, 0]
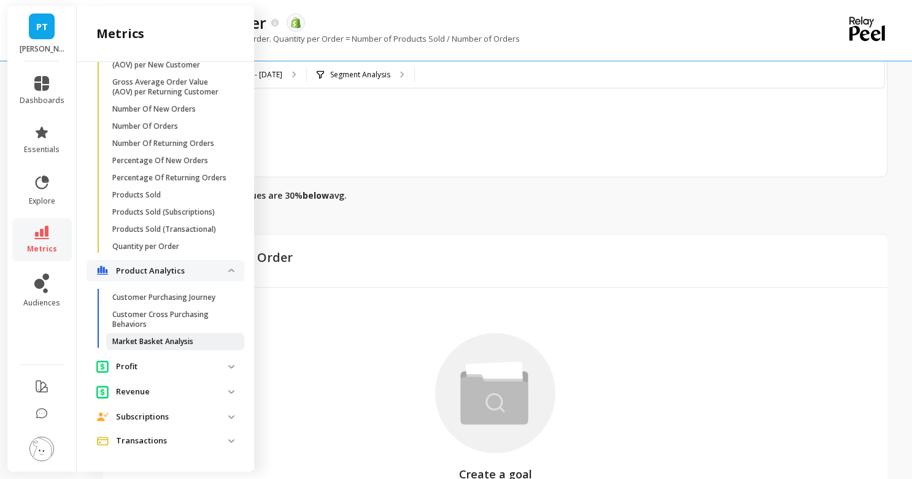
click at [145, 346] on p "Market Basket Analysis" at bounding box center [152, 342] width 81 height 10
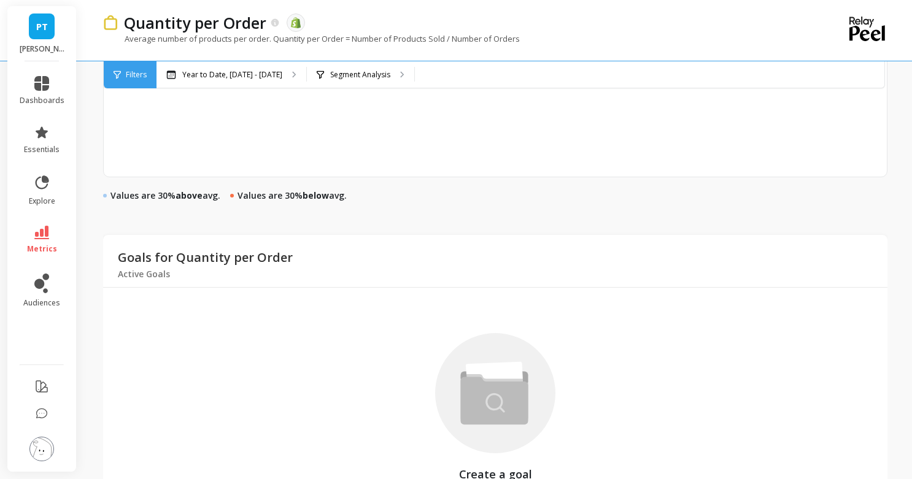
scroll to position [787, 0]
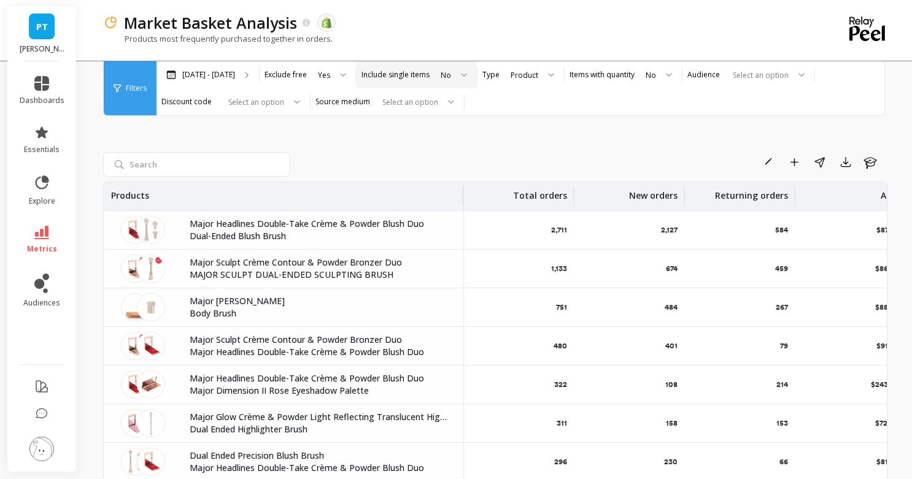
click at [452, 74] on div at bounding box center [459, 74] width 15 height 27
click at [438, 109] on div "Yes" at bounding box center [453, 109] width 31 height 12
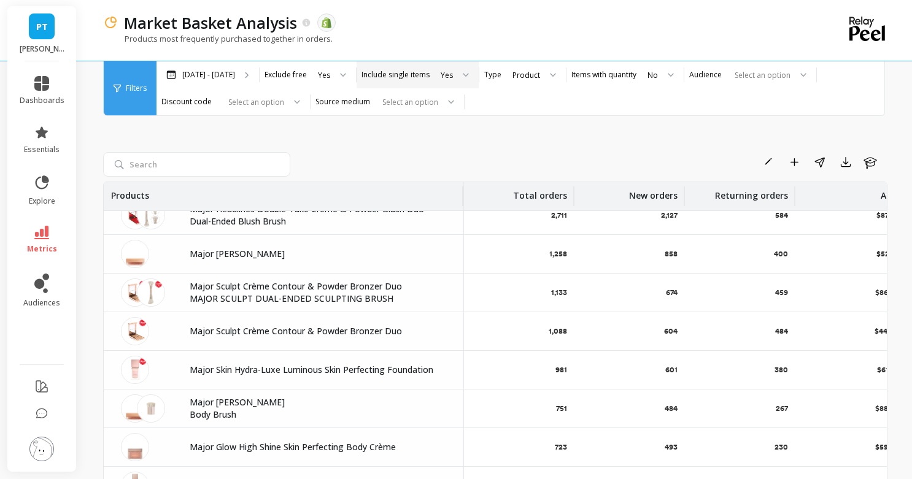
scroll to position [61, 0]
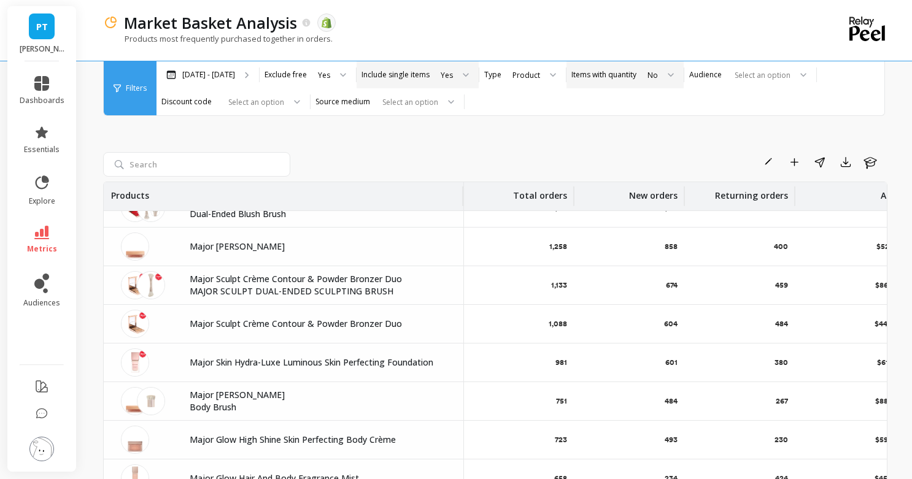
click at [647, 72] on div "No" at bounding box center [652, 75] width 10 height 12
click at [644, 108] on div "Yes" at bounding box center [659, 109] width 31 height 12
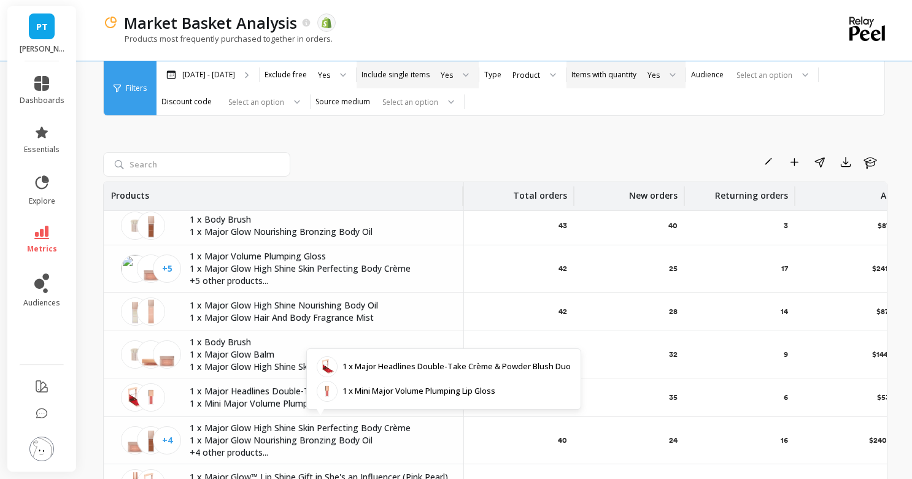
scroll to position [3774, 0]
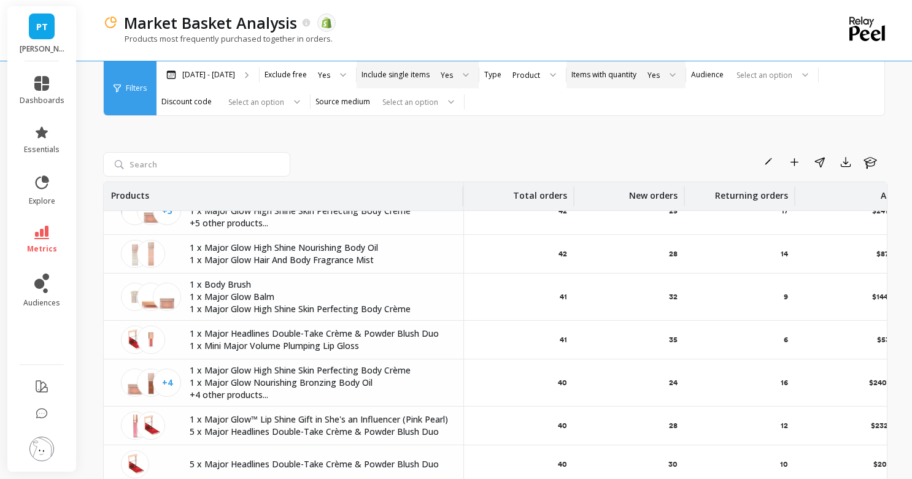
click at [441, 74] on div "Yes" at bounding box center [446, 75] width 15 height 14
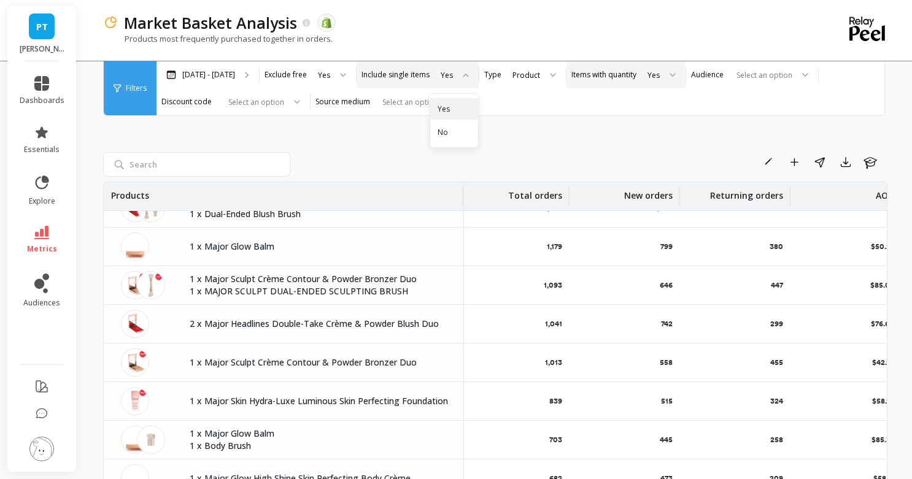
scroll to position [0, 5]
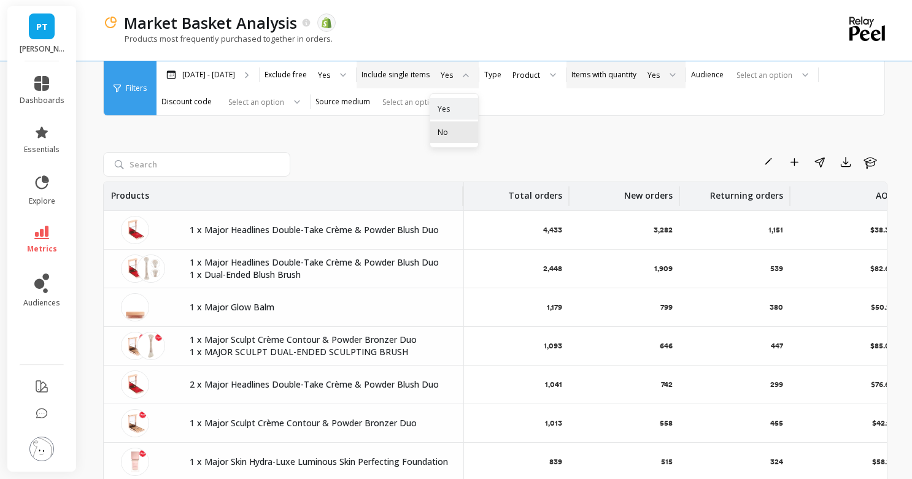
click at [438, 133] on div "No" at bounding box center [454, 132] width 33 height 12
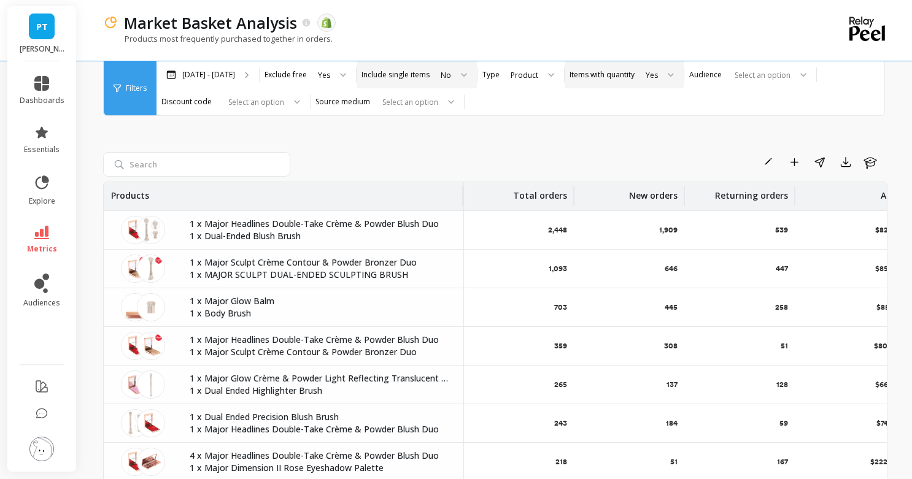
click at [439, 79] on div "No" at bounding box center [445, 75] width 13 height 14
click at [438, 110] on div "Yes" at bounding box center [453, 109] width 31 height 12
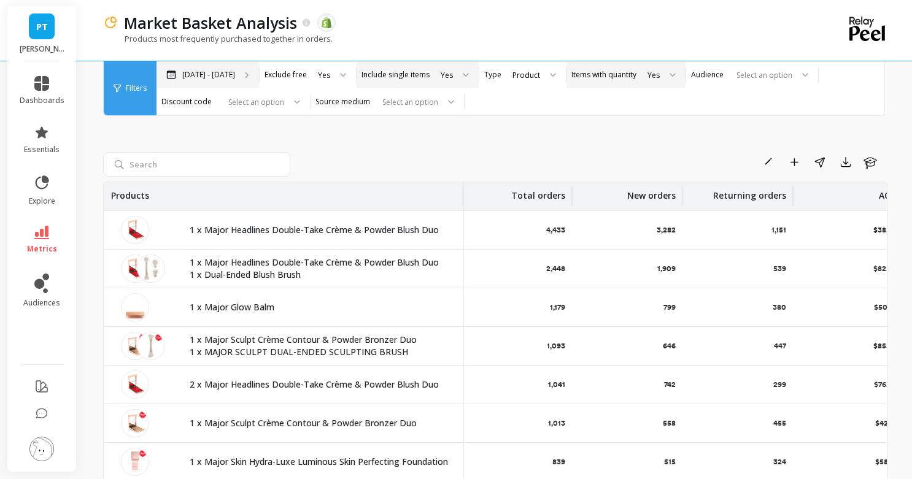
click at [206, 70] on p "Apr 6 - Oct 6" at bounding box center [208, 75] width 53 height 10
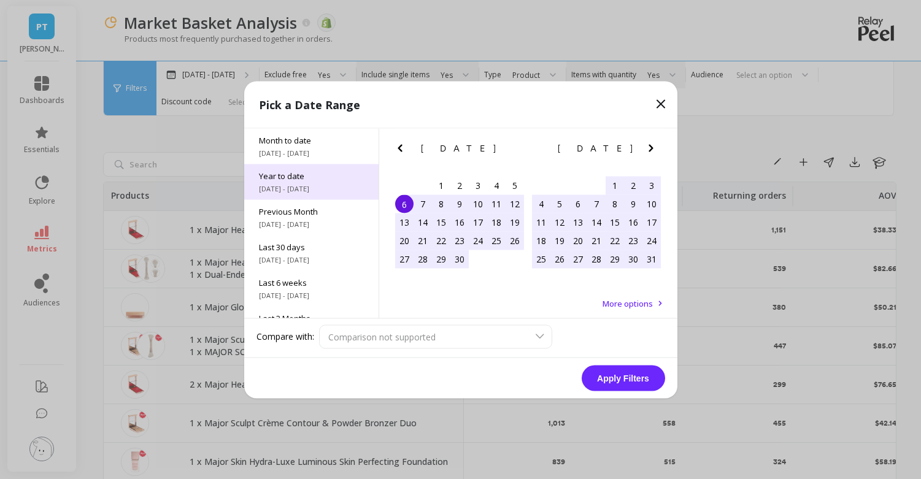
click at [328, 195] on div "Year to date 1/1/2025 - 10/6/2025" at bounding box center [311, 182] width 134 height 36
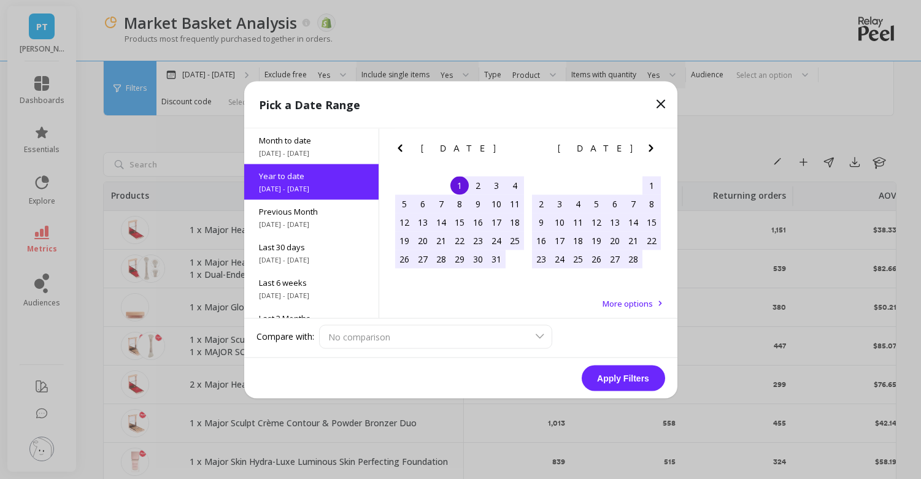
click at [652, 381] on button "Apply Filters" at bounding box center [623, 378] width 83 height 26
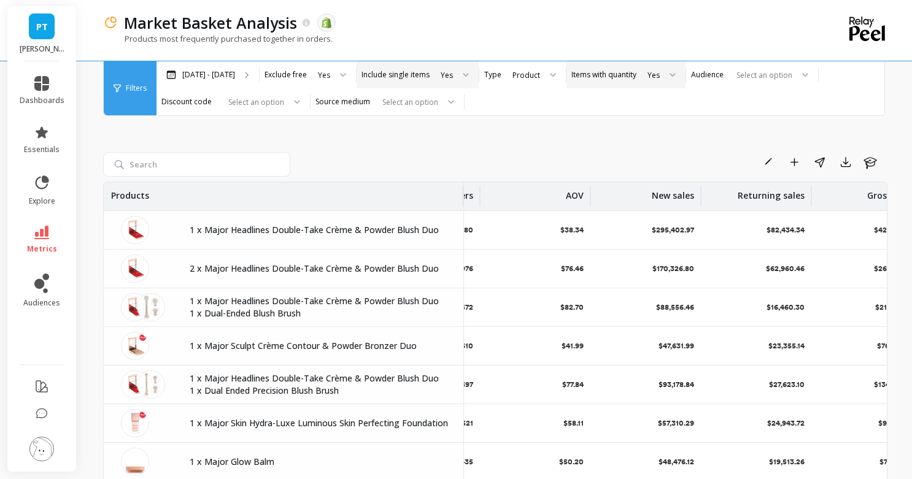
scroll to position [0, 315]
click at [849, 159] on icon "button" at bounding box center [846, 162] width 12 height 12
click at [786, 198] on span "CSV" at bounding box center [780, 196] width 18 height 12
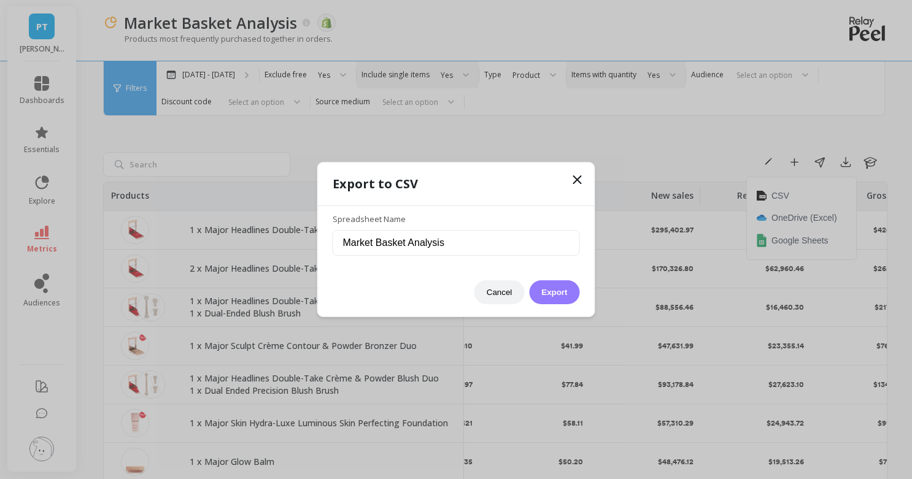
click at [541, 286] on button "Export" at bounding box center [554, 292] width 50 height 24
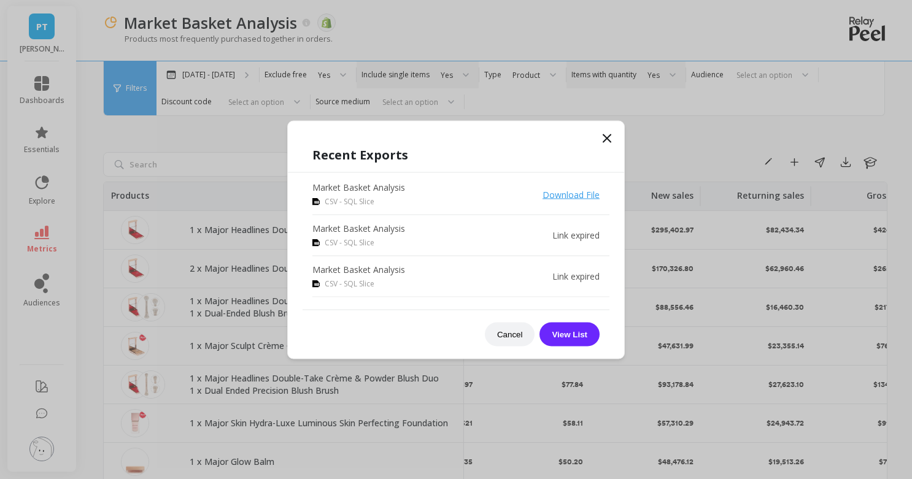
click at [558, 191] on link "Download File" at bounding box center [570, 194] width 57 height 12
click at [609, 134] on icon at bounding box center [607, 138] width 15 height 15
